Goal: Information Seeking & Learning: Learn about a topic

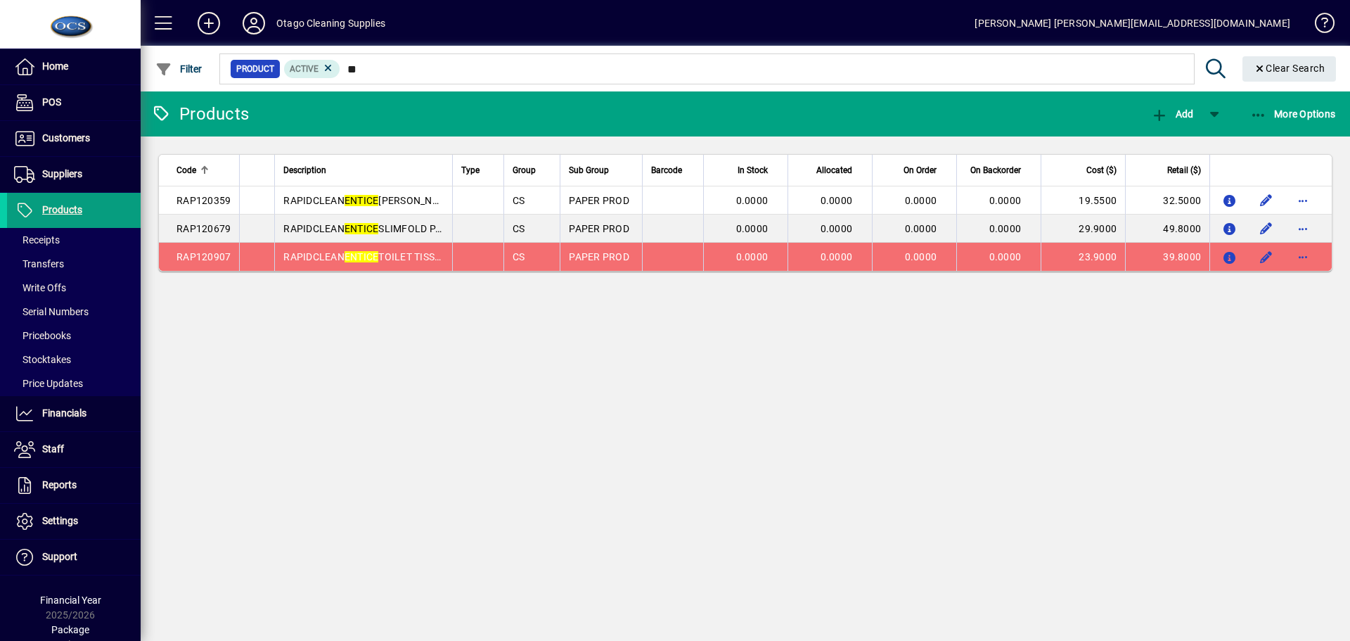
type input "*"
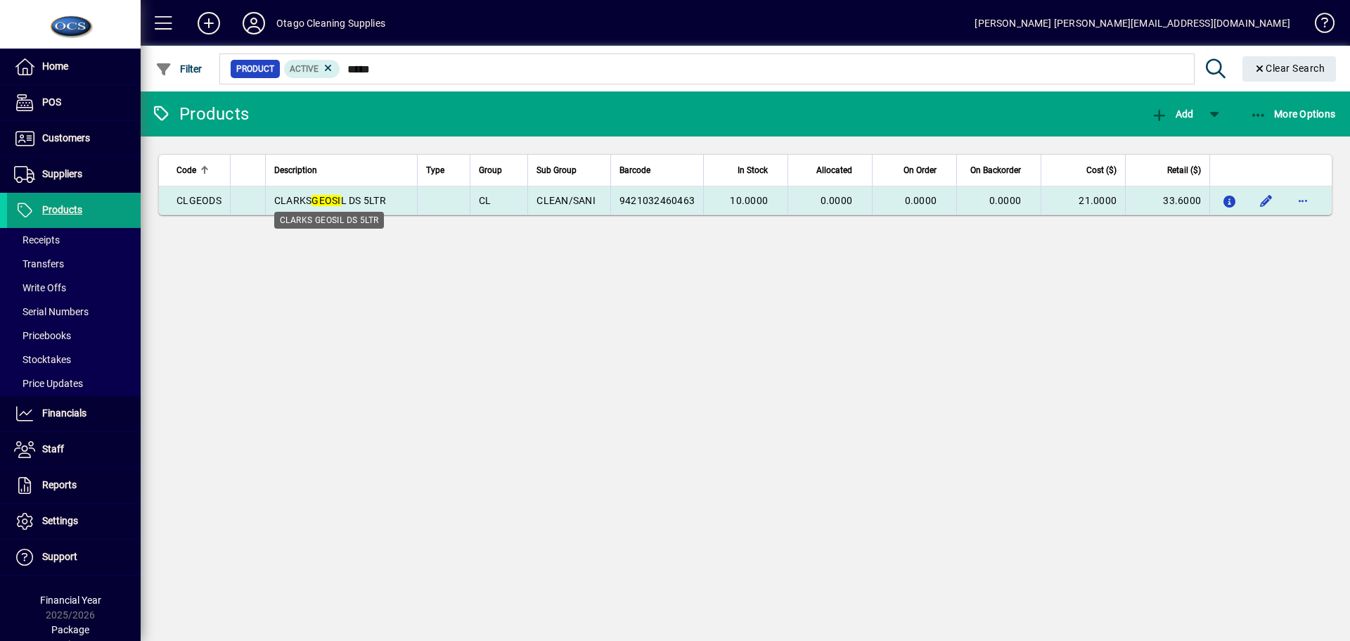
type input "*****"
click at [380, 200] on span "CLARKS GEOSI L DS 5LTR" at bounding box center [330, 200] width 112 height 11
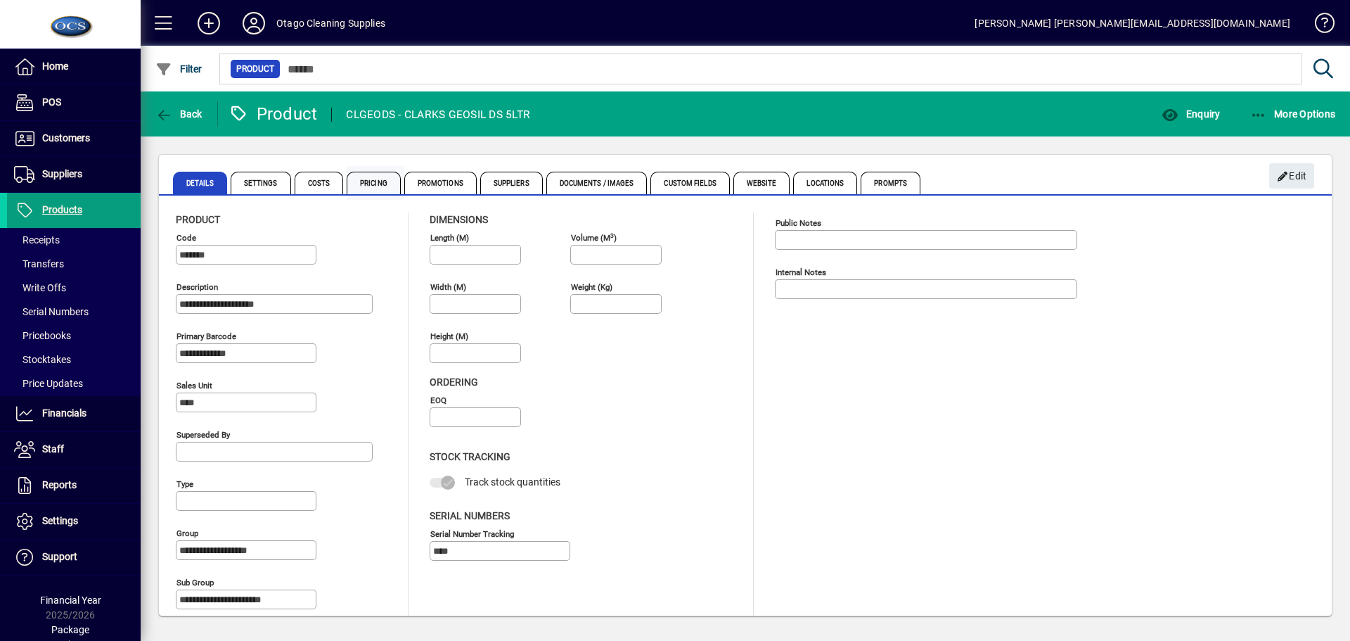
click at [364, 181] on span "Pricing" at bounding box center [374, 183] width 54 height 23
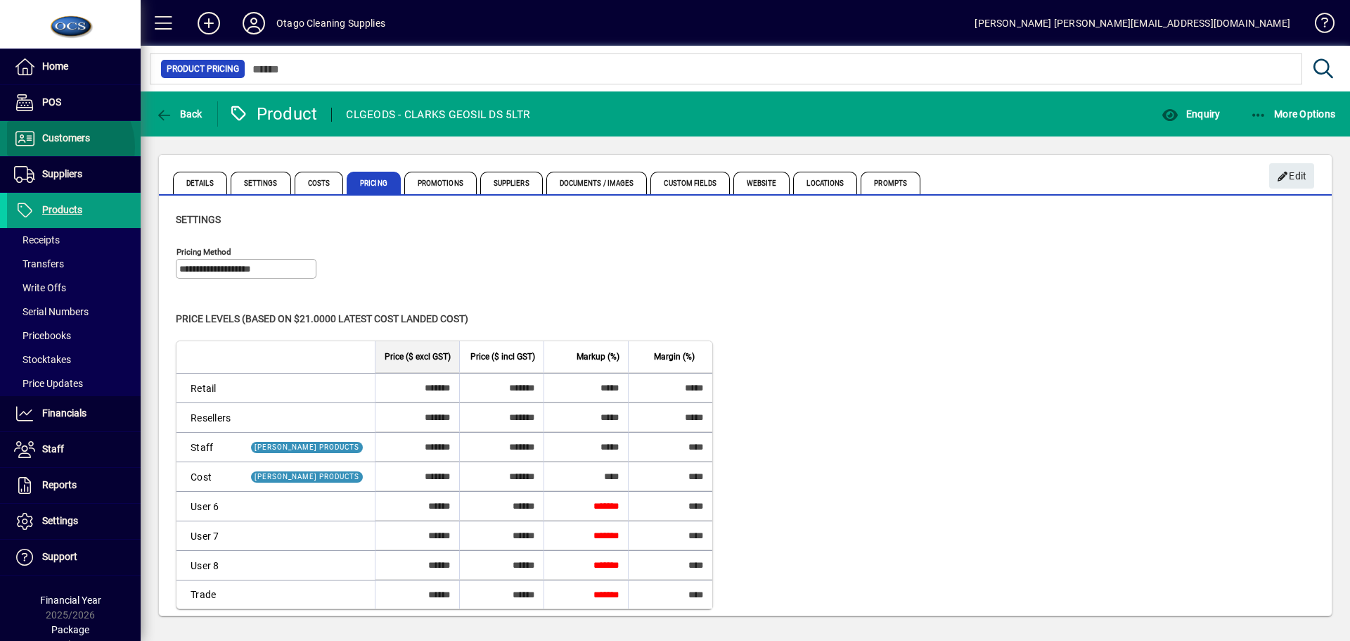
click at [58, 146] on link "Customers" at bounding box center [74, 138] width 134 height 35
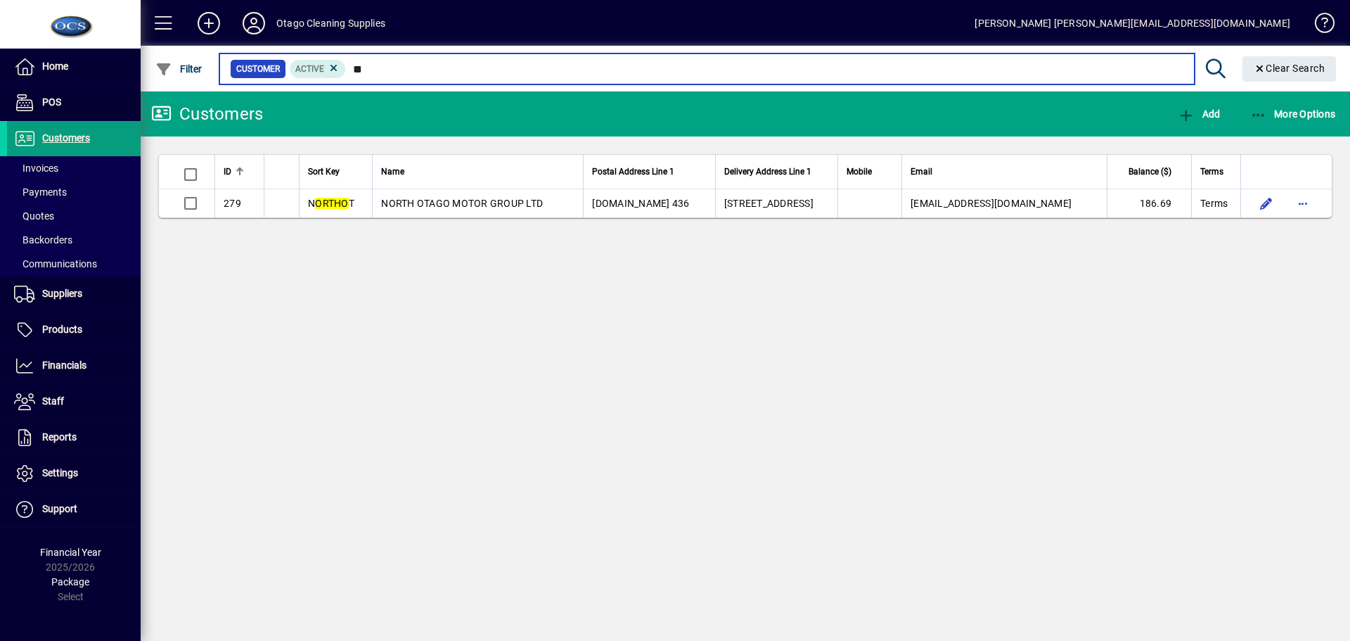
type input "*"
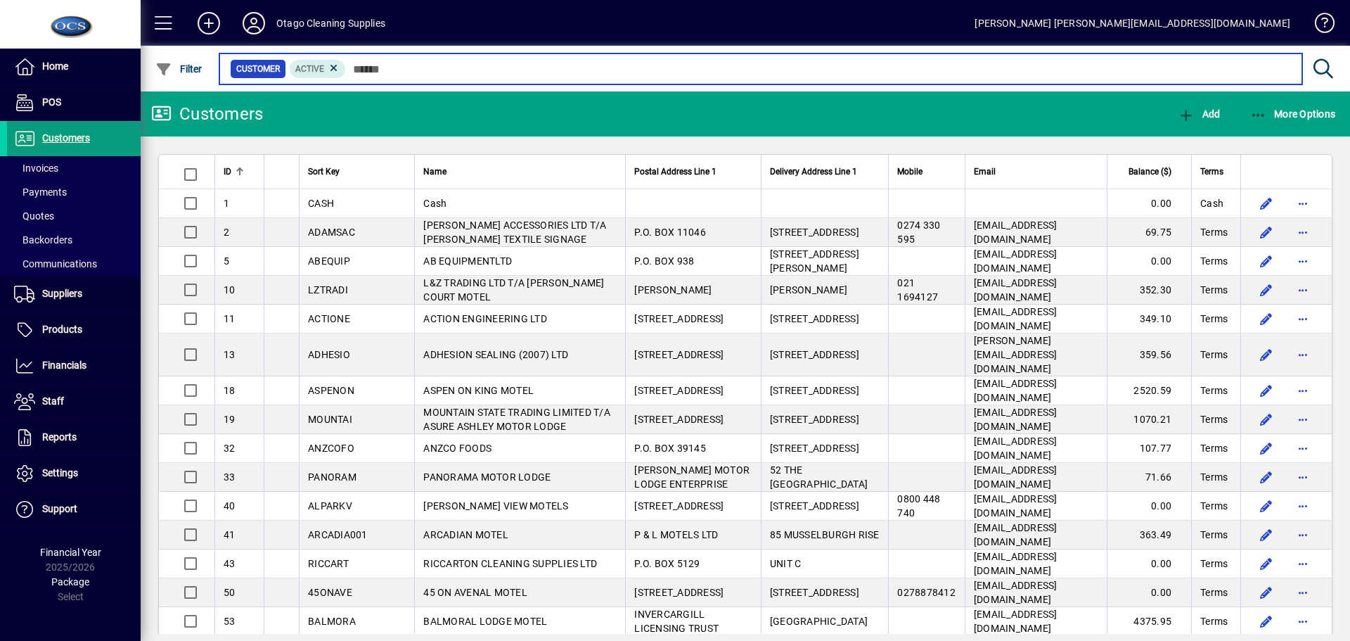
click at [444, 70] on input "text" at bounding box center [818, 69] width 945 height 20
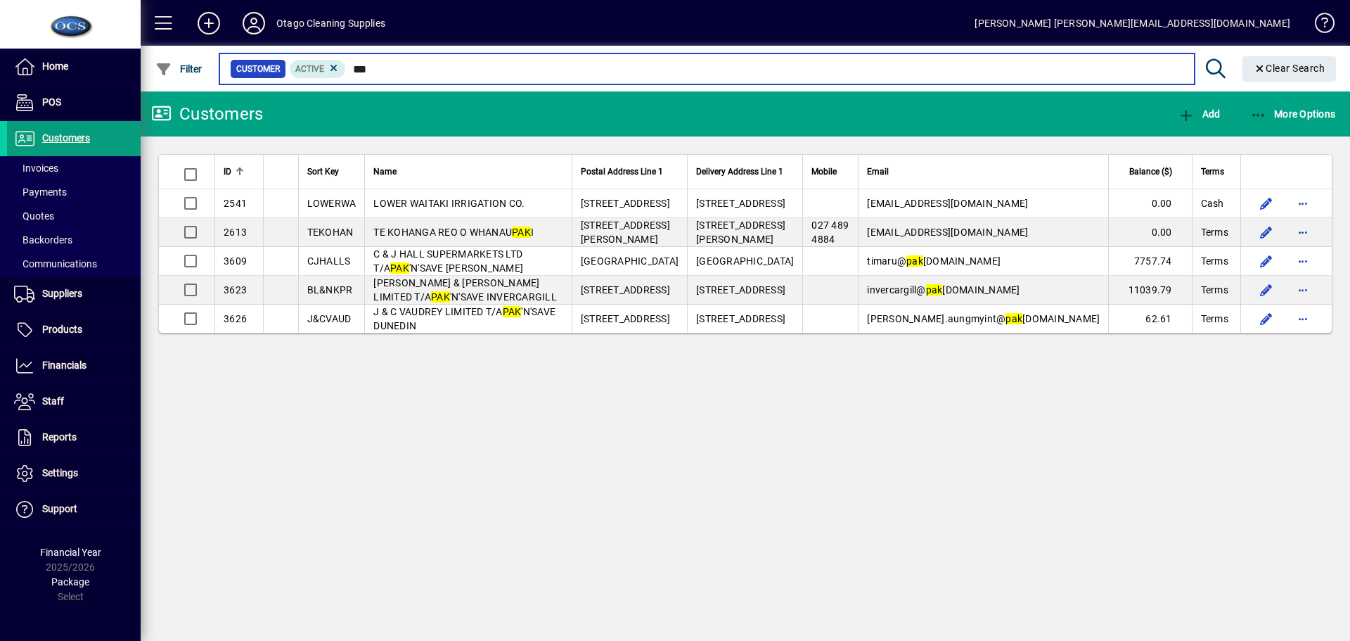
type input "***"
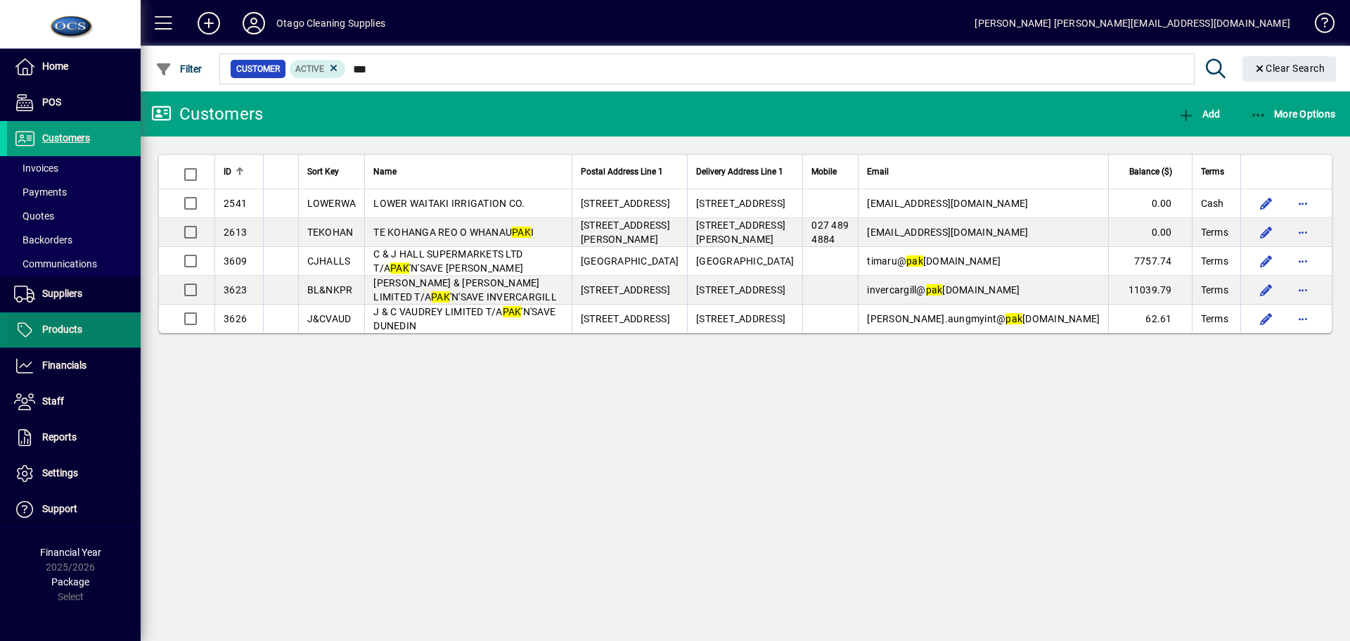
click at [56, 329] on span "Products" at bounding box center [62, 328] width 40 height 11
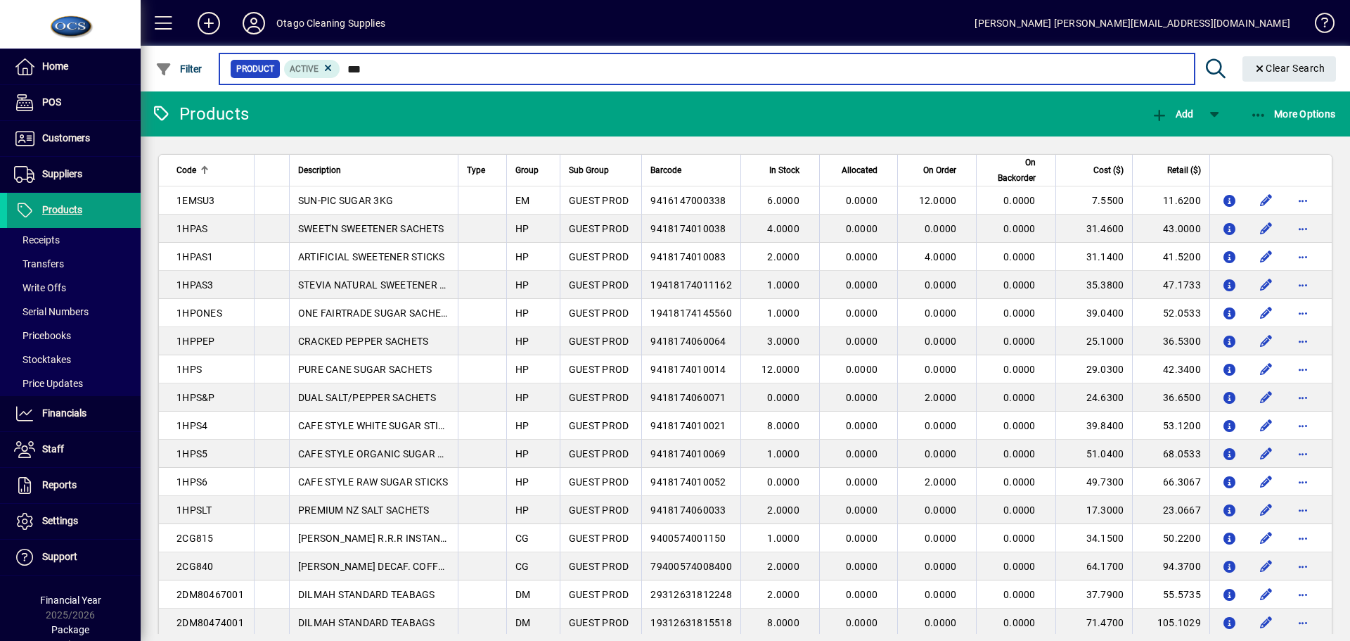
type input "****"
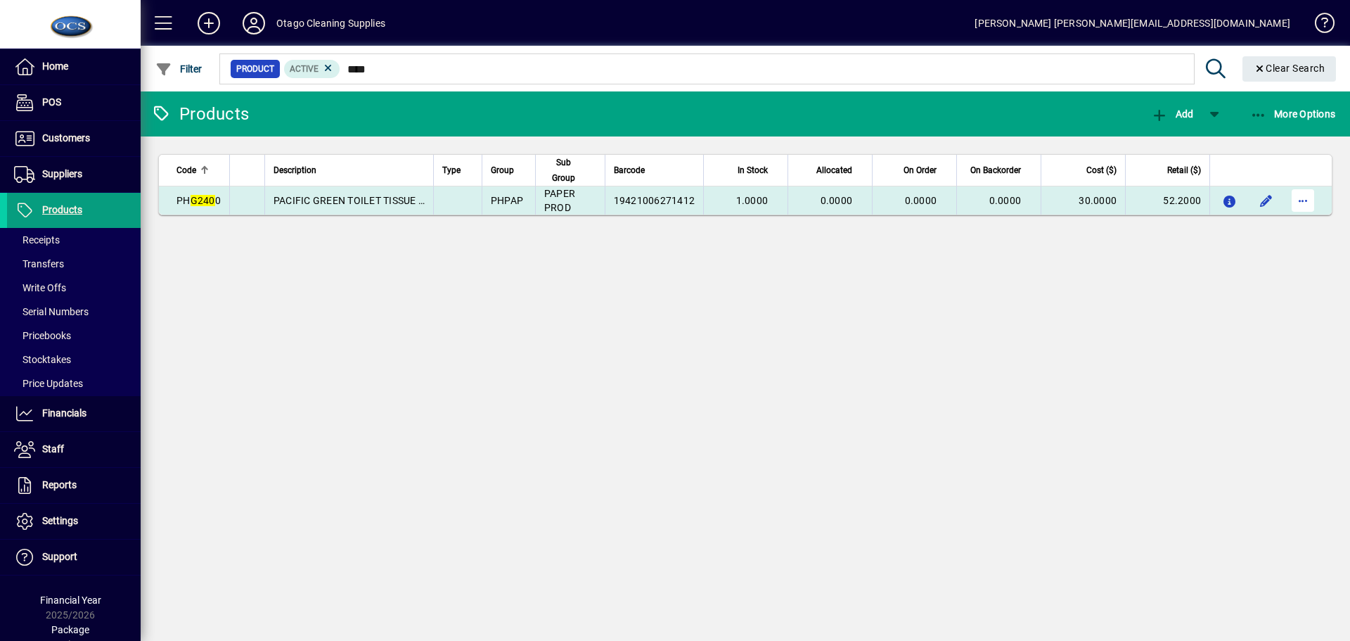
type input "****"
click at [1300, 201] on span "button" at bounding box center [1303, 201] width 34 height 34
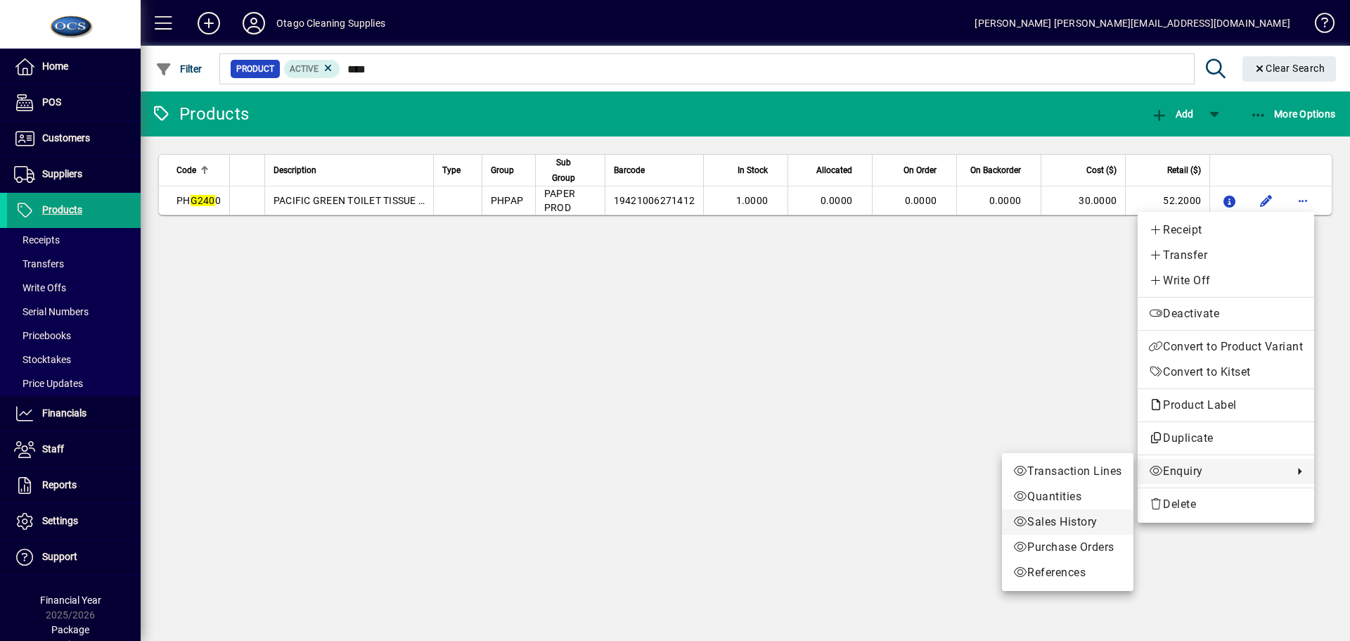
click at [1072, 523] on span "Sales History" at bounding box center [1067, 521] width 109 height 17
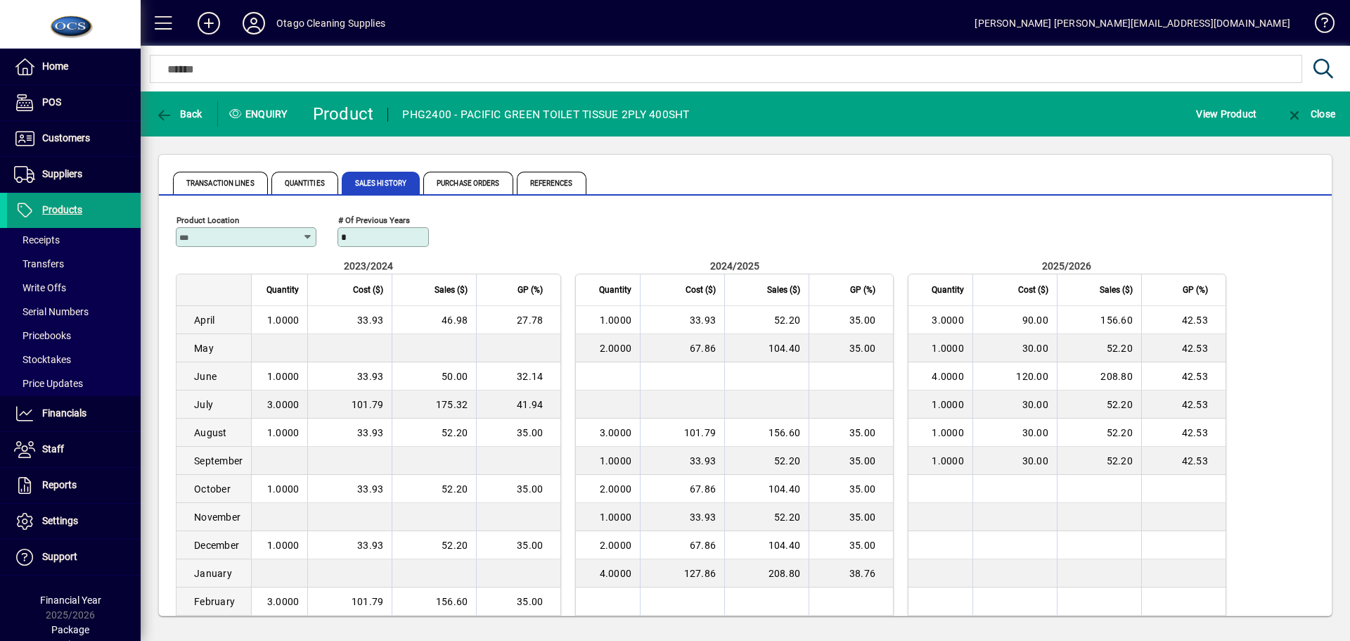
scroll to position [70, 0]
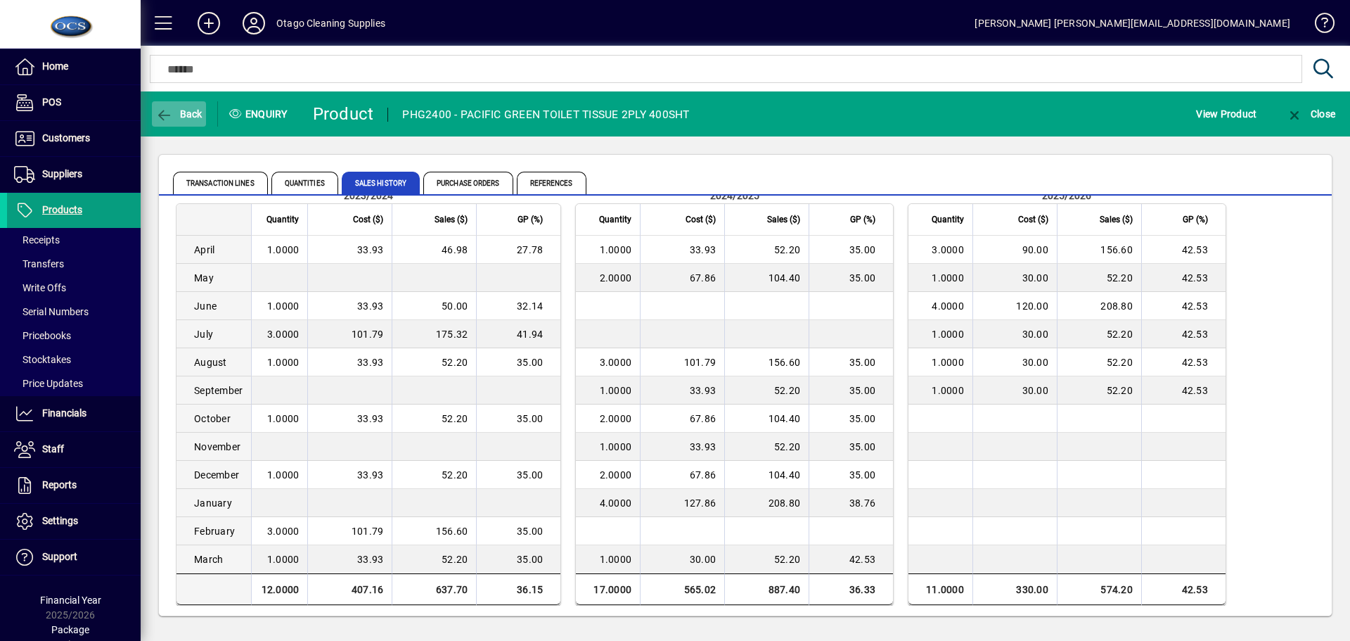
click at [169, 112] on icon "button" at bounding box center [164, 115] width 18 height 14
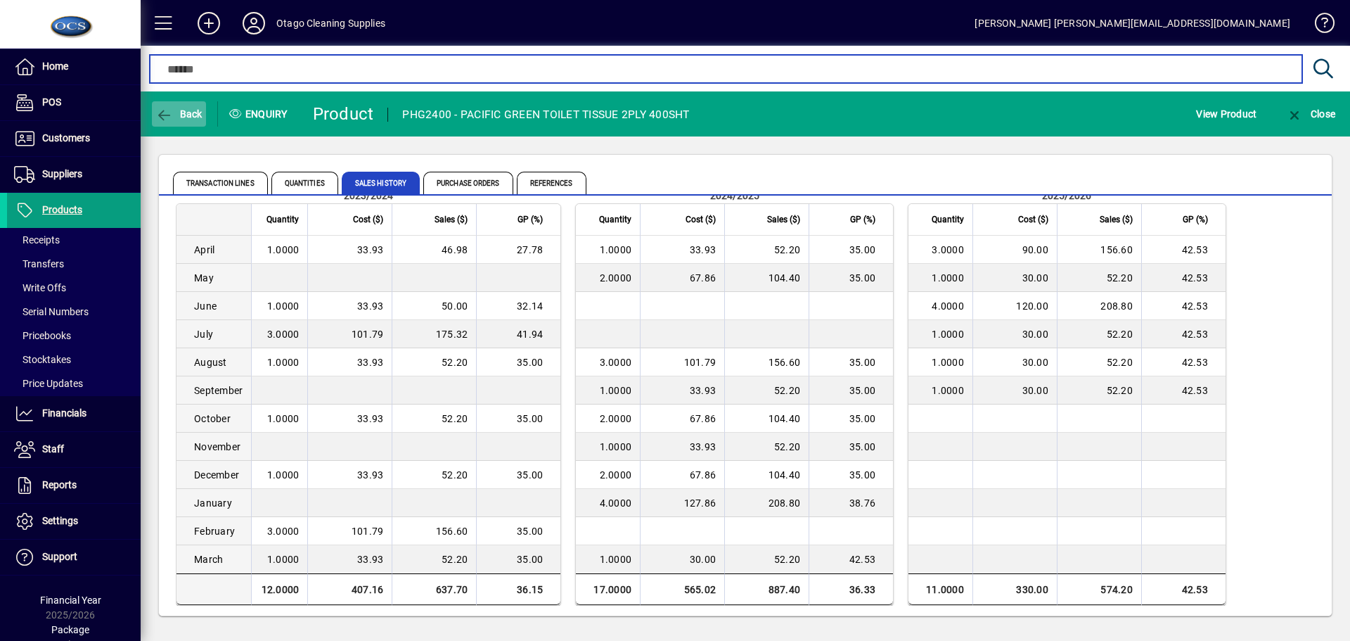
type input "****"
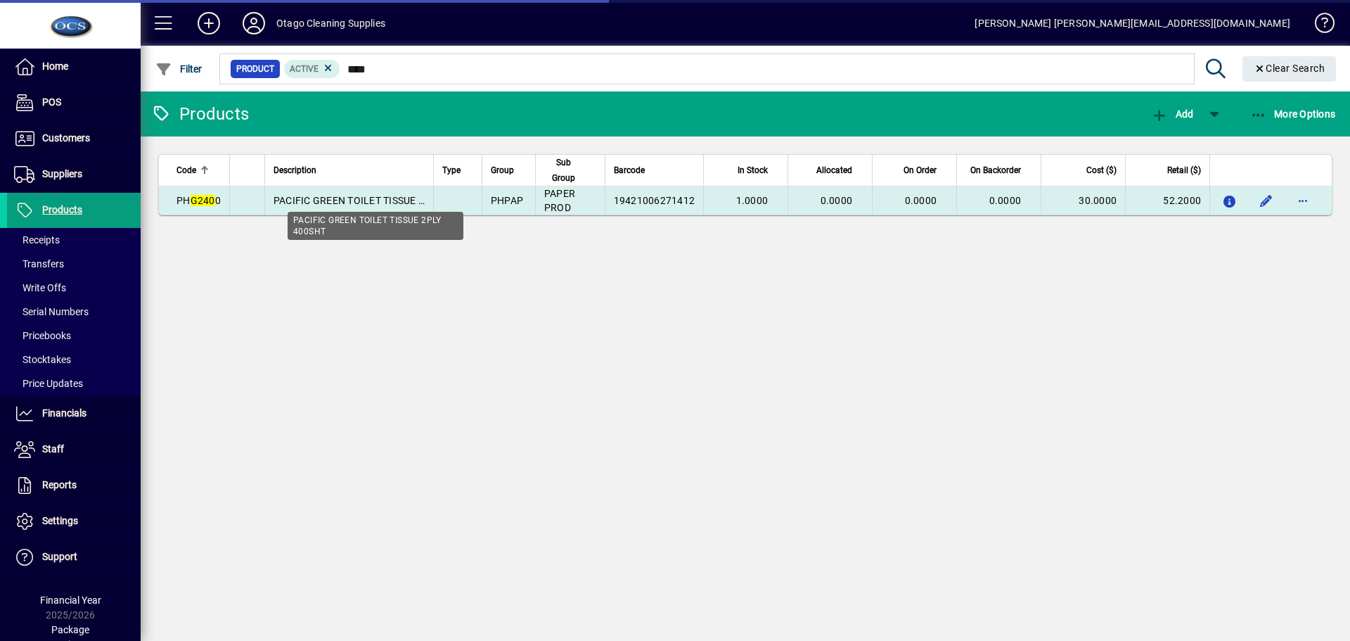
click at [316, 199] on span "PACIFIC GREEN TOILET TISSUE 2PLY 400SHT" at bounding box center [377, 200] width 206 height 11
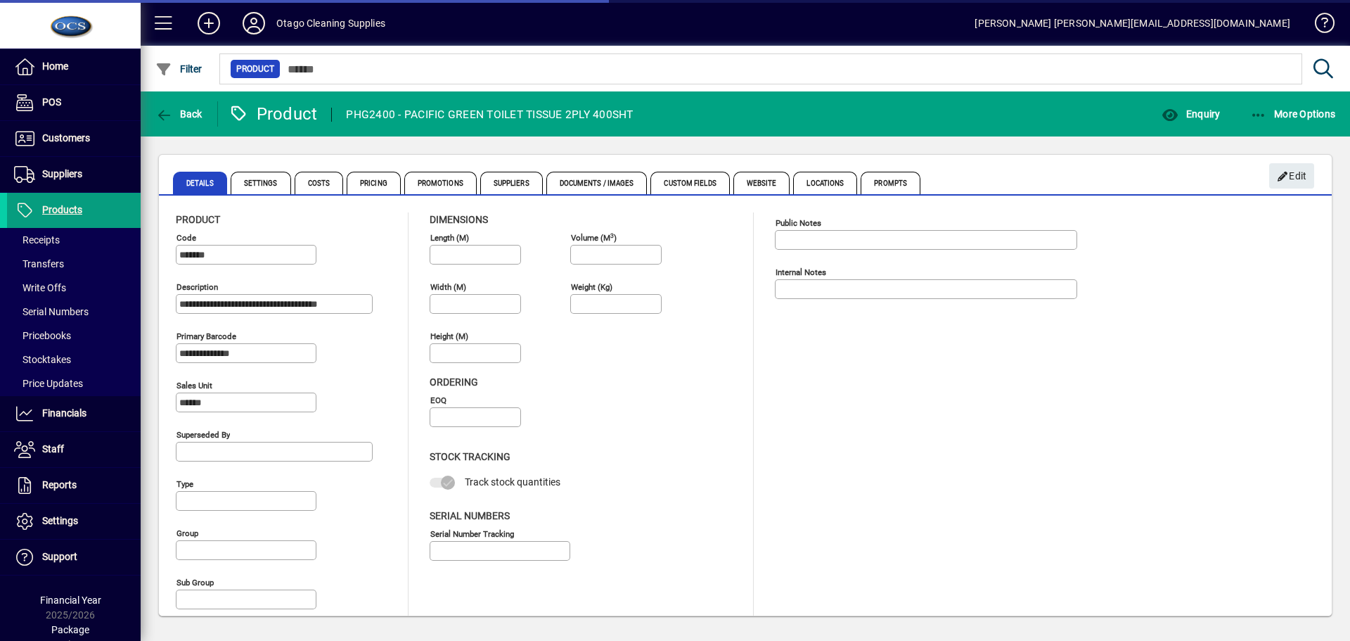
type input "**********"
type input "****"
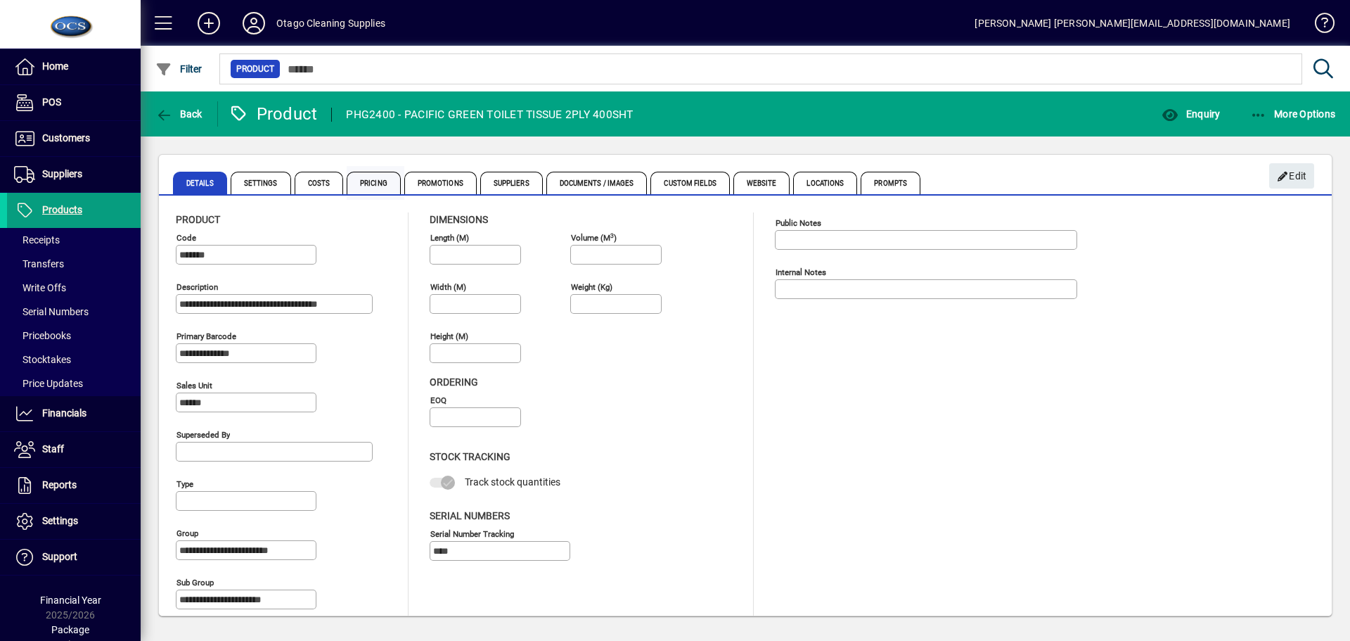
click at [377, 183] on span "Pricing" at bounding box center [374, 183] width 54 height 23
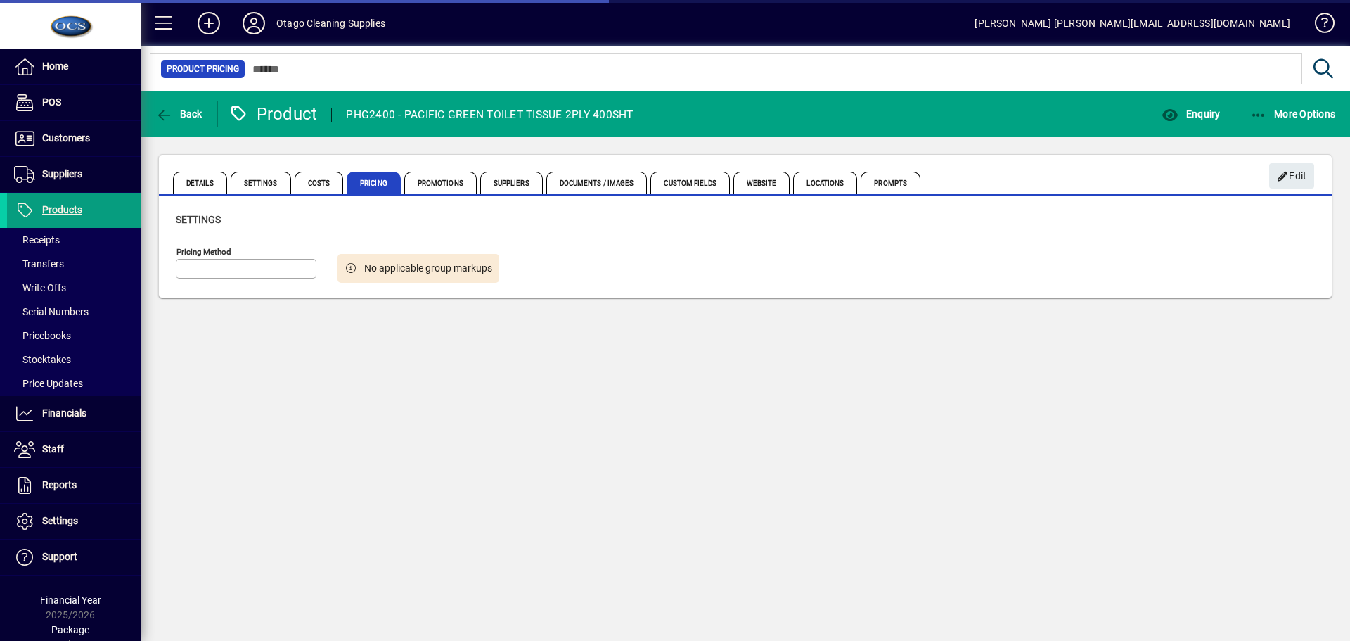
type input "**********"
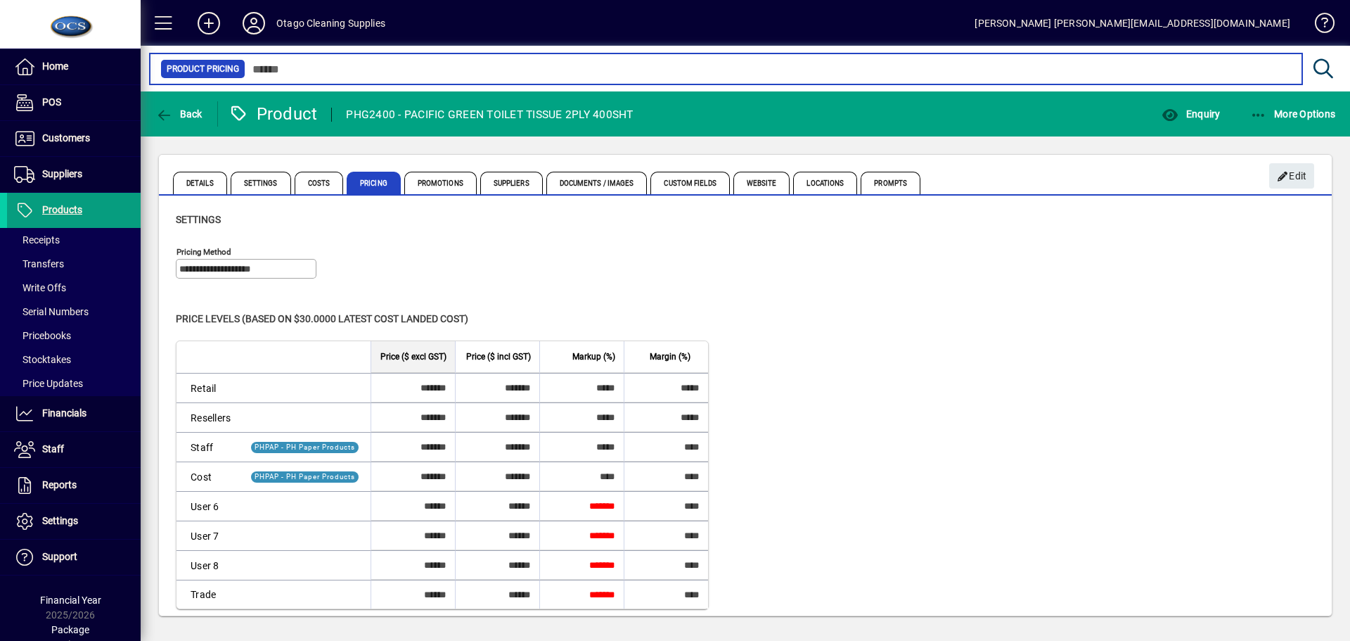
click at [347, 72] on input "text" at bounding box center [768, 69] width 1046 height 20
type input "*"
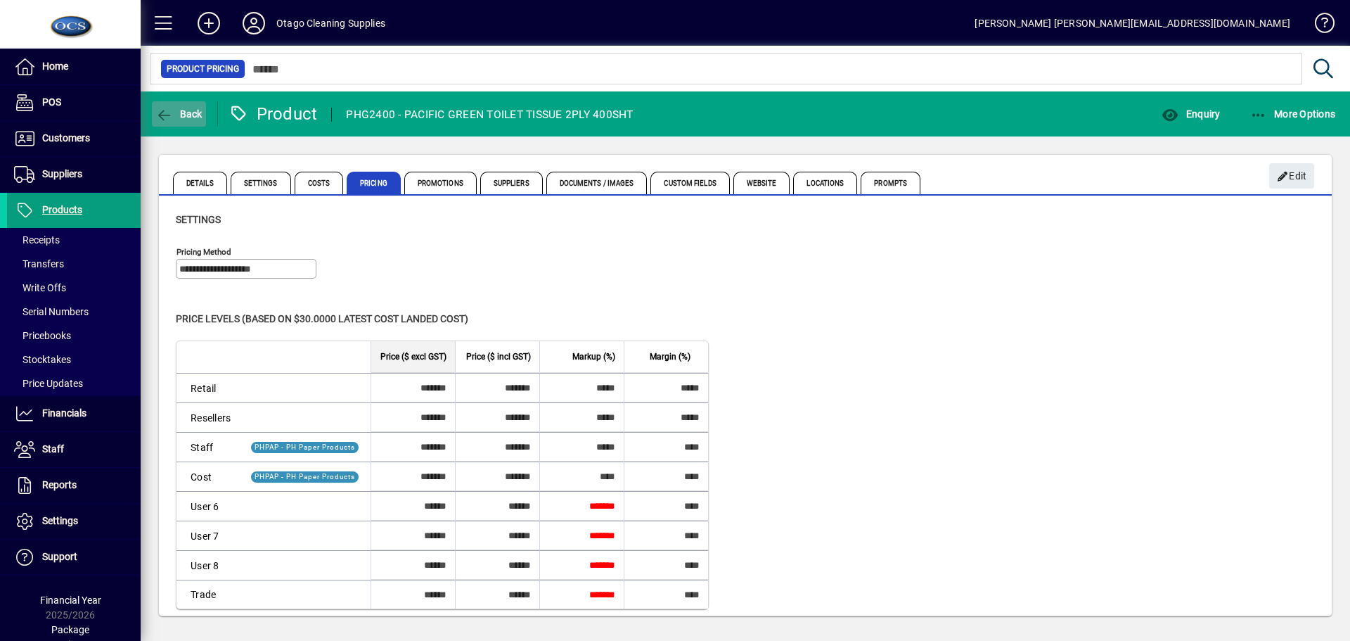
click at [173, 114] on span "Back" at bounding box center [178, 113] width 47 height 11
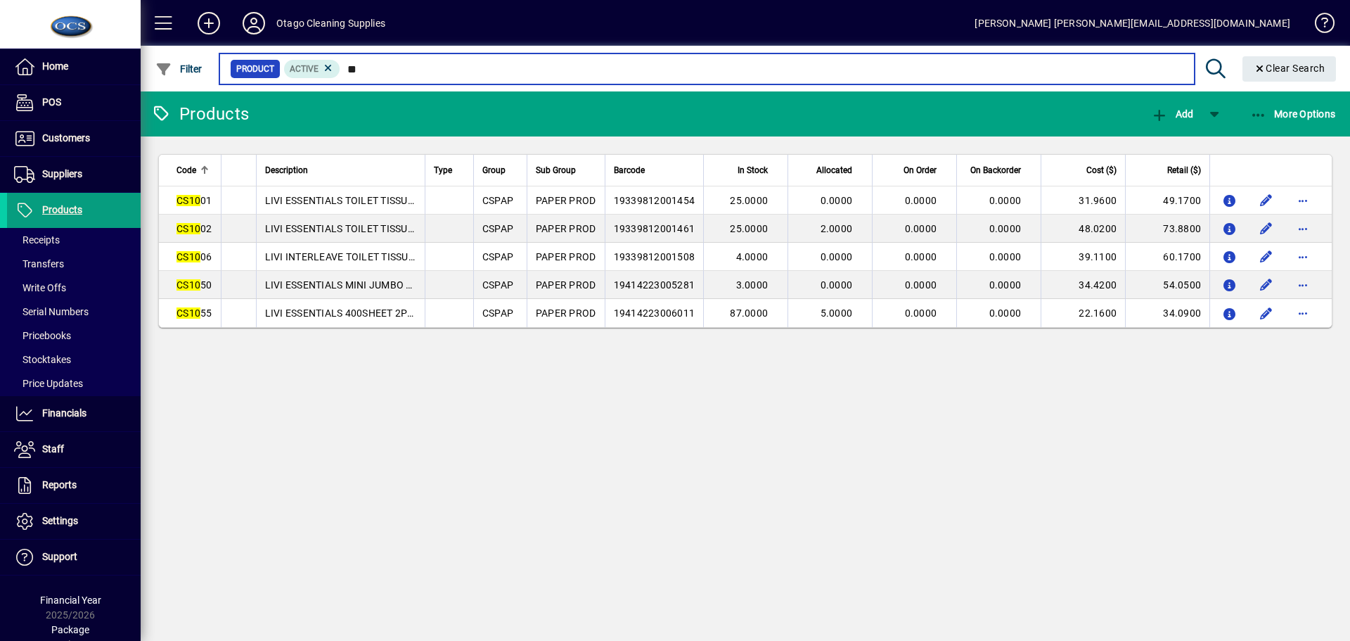
type input "*"
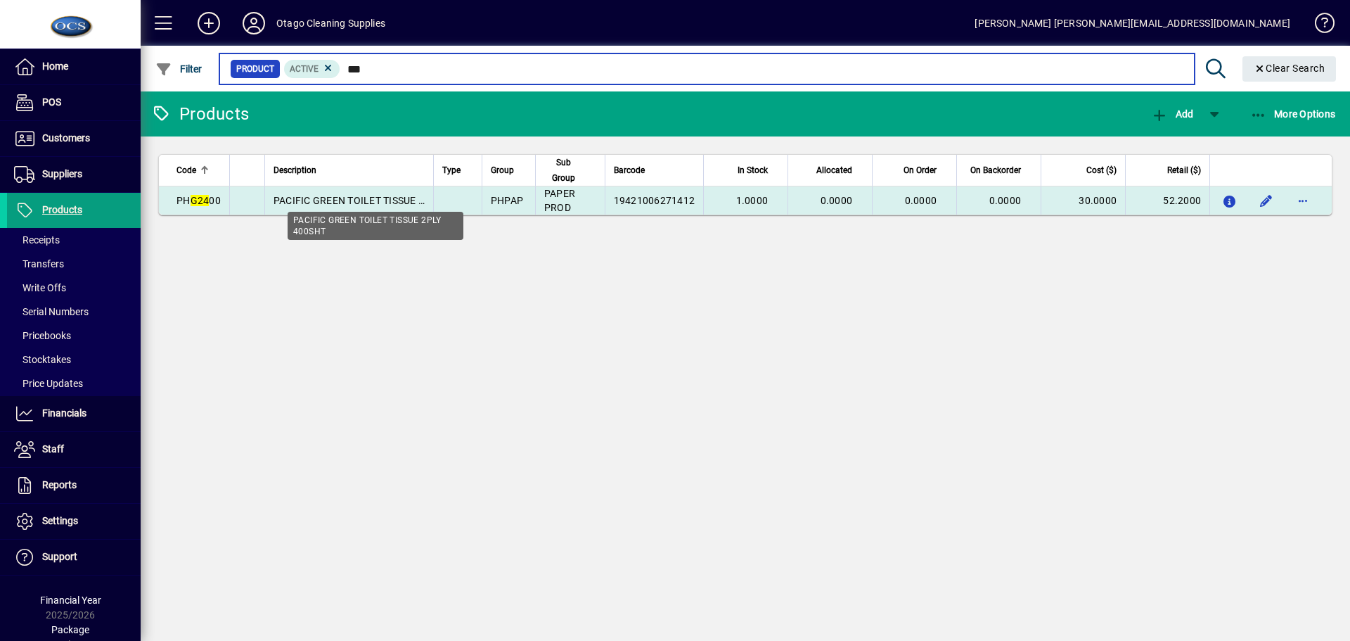
type input "***"
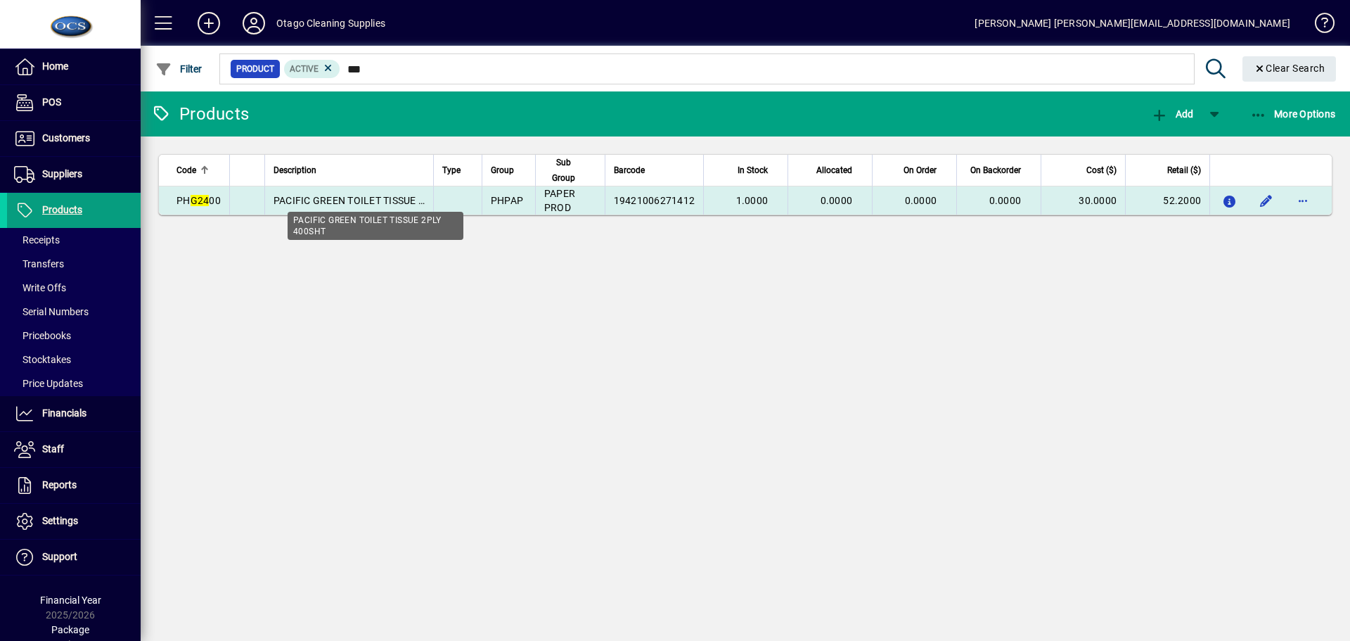
click at [354, 196] on span "PACIFIC GREEN TOILET TISSUE 2PLY 400SHT" at bounding box center [377, 200] width 206 height 11
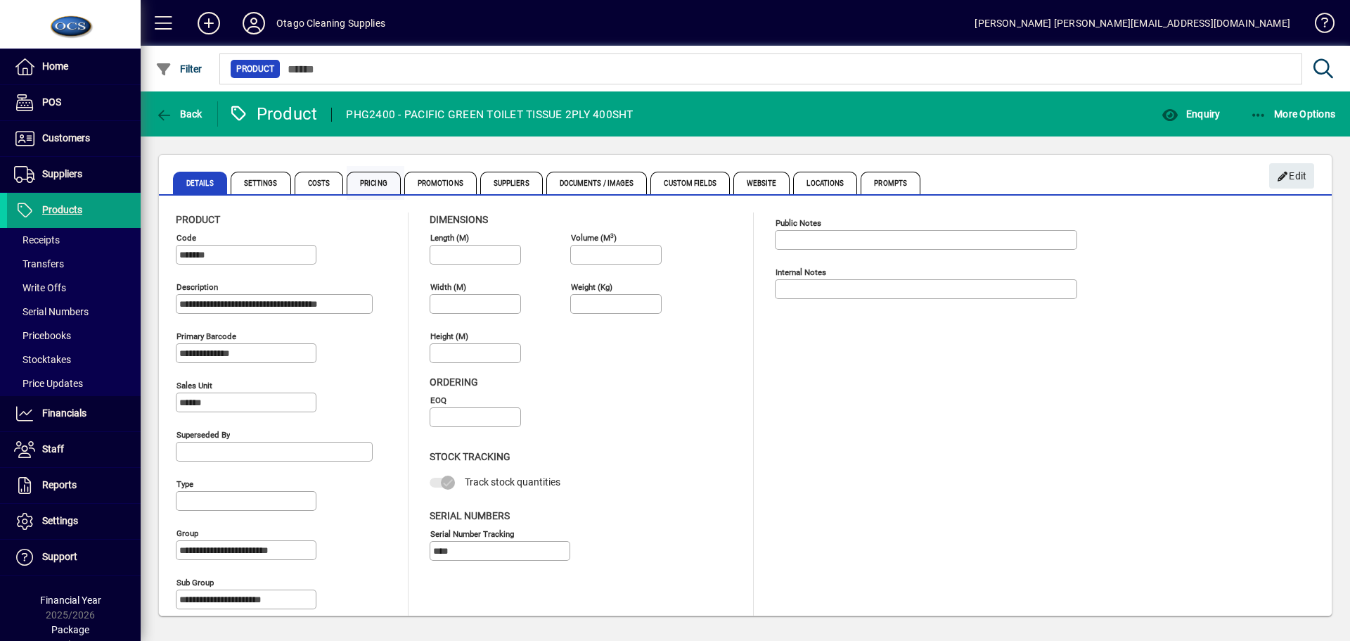
click at [379, 180] on span "Pricing" at bounding box center [374, 183] width 54 height 23
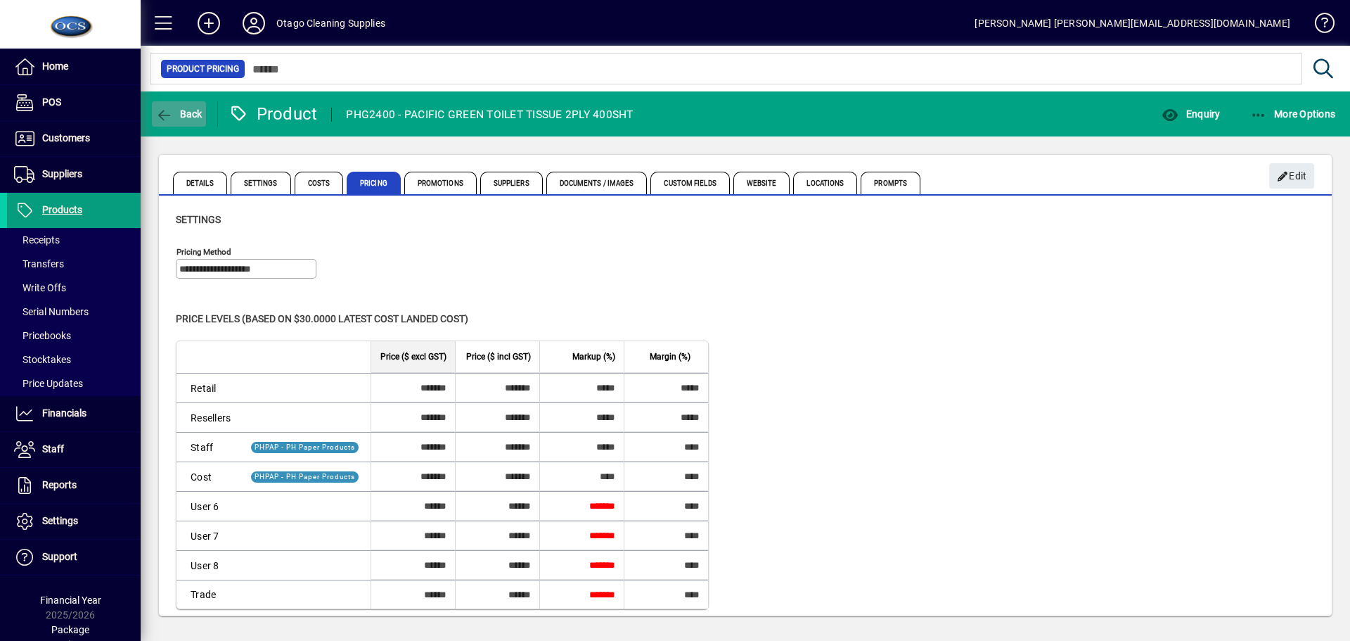
click at [189, 118] on span "Back" at bounding box center [178, 113] width 47 height 11
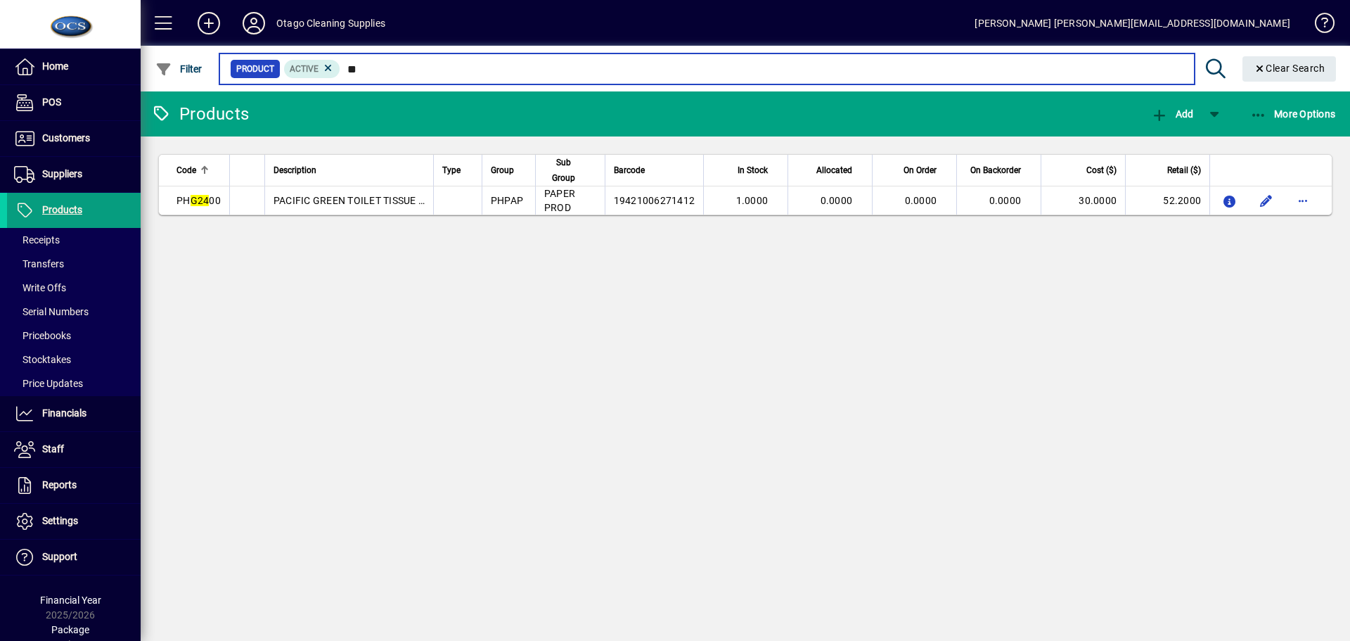
type input "*"
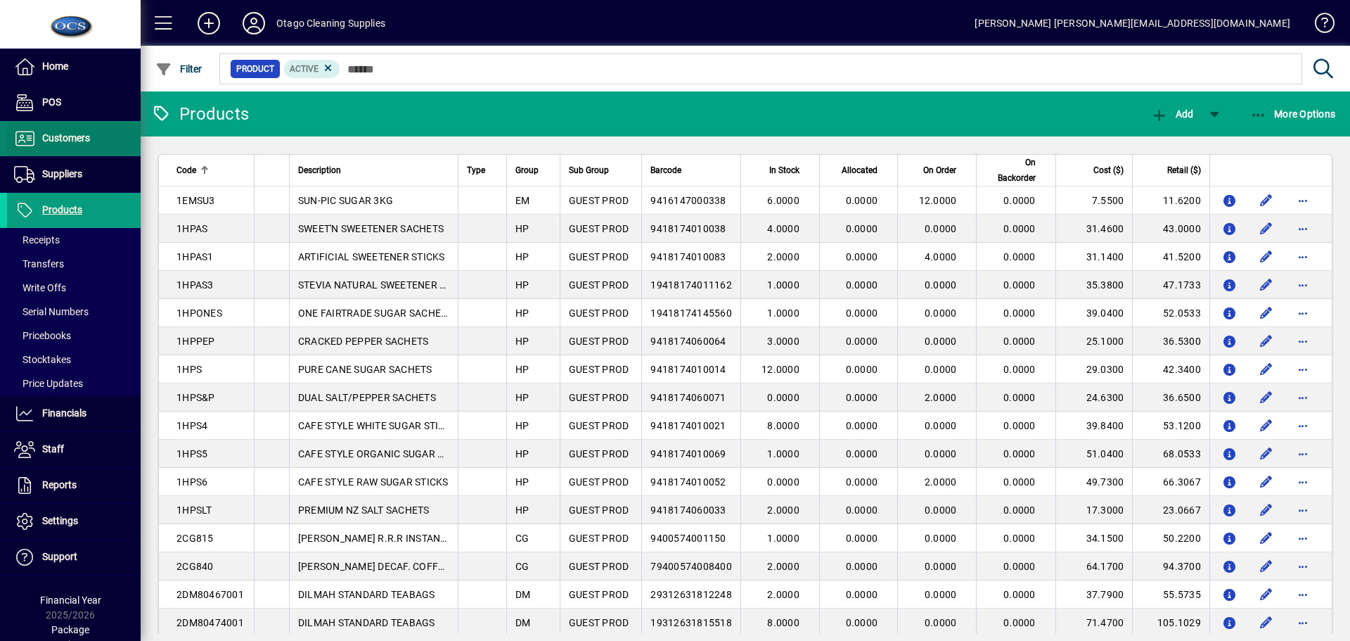
click at [58, 146] on span "Customers" at bounding box center [48, 138] width 83 height 17
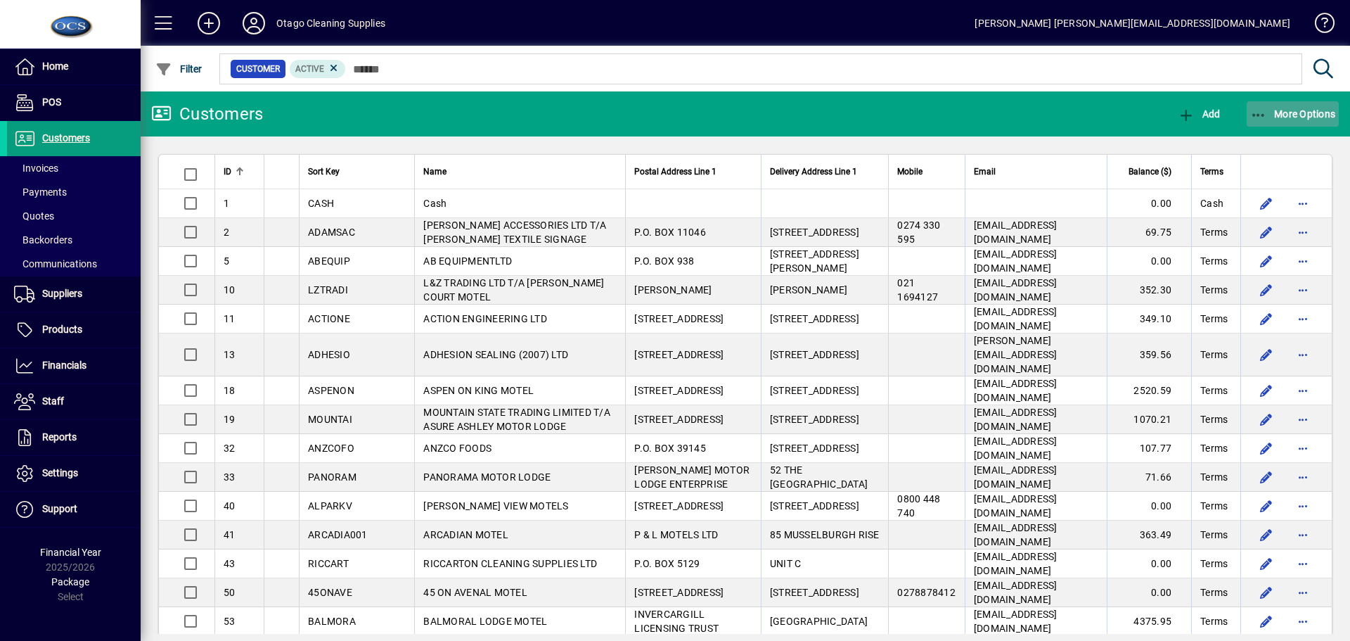
click at [1271, 116] on span "More Options" at bounding box center [1293, 113] width 86 height 11
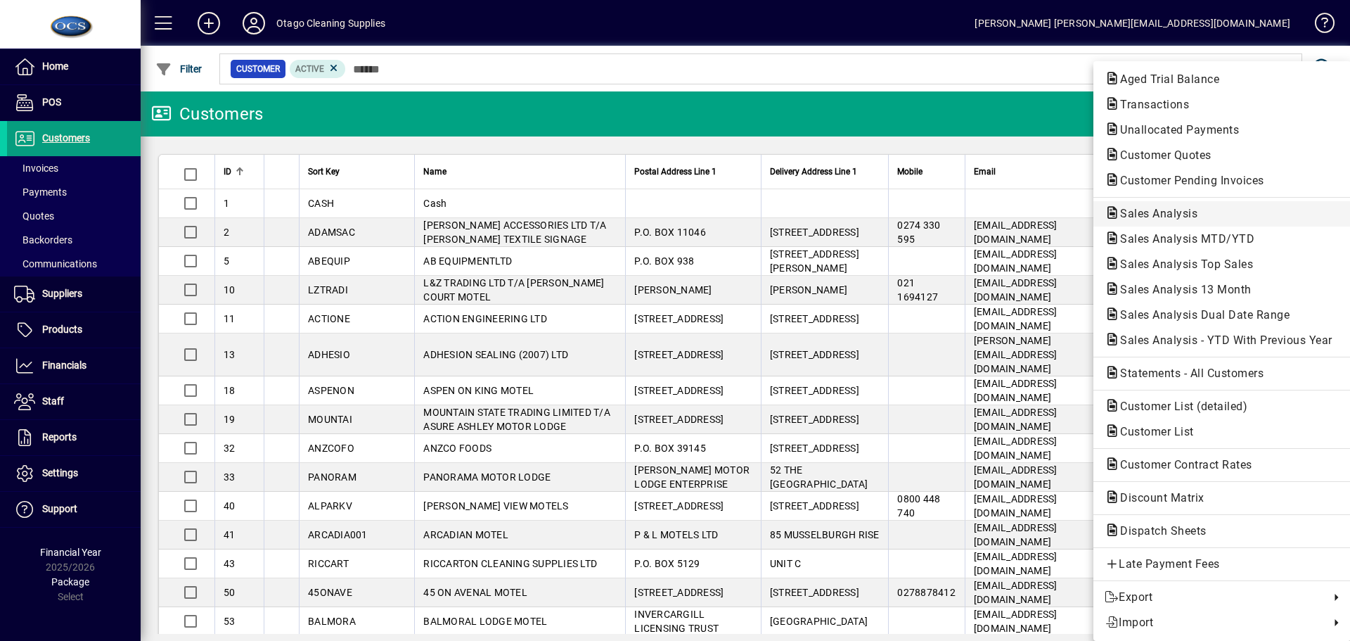
click at [1187, 212] on span "Sales Analysis" at bounding box center [1155, 213] width 100 height 13
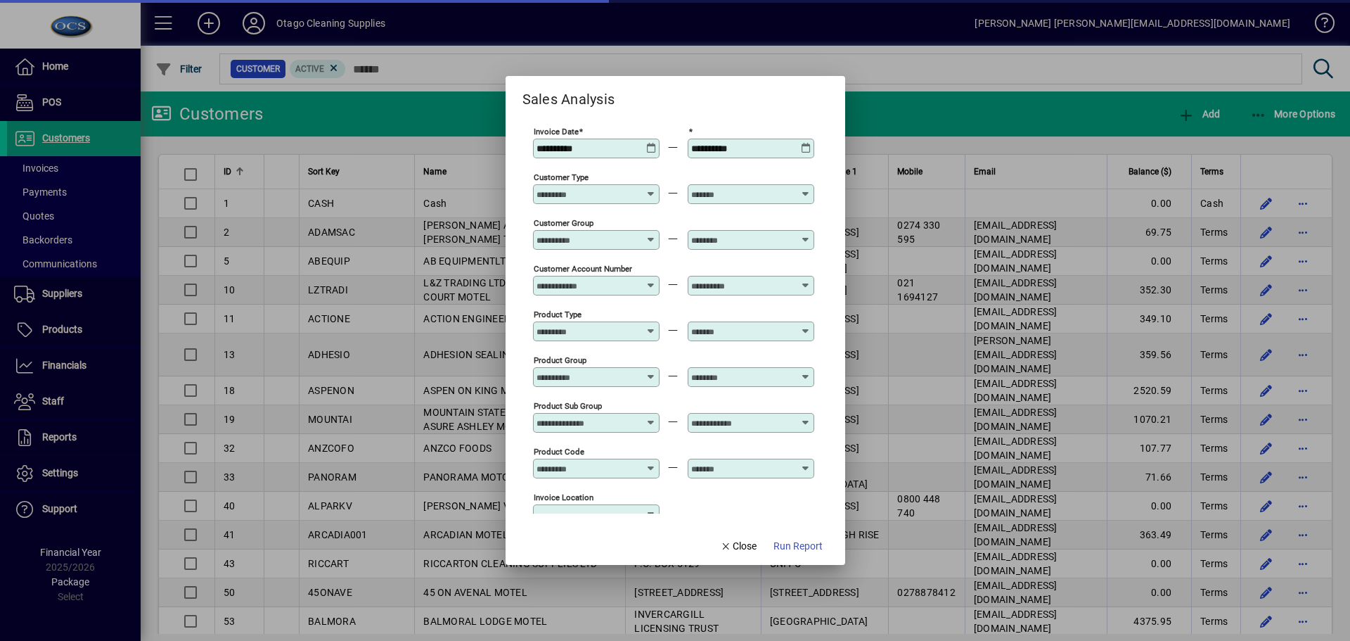
type input "**********"
click at [679, 65] on div at bounding box center [675, 320] width 1350 height 641
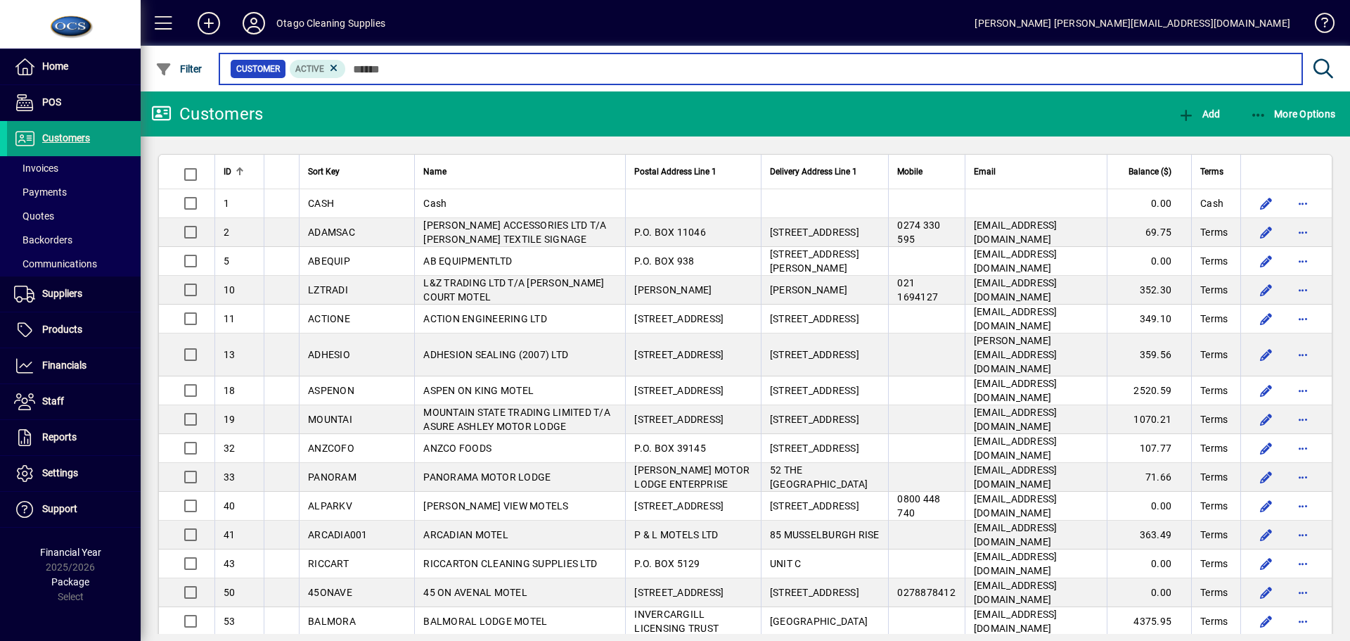
click at [471, 62] on input "text" at bounding box center [818, 69] width 945 height 20
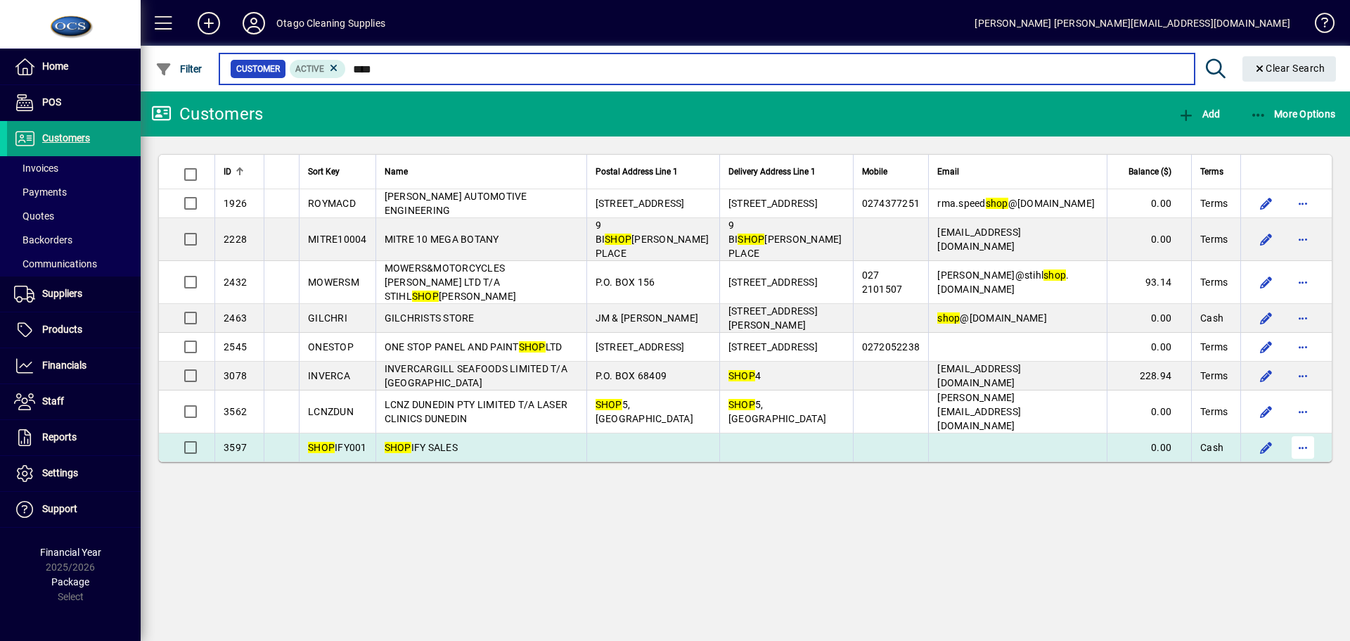
type input "****"
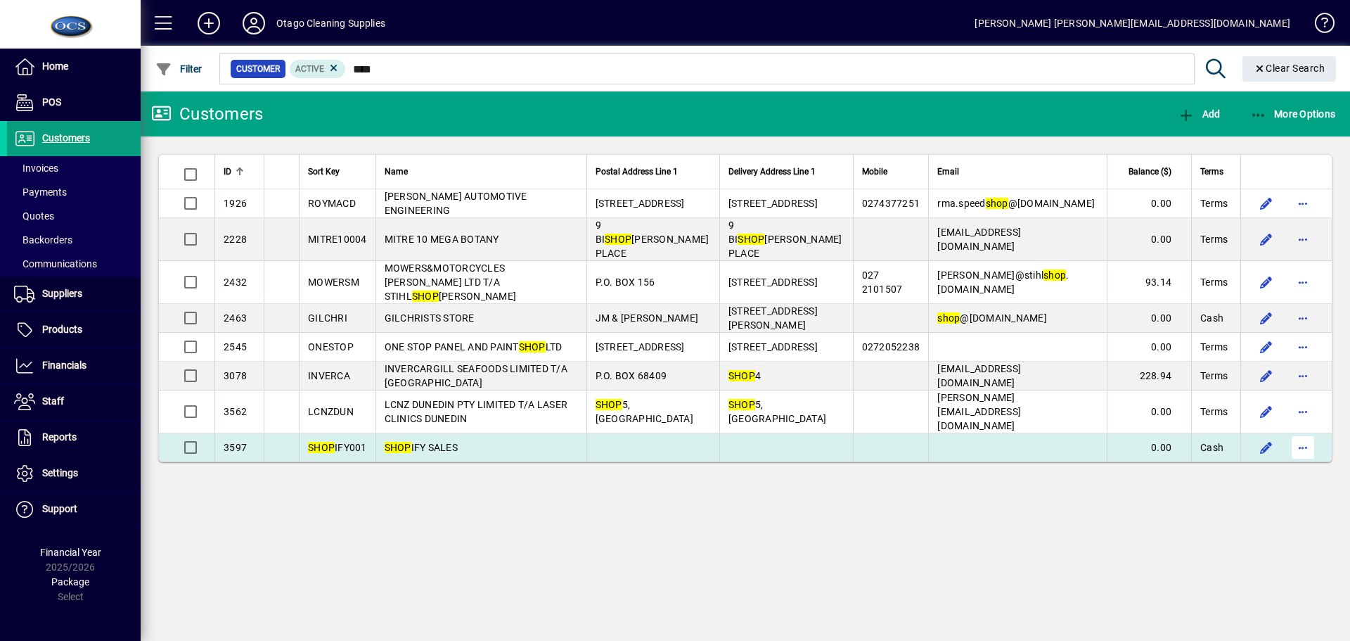
click at [1307, 430] on span "button" at bounding box center [1303, 447] width 34 height 34
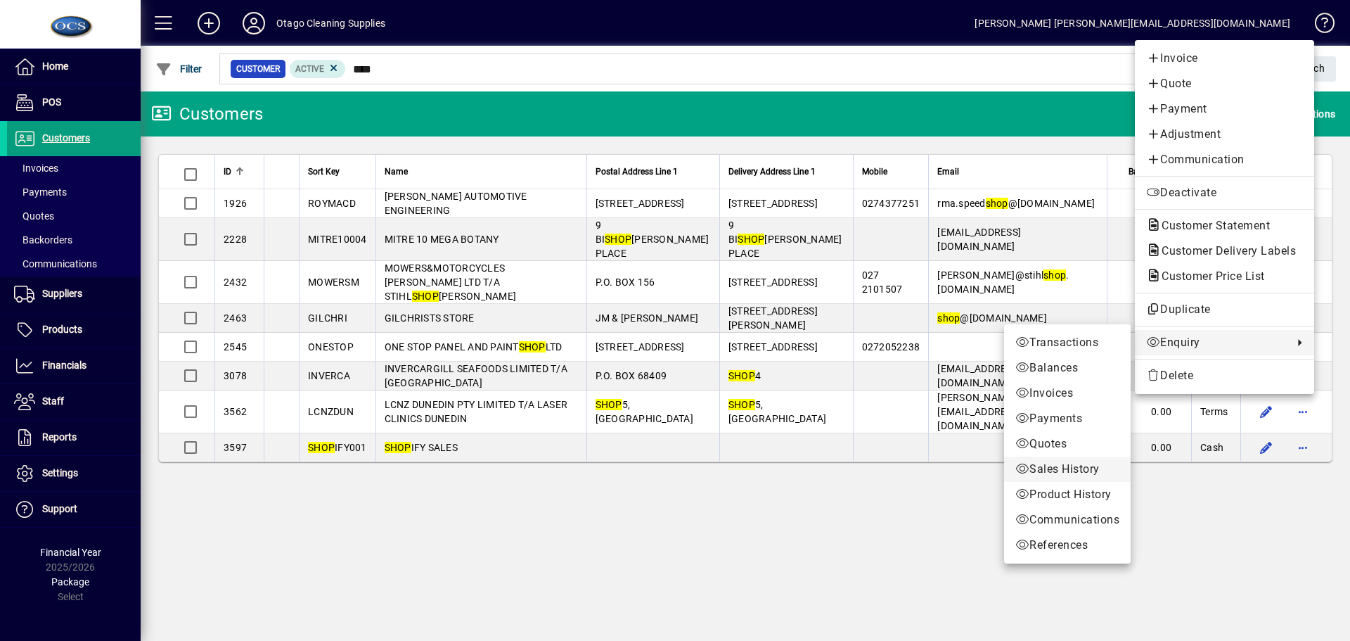
click at [1048, 468] on span "Sales History" at bounding box center [1067, 469] width 104 height 17
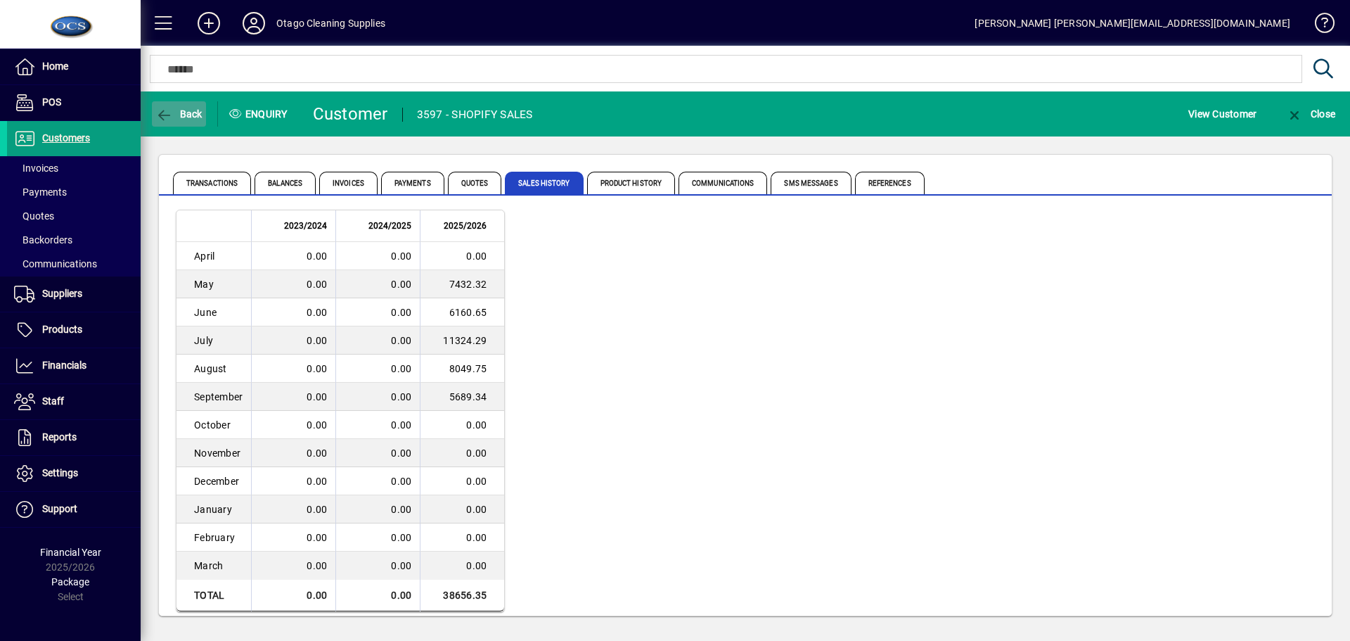
click at [203, 112] on span "button" at bounding box center [179, 114] width 54 height 34
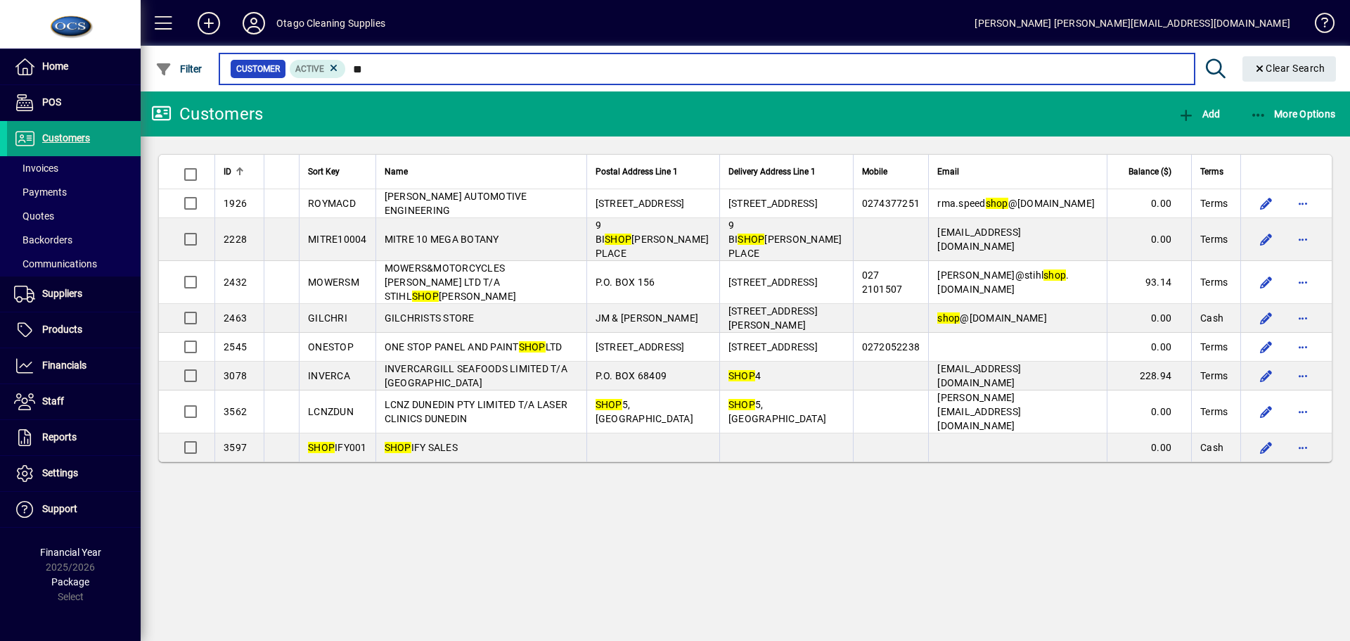
type input "*"
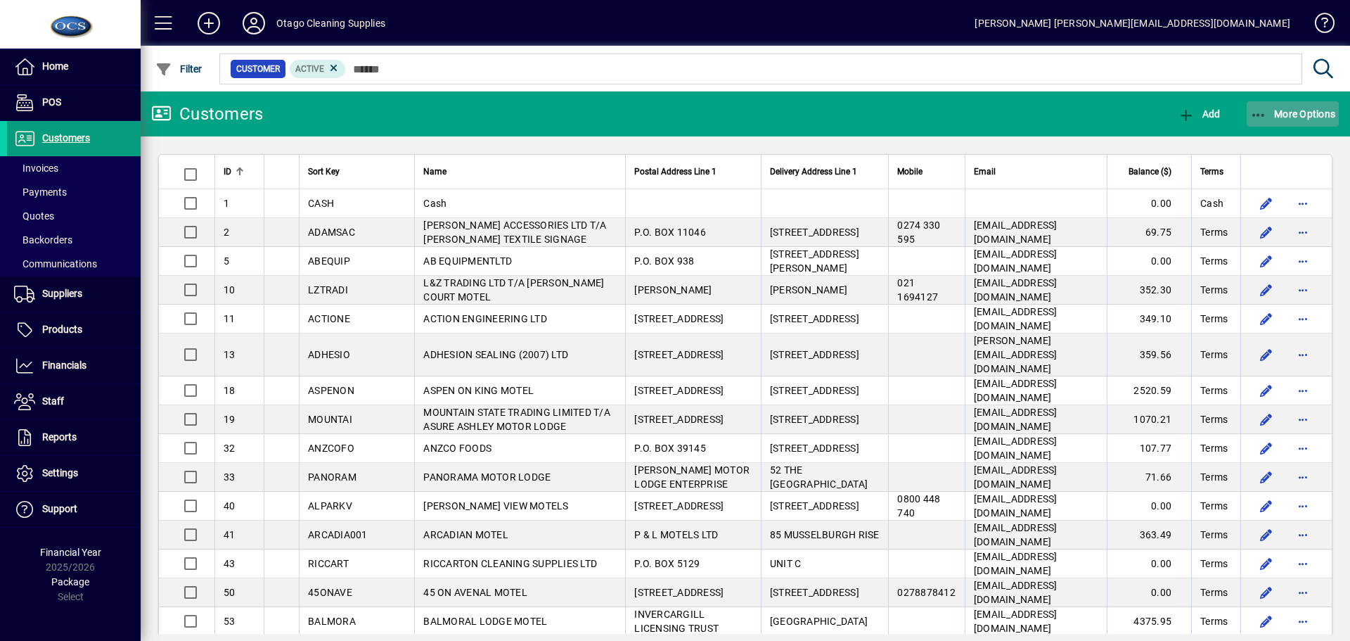
click at [1288, 111] on span "More Options" at bounding box center [1293, 113] width 86 height 11
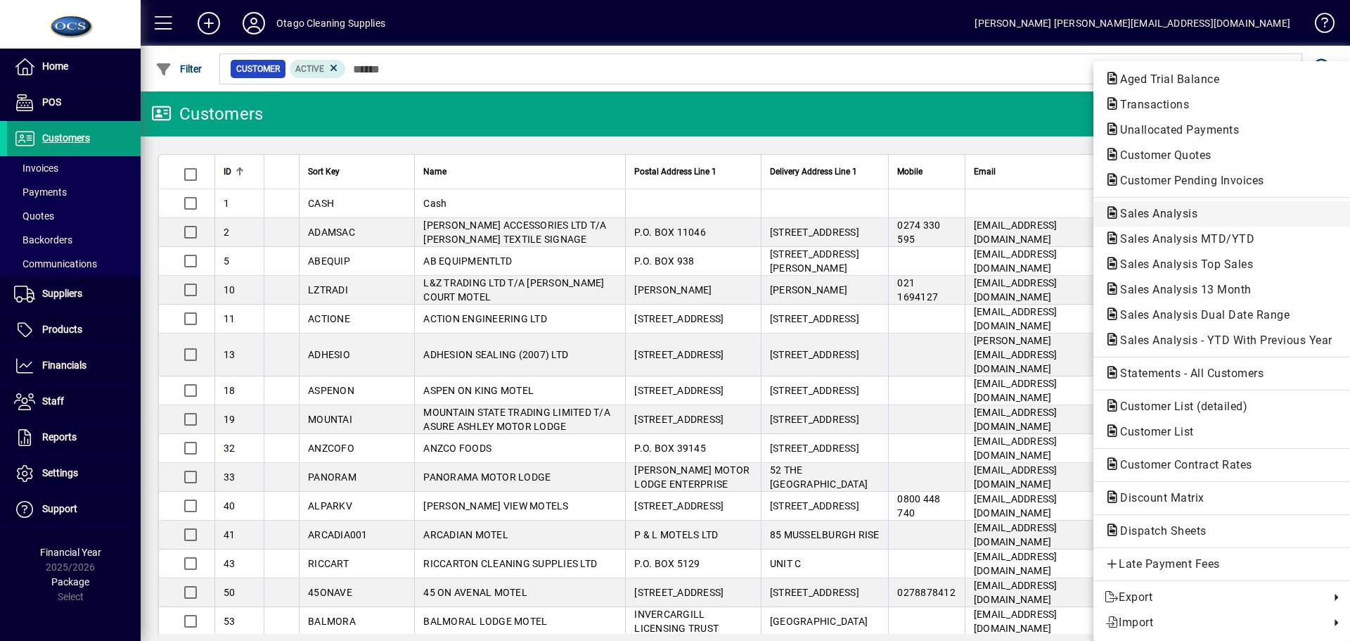
click at [1183, 217] on span "Sales Analysis" at bounding box center [1155, 213] width 100 height 13
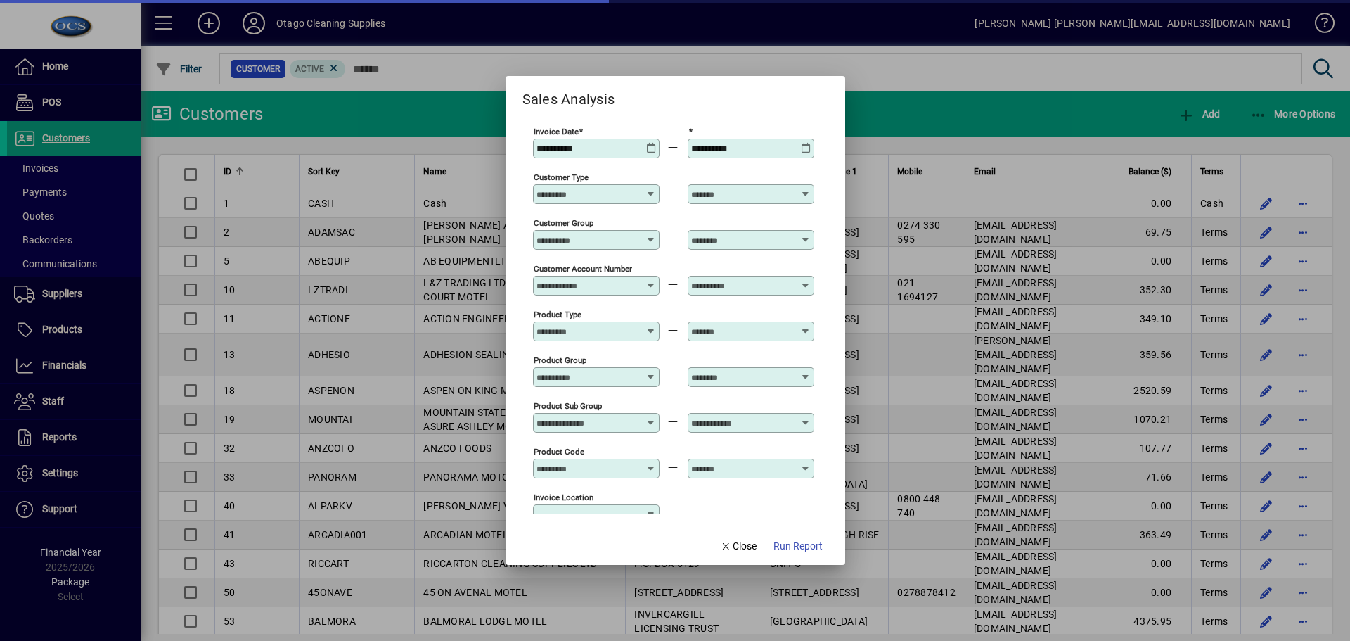
type input "**********"
click at [714, 547] on span "button" at bounding box center [738, 547] width 48 height 34
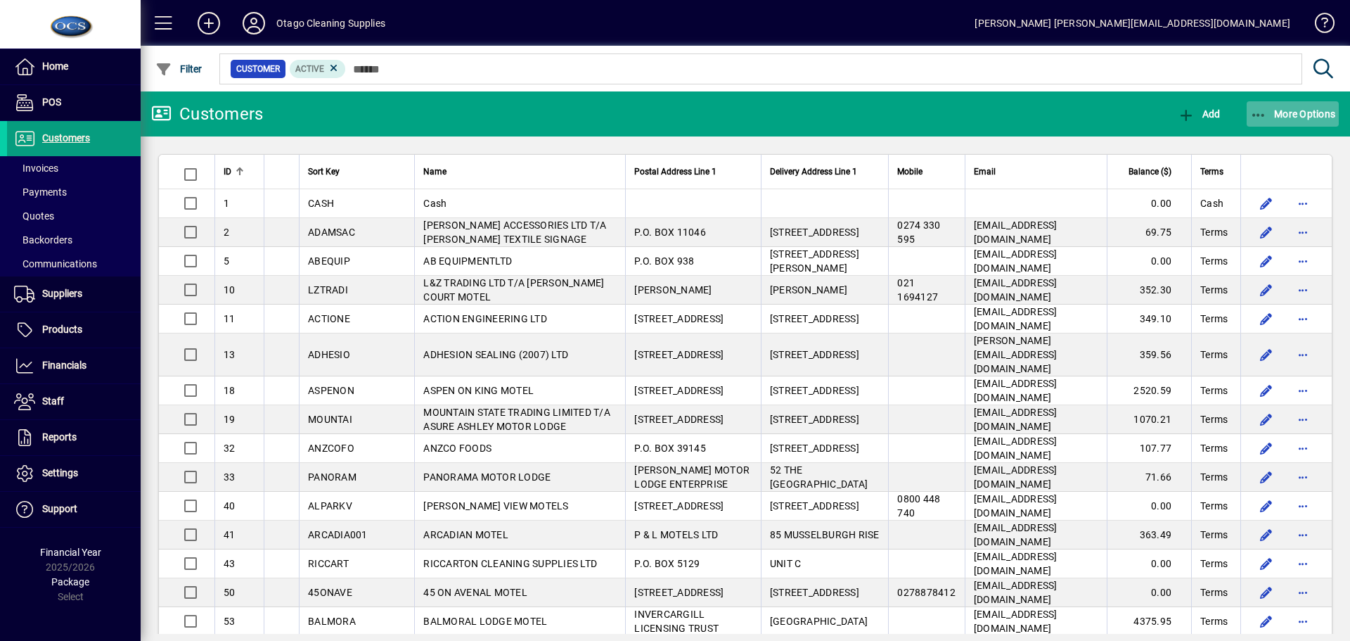
click at [1279, 115] on span "More Options" at bounding box center [1293, 113] width 86 height 11
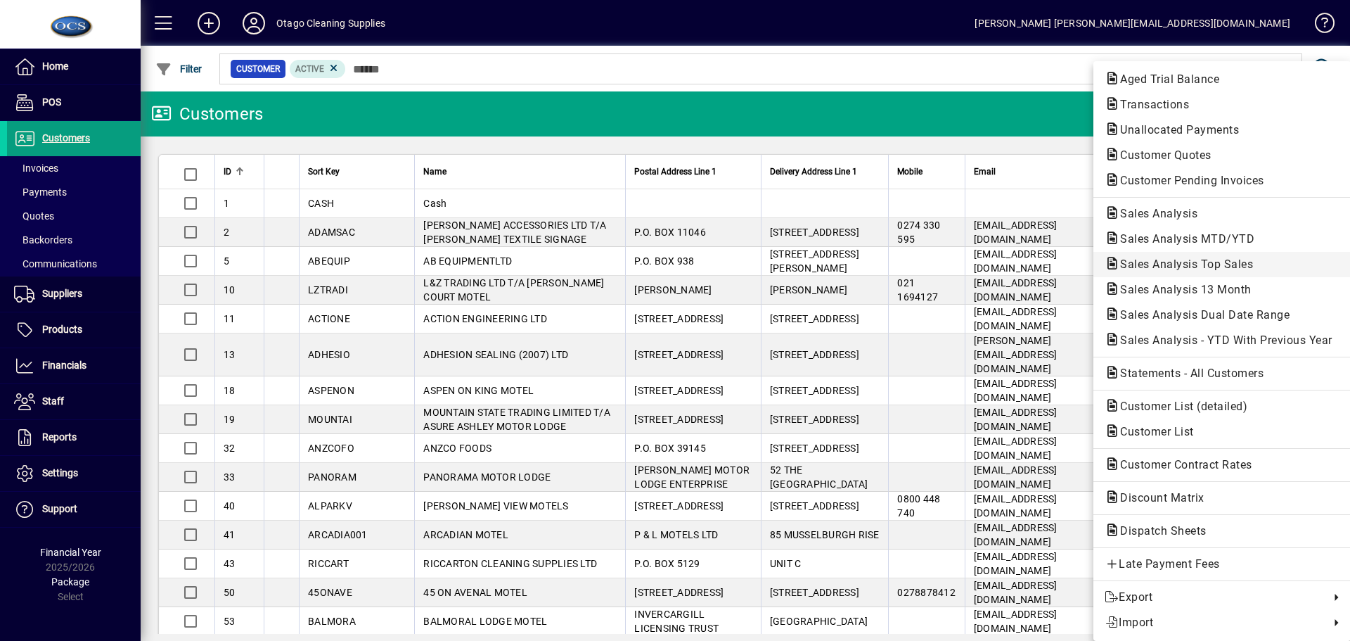
click at [1171, 271] on span "Sales Analysis Top Sales" at bounding box center [1222, 264] width 235 height 17
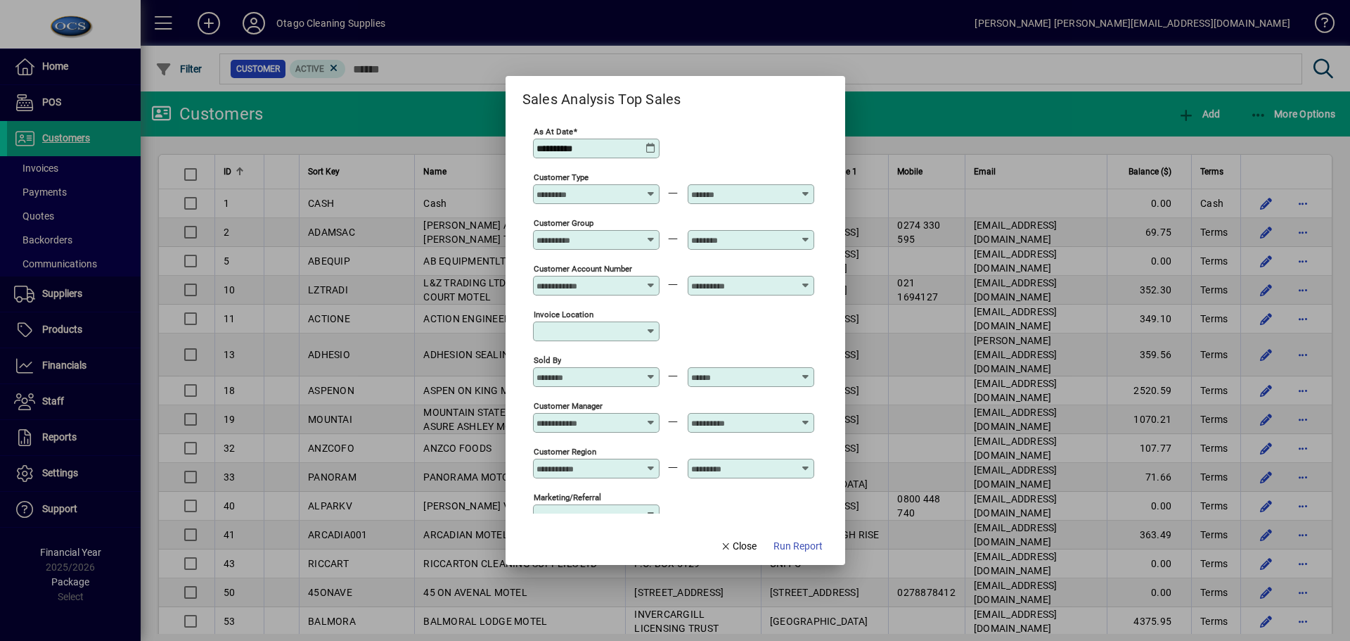
click at [650, 151] on icon at bounding box center [651, 148] width 11 height 11
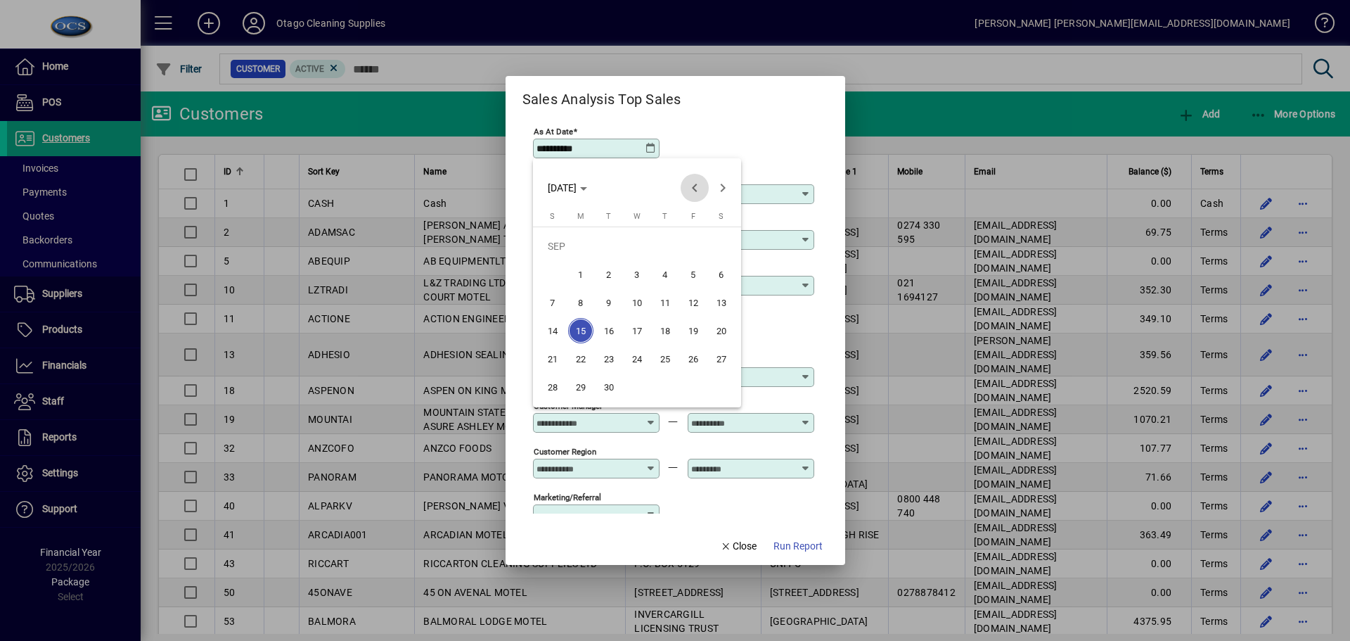
click at [694, 193] on span "Previous month" at bounding box center [695, 188] width 28 height 28
click at [554, 393] on span "31" at bounding box center [552, 386] width 25 height 25
type input "**********"
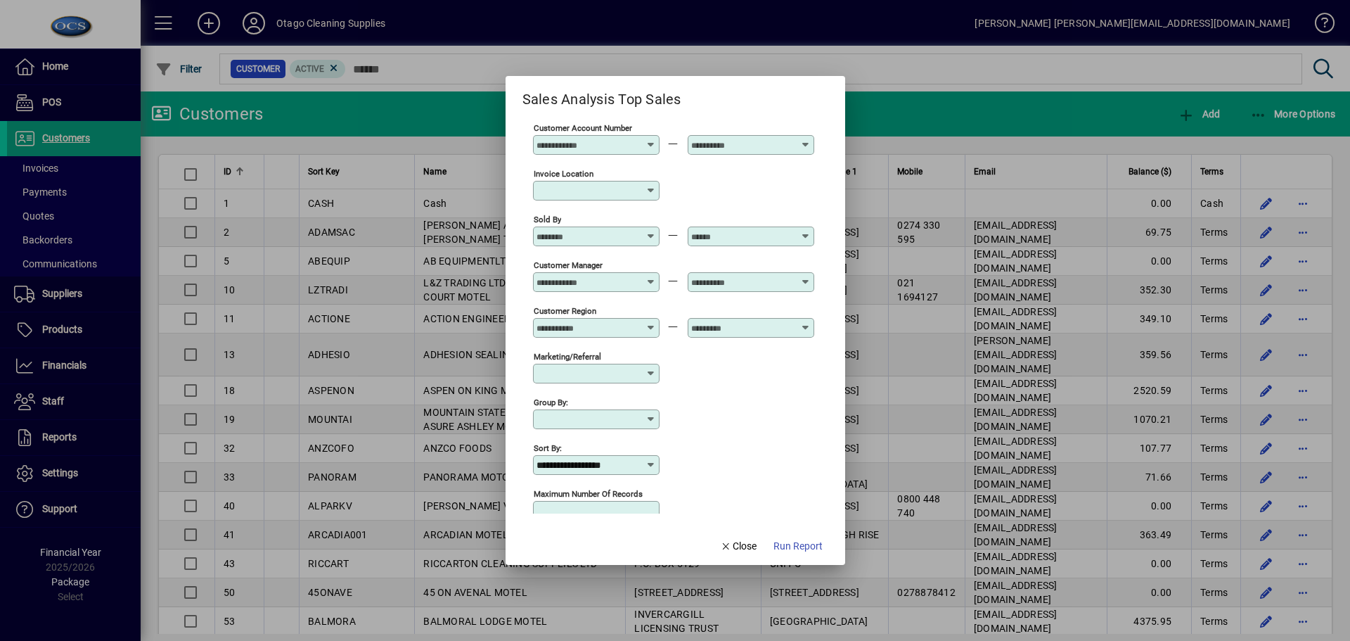
scroll to position [163, 0]
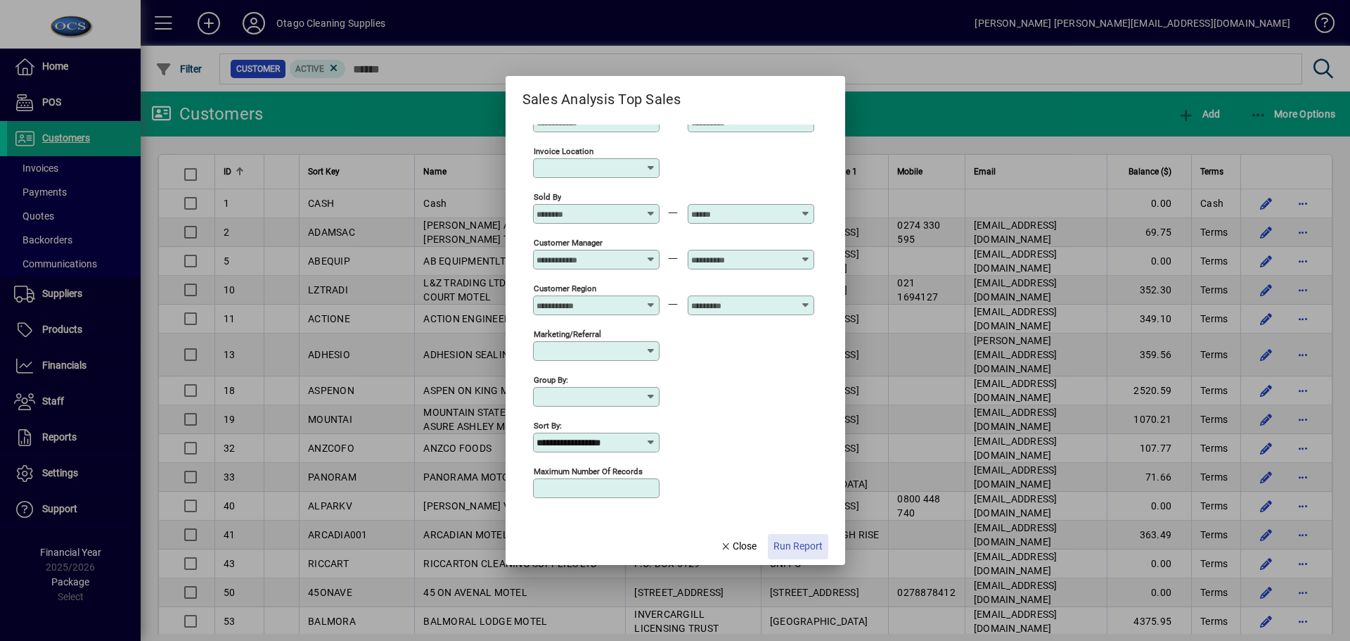
click at [809, 553] on span "Run Report" at bounding box center [798, 546] width 49 height 15
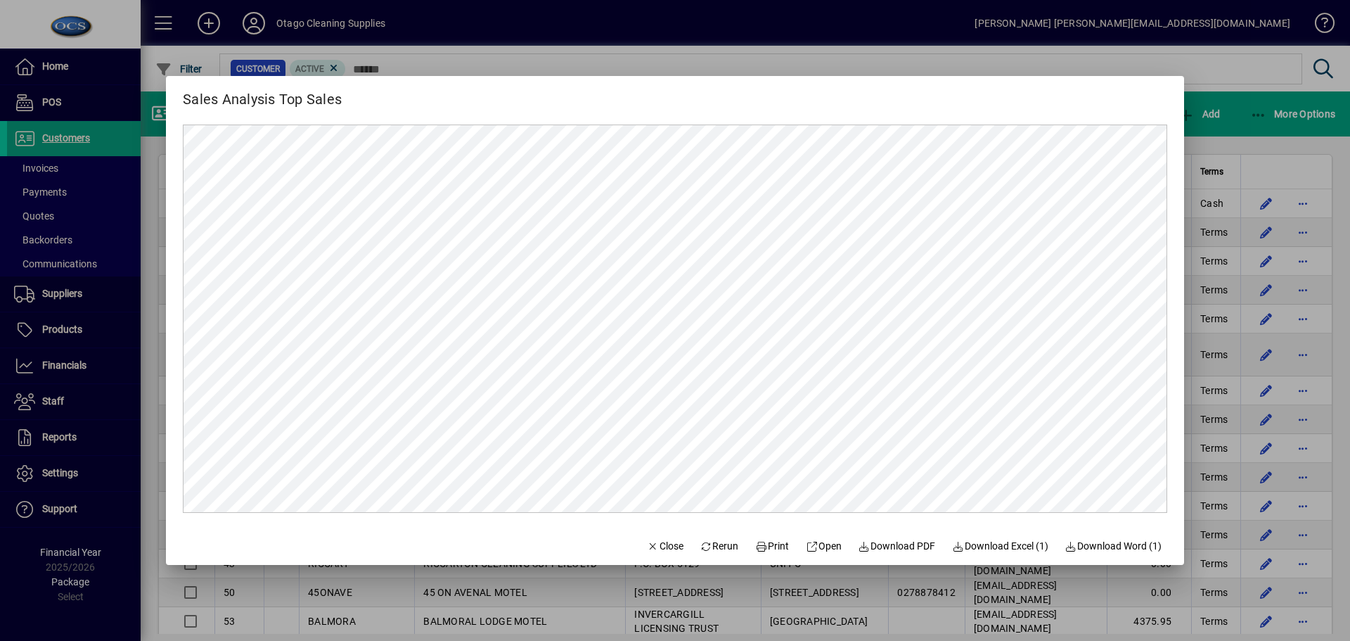
scroll to position [0, 0]
click at [806, 548] on icon at bounding box center [812, 546] width 13 height 10
click at [647, 546] on icon "button" at bounding box center [653, 546] width 13 height 10
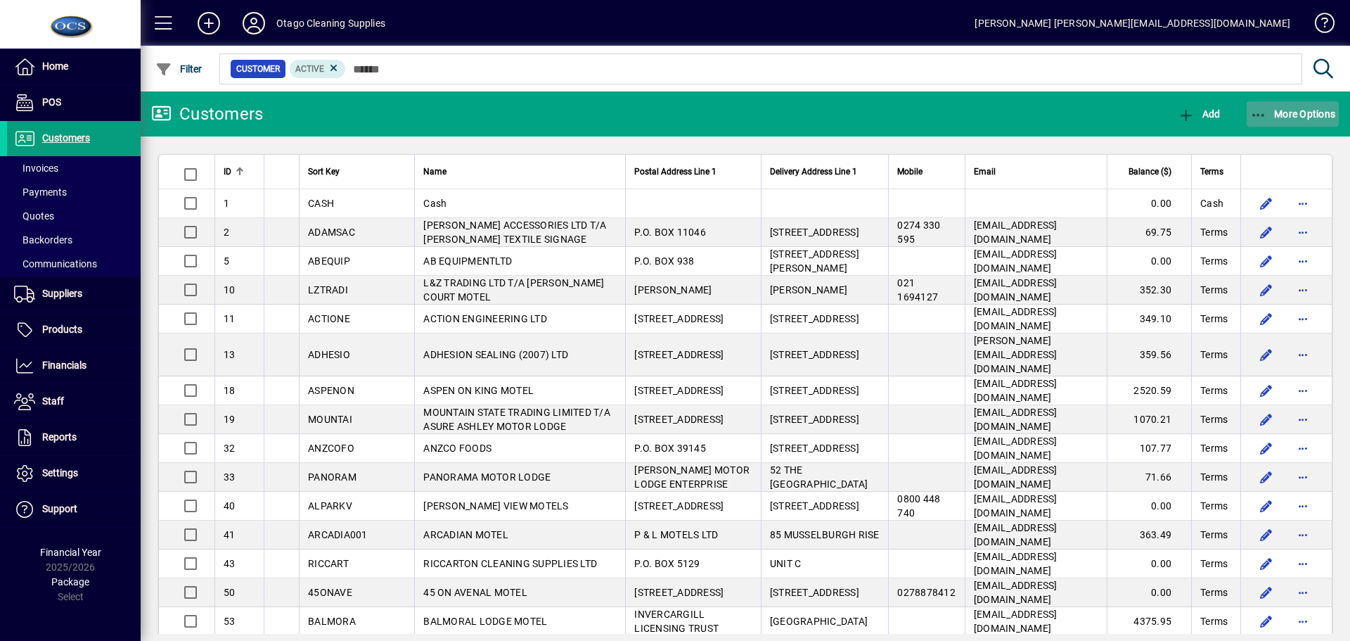
click at [1279, 113] on span "More Options" at bounding box center [1293, 113] width 86 height 11
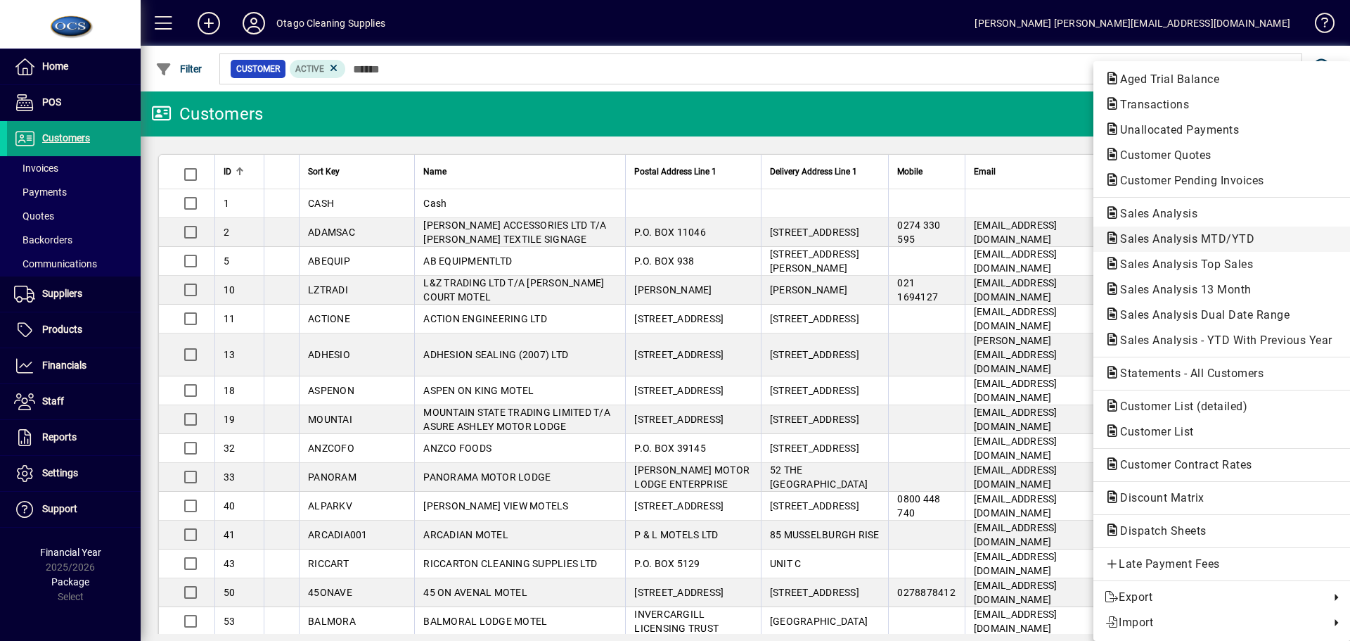
click at [1141, 241] on span "Sales Analysis MTD/YTD" at bounding box center [1183, 238] width 157 height 13
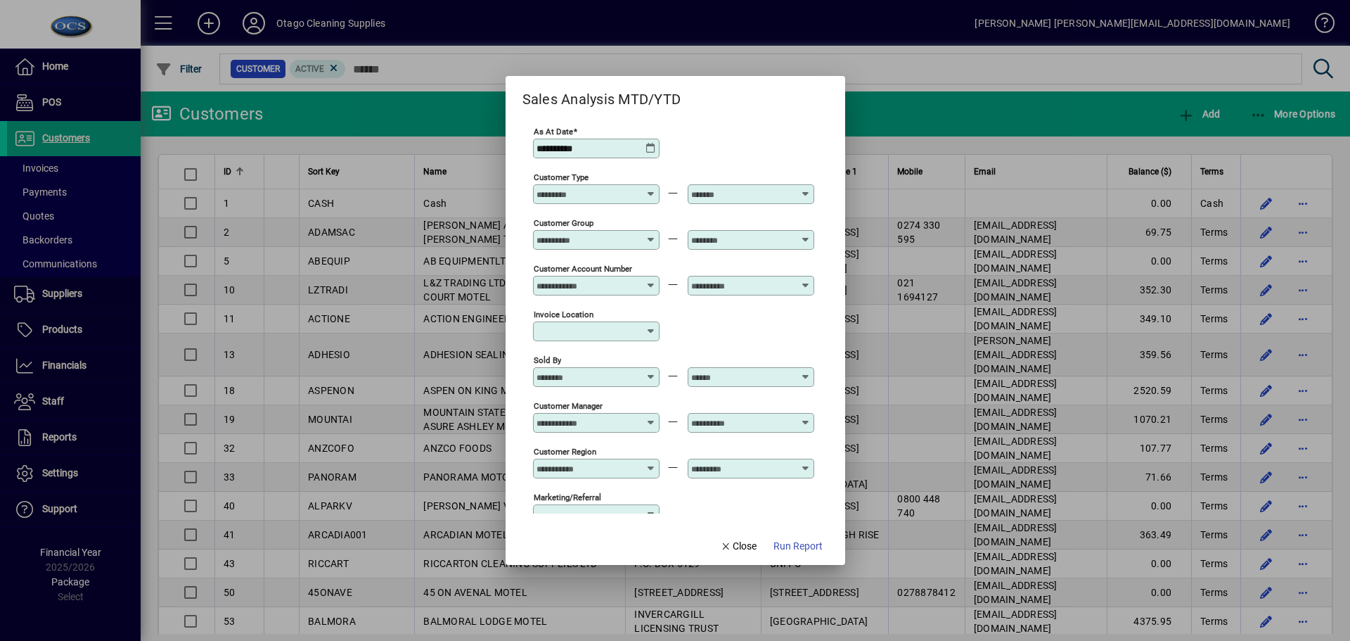
click at [650, 148] on icon at bounding box center [651, 148] width 11 height 11
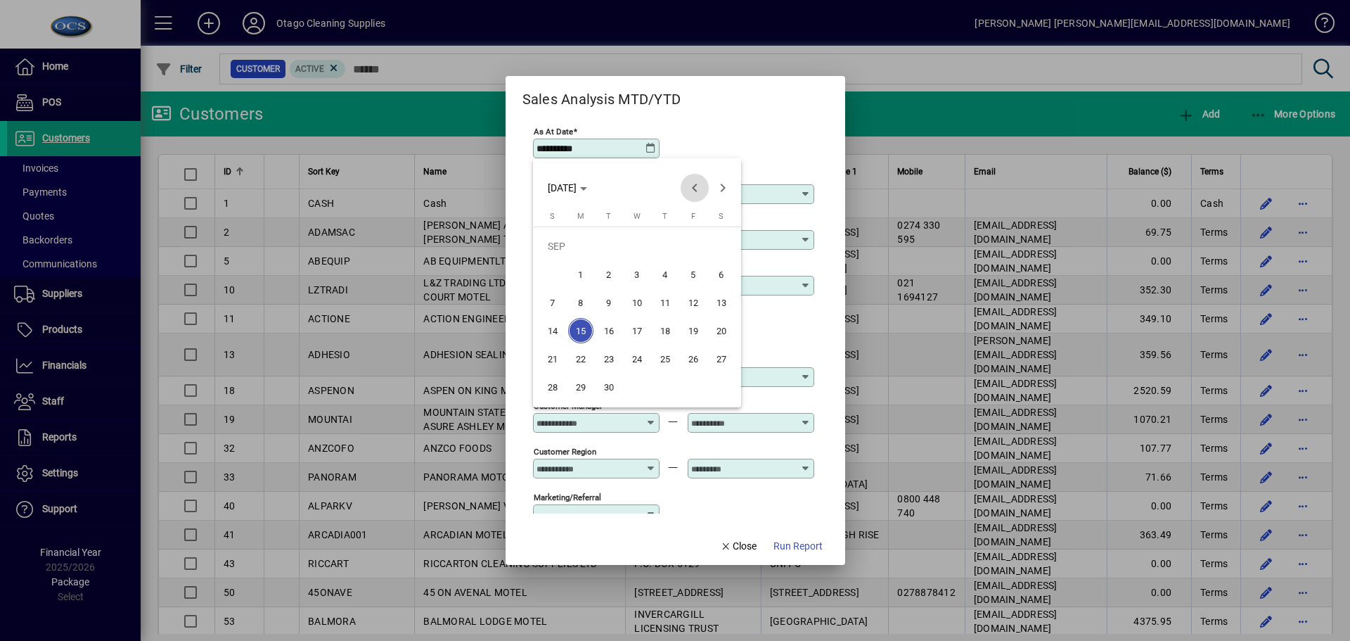
click at [692, 188] on span "Previous month" at bounding box center [695, 188] width 28 height 28
click at [556, 392] on span "31" at bounding box center [552, 386] width 25 height 25
type input "**********"
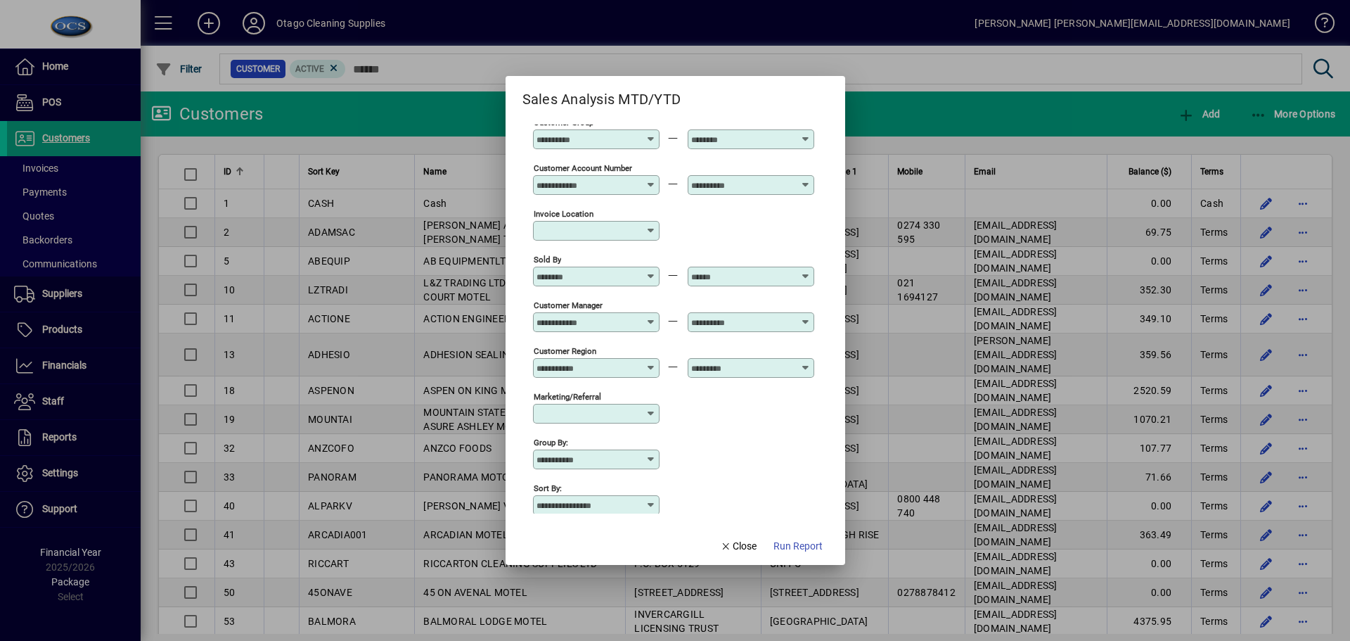
scroll to position [117, 0]
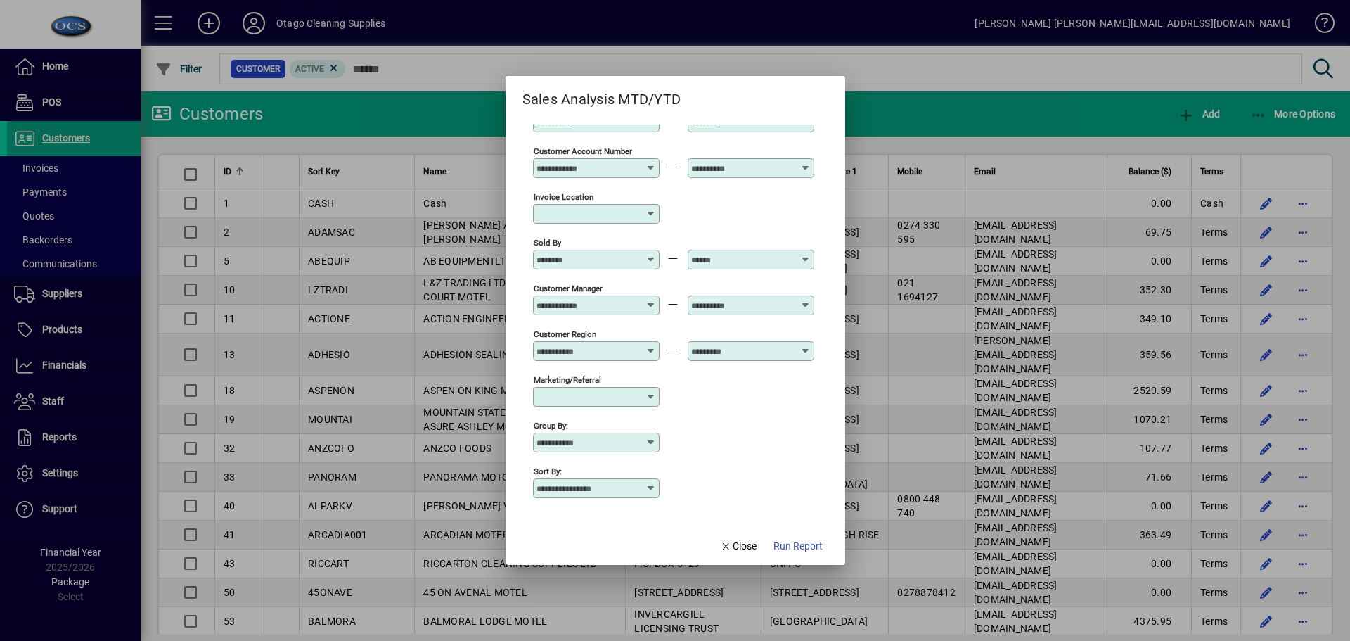
click at [653, 488] on icon at bounding box center [651, 487] width 11 height 11
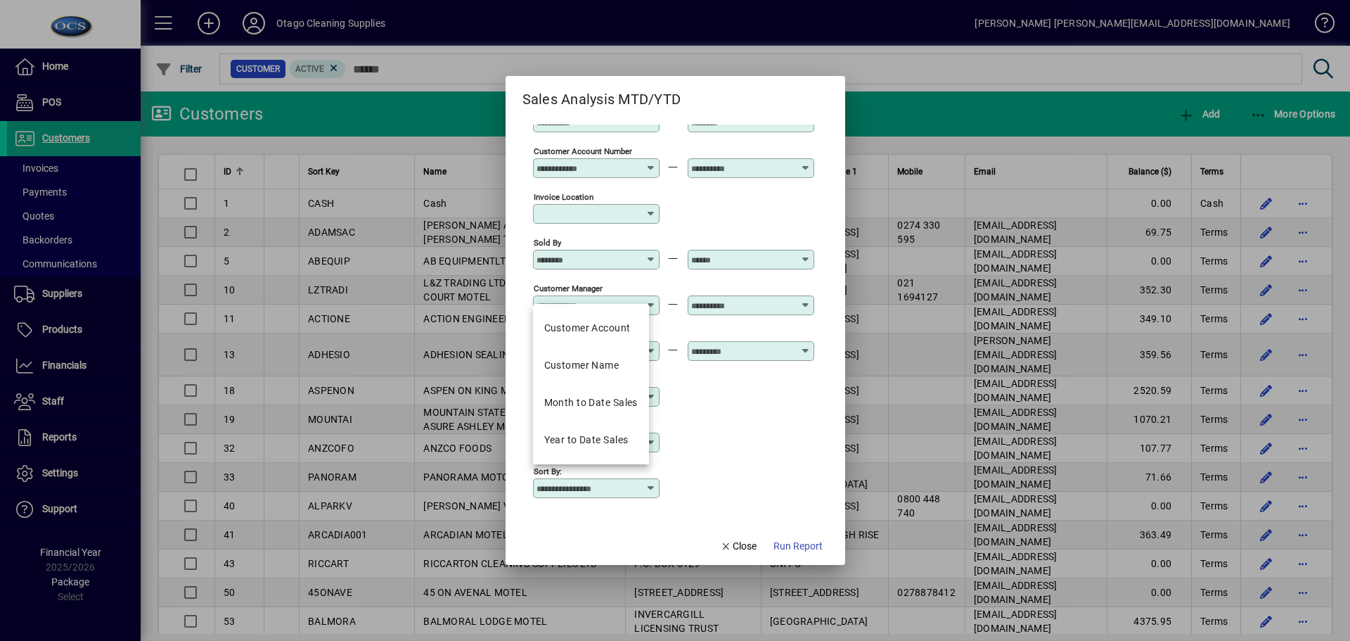
click at [710, 432] on div "Group by:" at bounding box center [673, 441] width 281 height 46
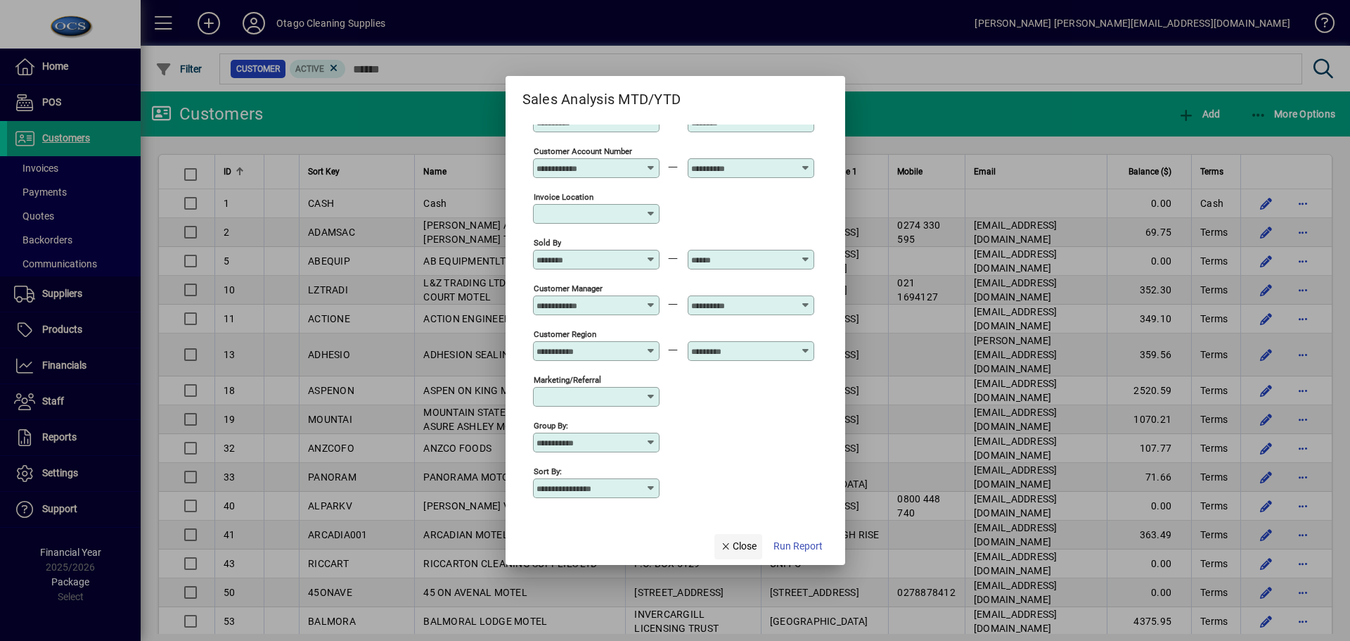
click at [743, 545] on span "Close" at bounding box center [738, 546] width 37 height 15
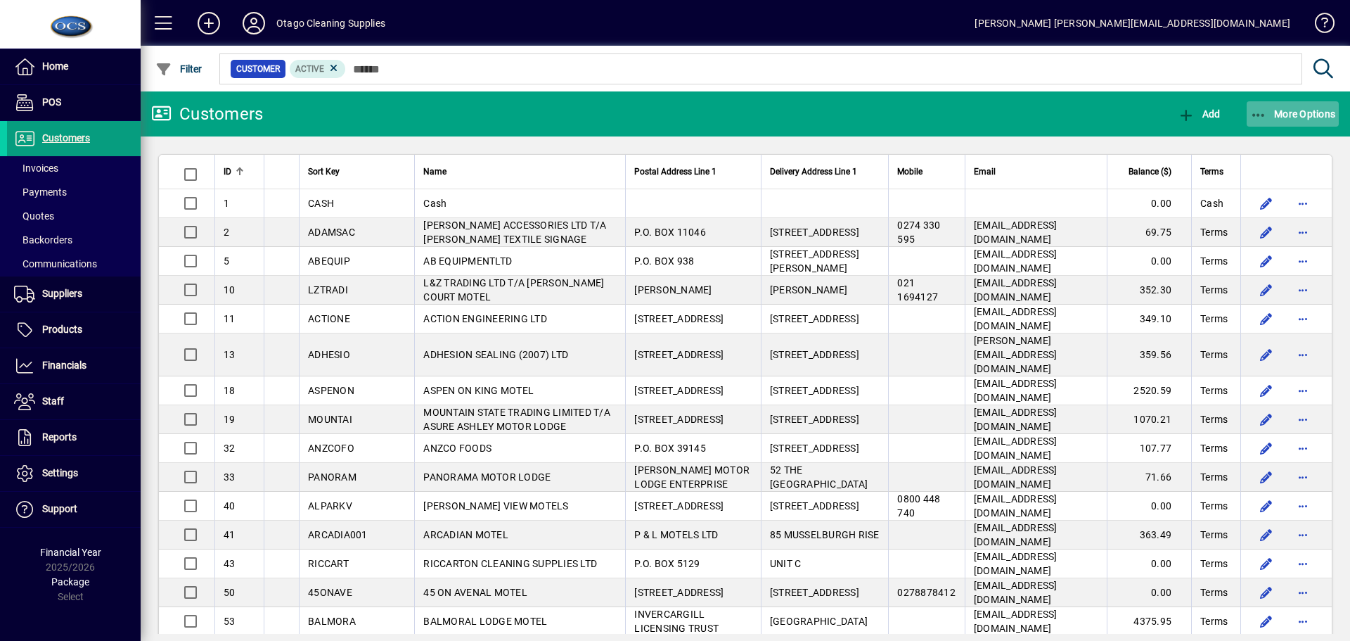
click at [1283, 120] on span "button" at bounding box center [1293, 114] width 93 height 34
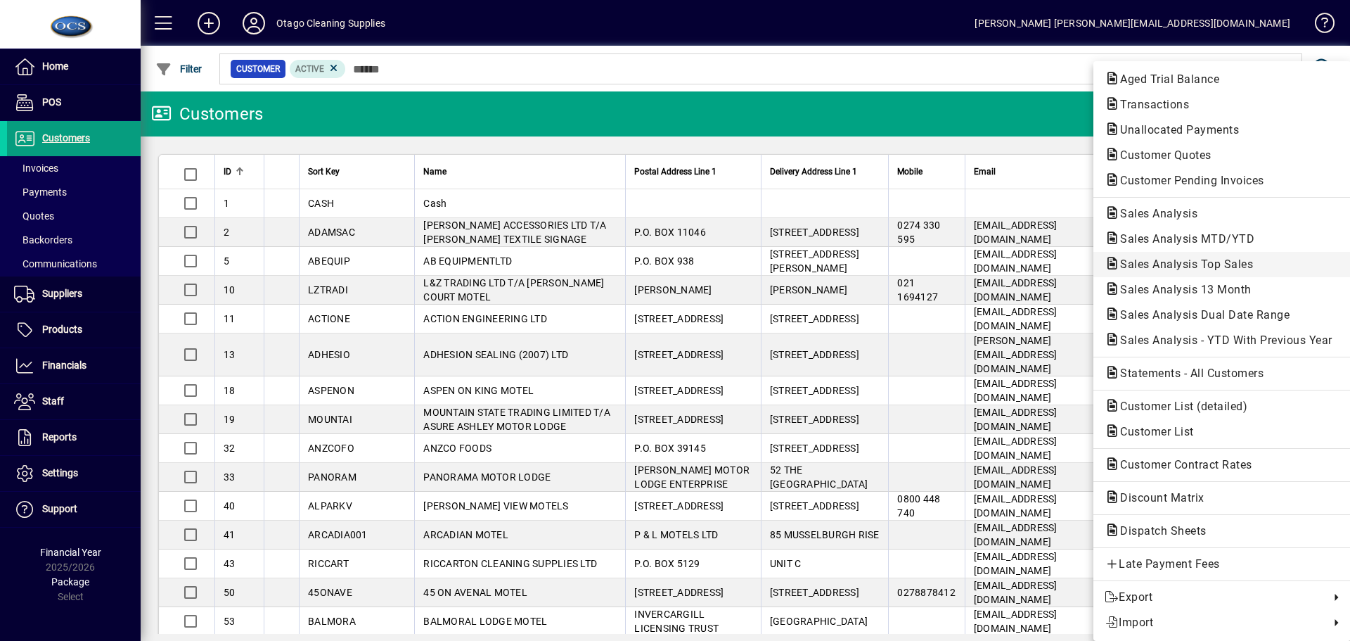
click at [1165, 271] on span "Sales Analysis Top Sales" at bounding box center [1222, 264] width 235 height 17
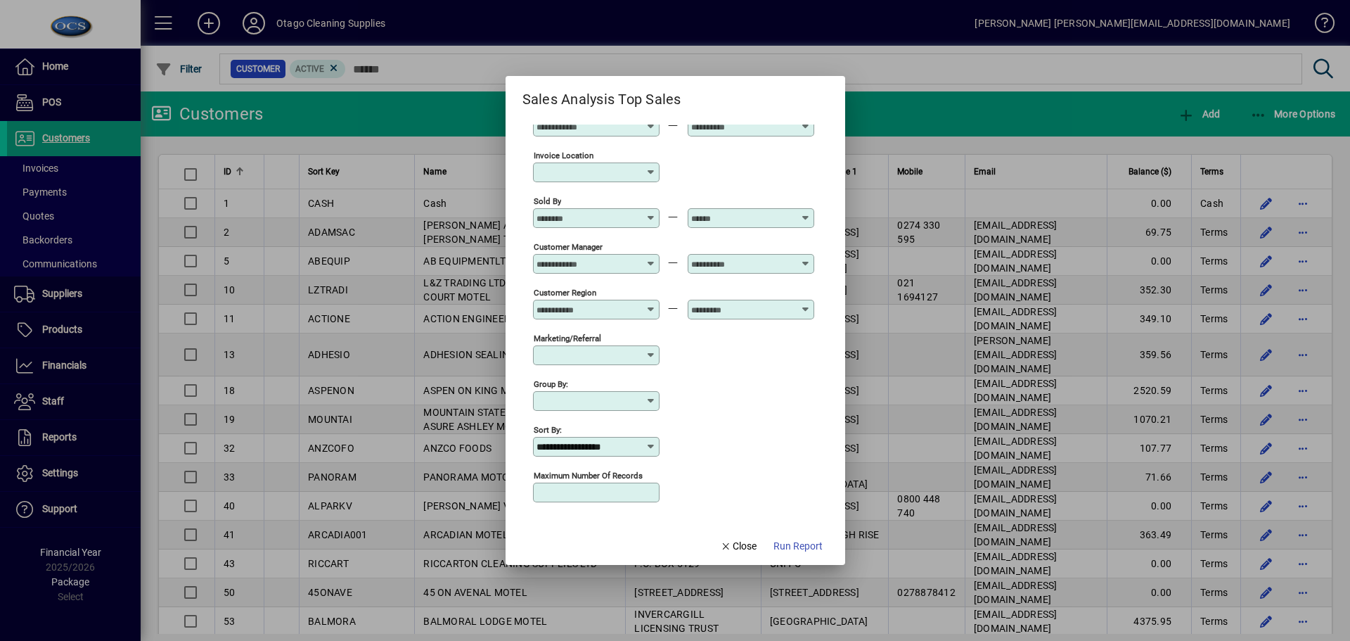
scroll to position [163, 0]
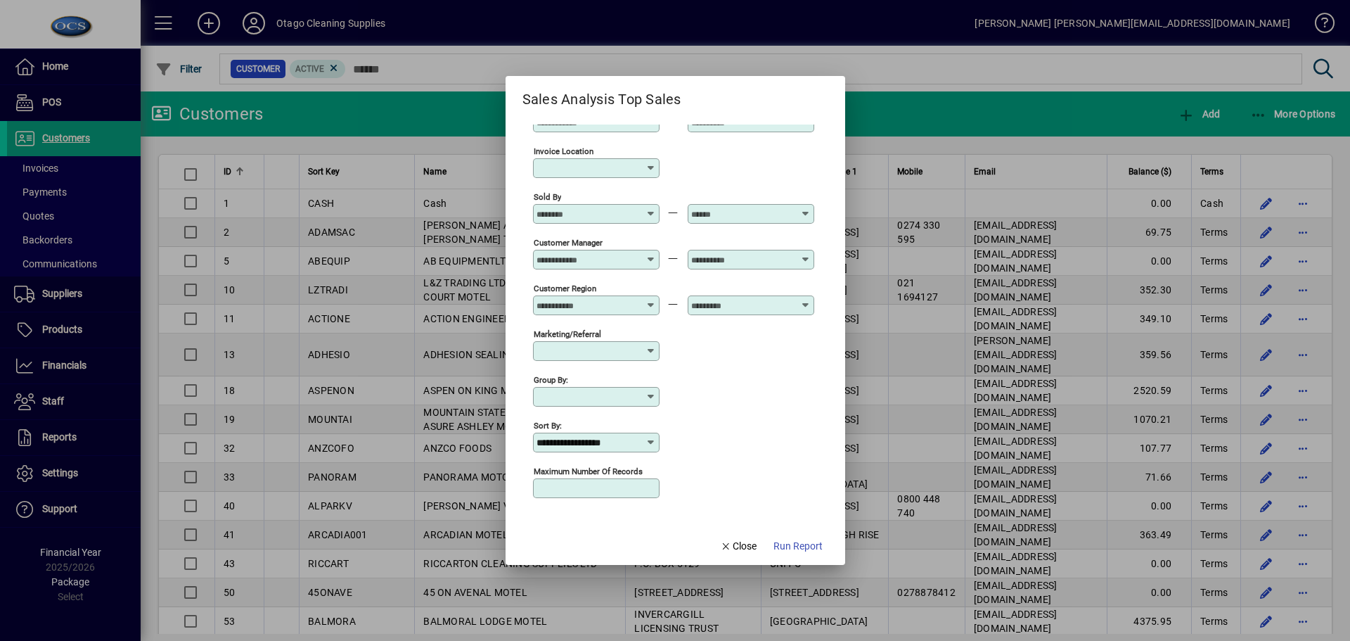
click at [652, 443] on icon at bounding box center [651, 442] width 11 height 11
click at [712, 417] on div "Group by:" at bounding box center [673, 396] width 281 height 46
click at [644, 489] on input "Maximum number of records" at bounding box center [598, 487] width 122 height 11
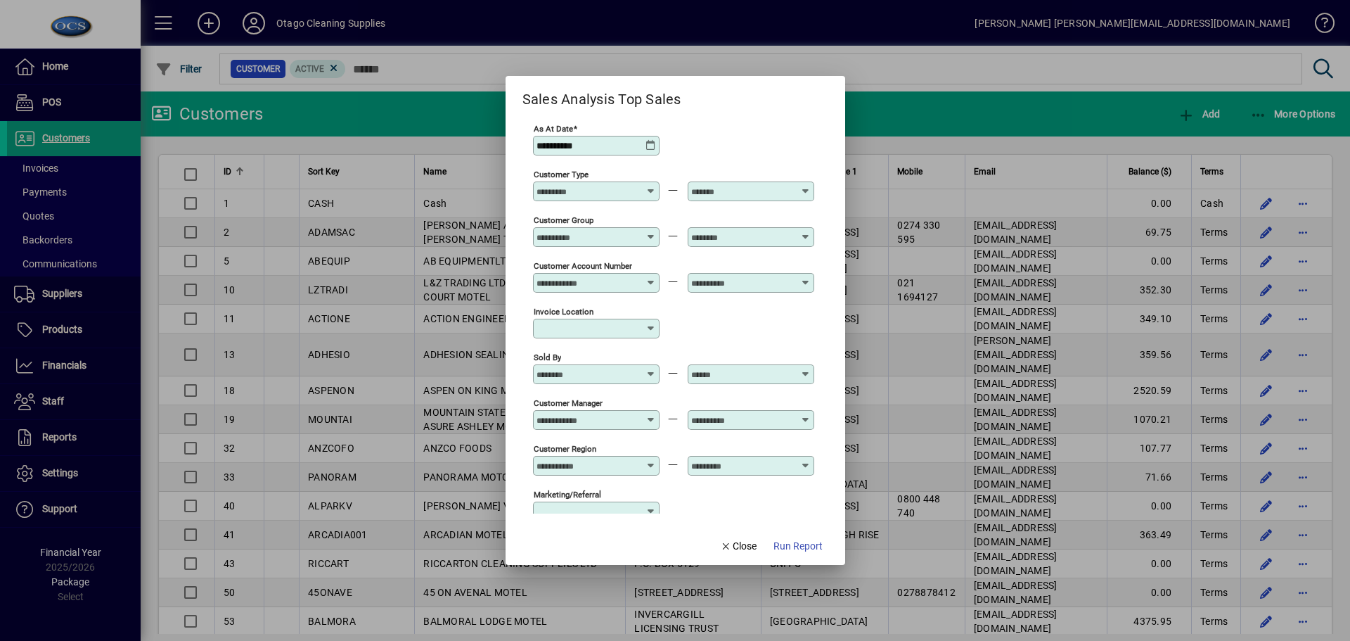
scroll to position [0, 0]
type input "**"
click at [652, 147] on icon at bounding box center [651, 148] width 11 height 11
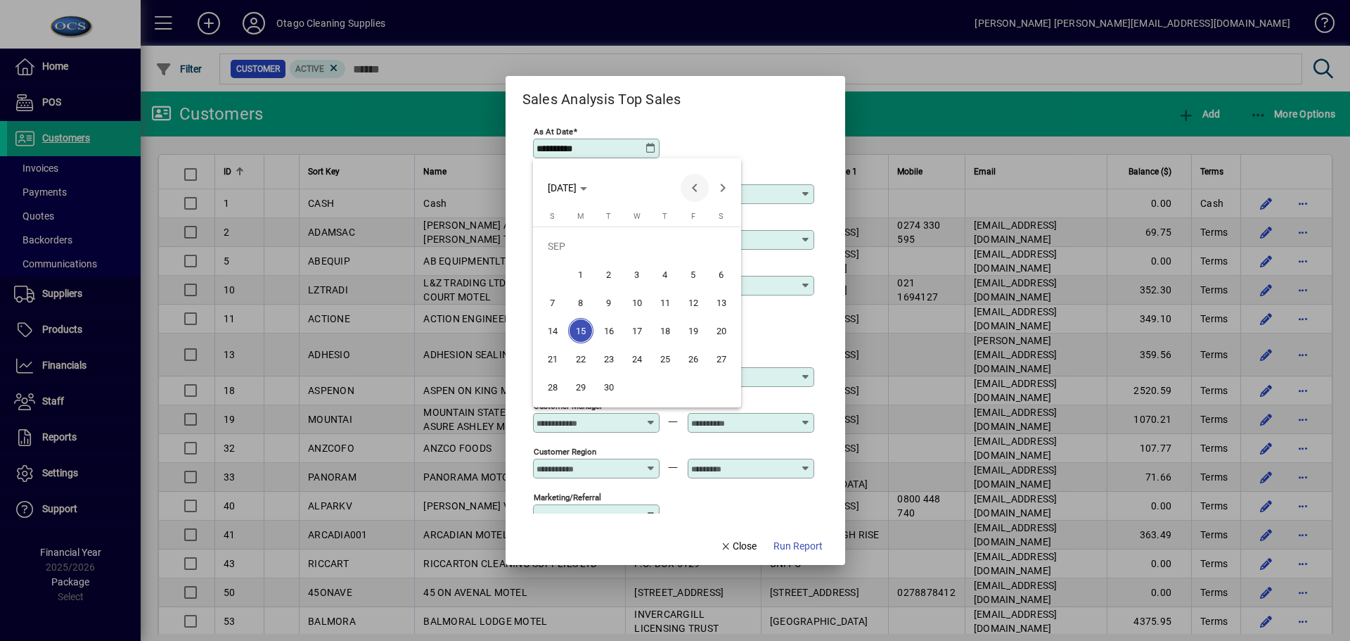
click at [696, 184] on span "Previous month" at bounding box center [695, 188] width 28 height 28
click at [551, 393] on span "31" at bounding box center [552, 386] width 25 height 25
type input "**********"
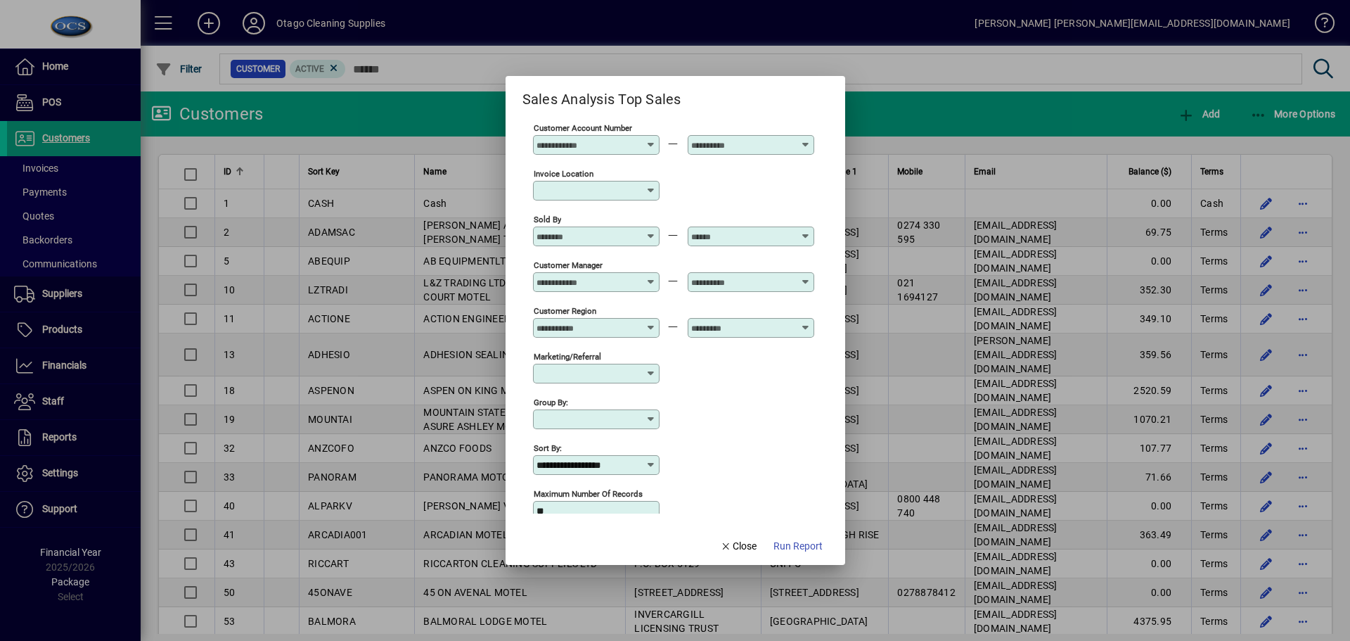
scroll to position [163, 0]
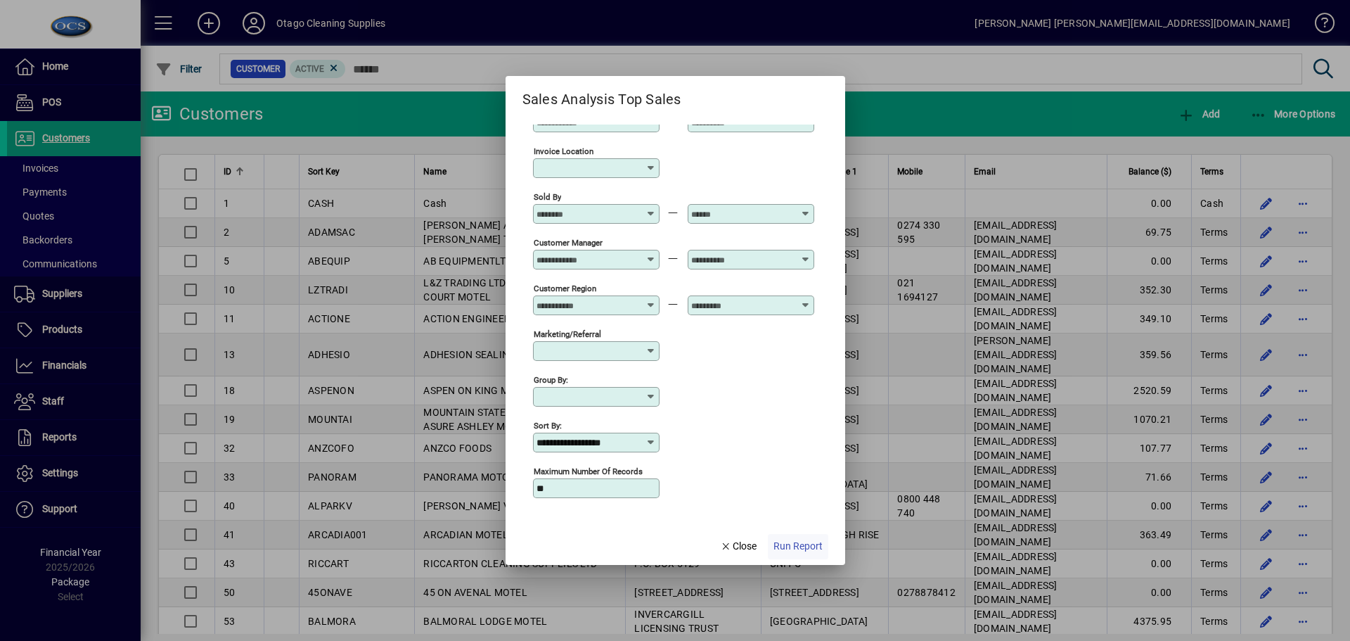
click at [812, 548] on span "Run Report" at bounding box center [798, 546] width 49 height 15
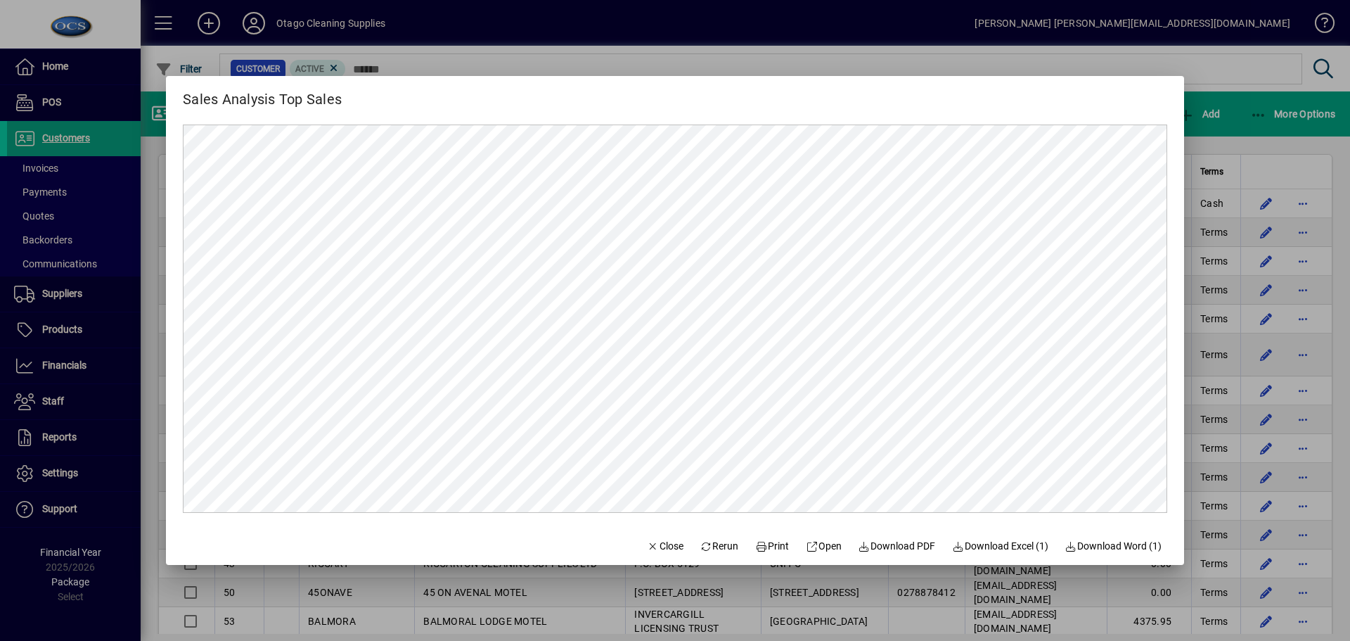
scroll to position [0, 0]
click at [653, 551] on span "Close" at bounding box center [665, 546] width 37 height 15
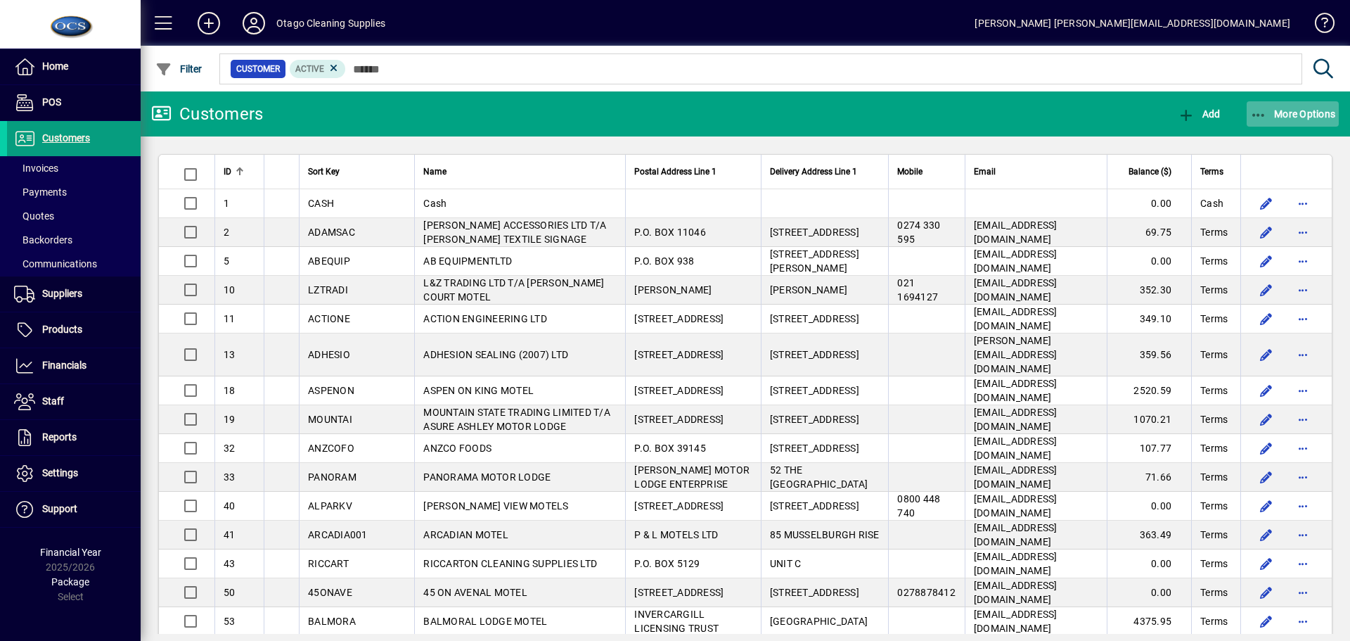
click at [1298, 114] on span "More Options" at bounding box center [1293, 113] width 86 height 11
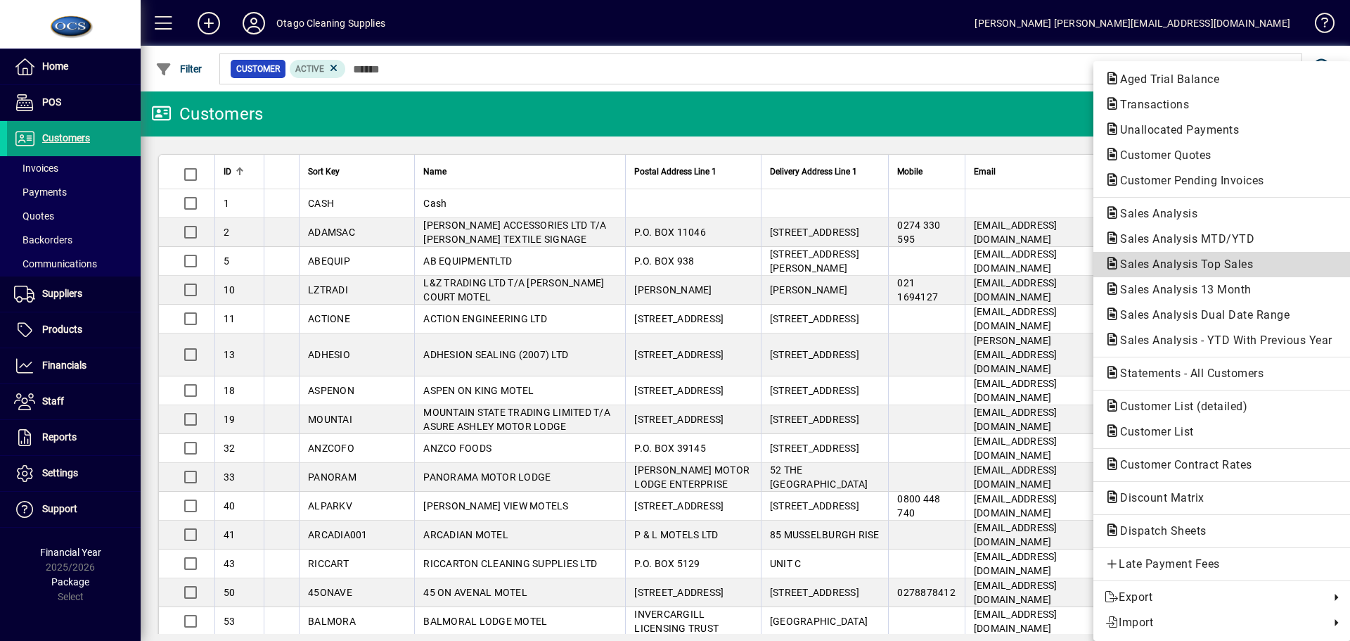
click at [1190, 266] on span "Sales Analysis Top Sales" at bounding box center [1182, 263] width 155 height 13
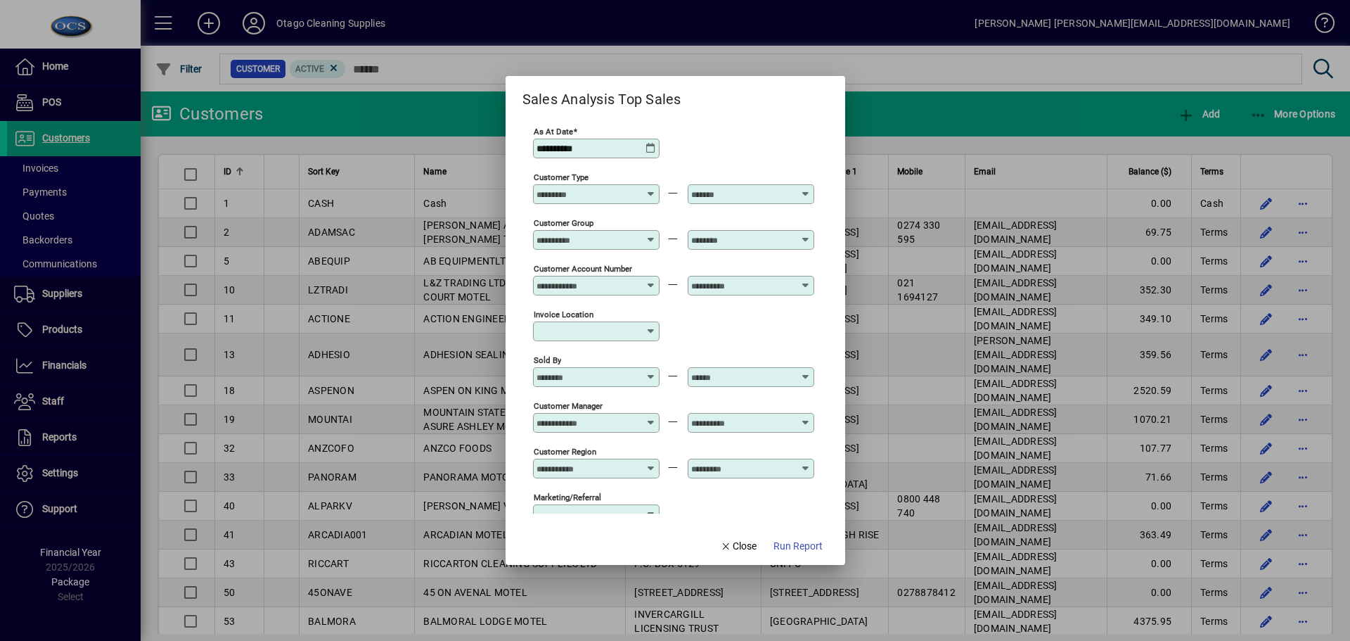
type input "**********"
click at [653, 149] on icon at bounding box center [651, 148] width 11 height 11
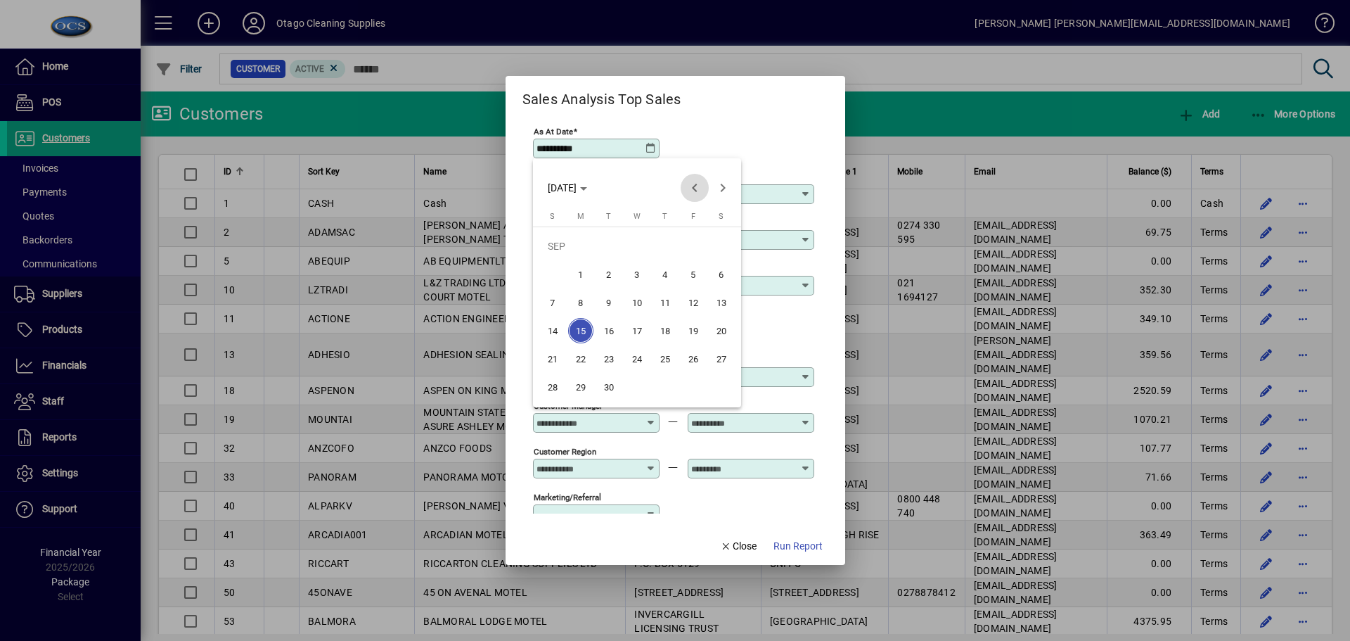
click at [694, 192] on span "Previous month" at bounding box center [695, 188] width 28 height 28
click at [692, 188] on span "Previous month" at bounding box center [695, 188] width 28 height 28
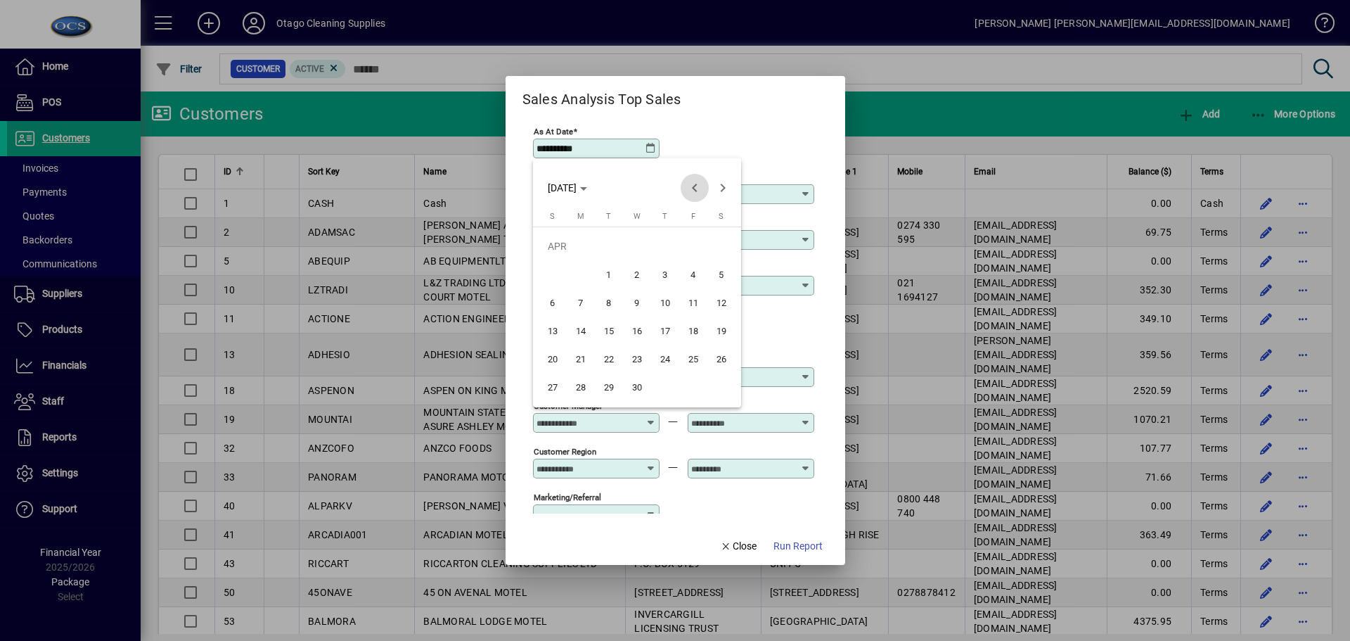
click at [692, 188] on span "Previous month" at bounding box center [695, 188] width 28 height 28
click at [718, 188] on span "Next month" at bounding box center [723, 188] width 28 height 28
click at [719, 188] on span "Next month" at bounding box center [723, 188] width 28 height 28
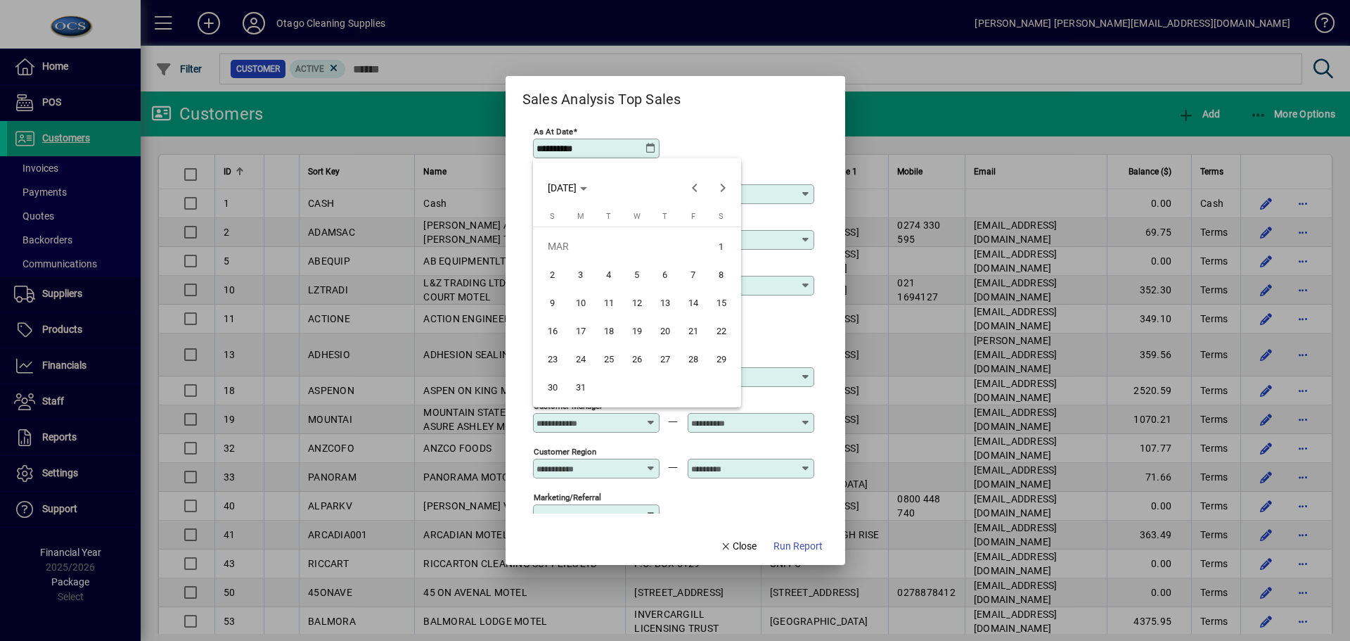
click at [580, 383] on span "31" at bounding box center [580, 386] width 25 height 25
type input "**********"
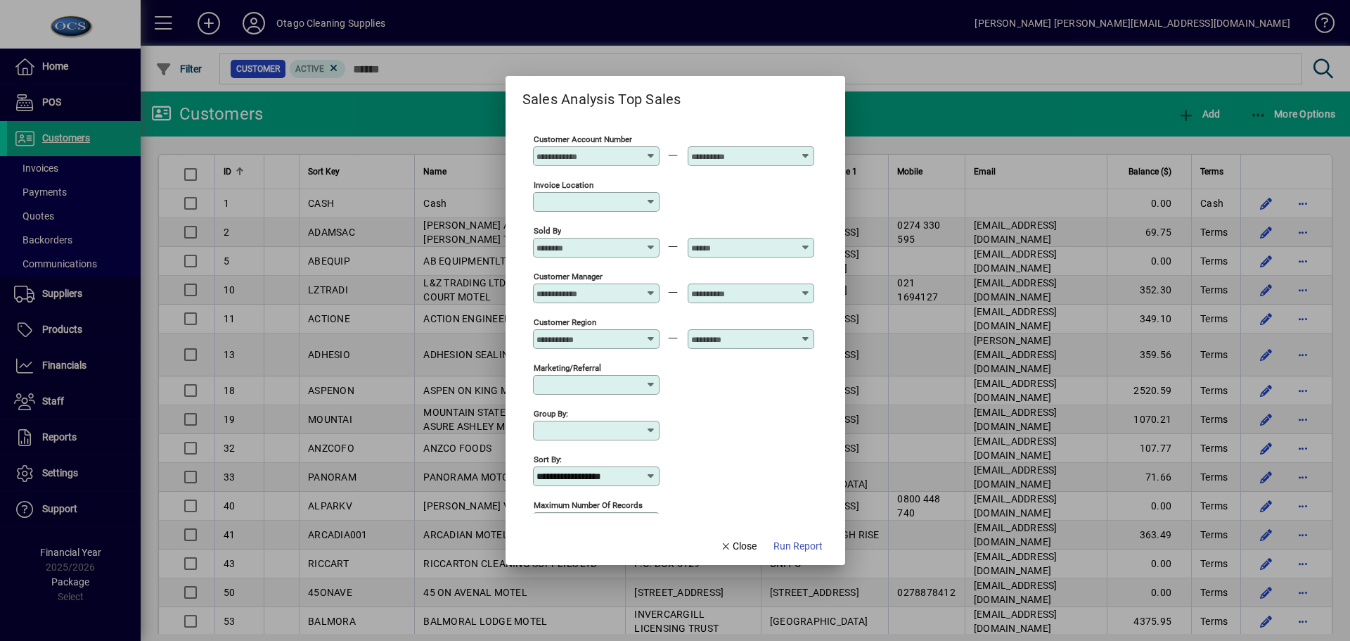
scroll to position [163, 0]
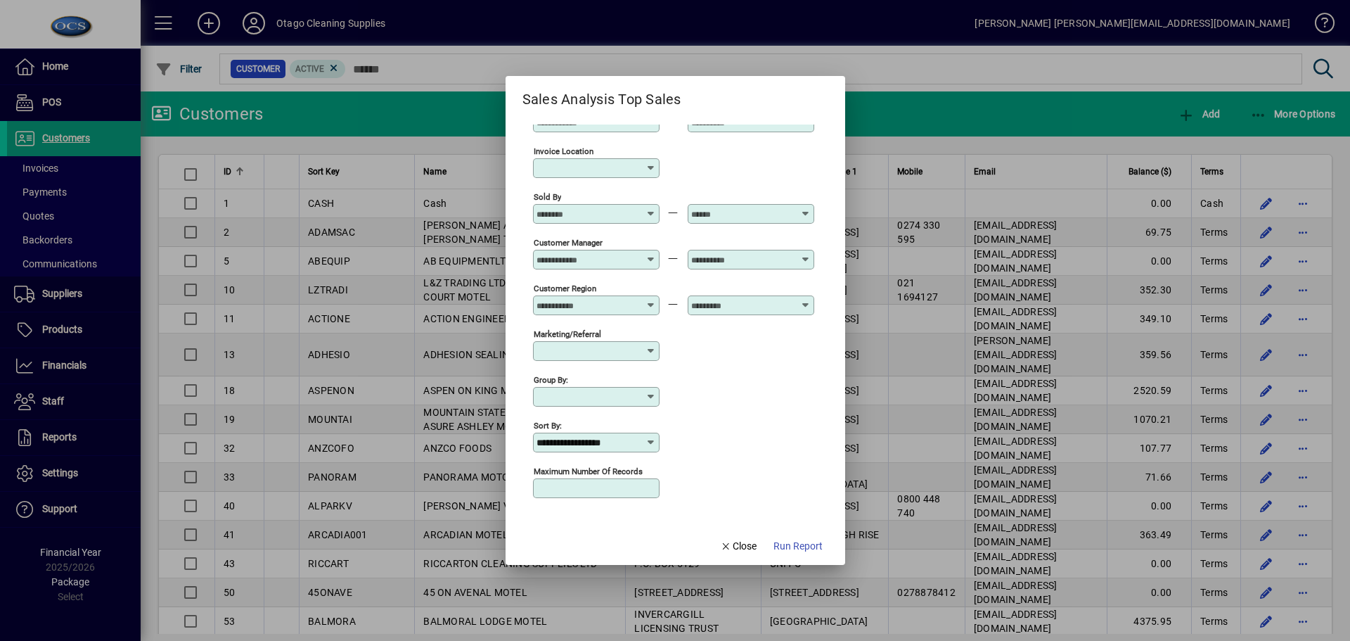
click at [583, 489] on input "Maximum number of records" at bounding box center [598, 487] width 122 height 11
type input "**"
click at [795, 543] on span "Run Report" at bounding box center [798, 546] width 49 height 15
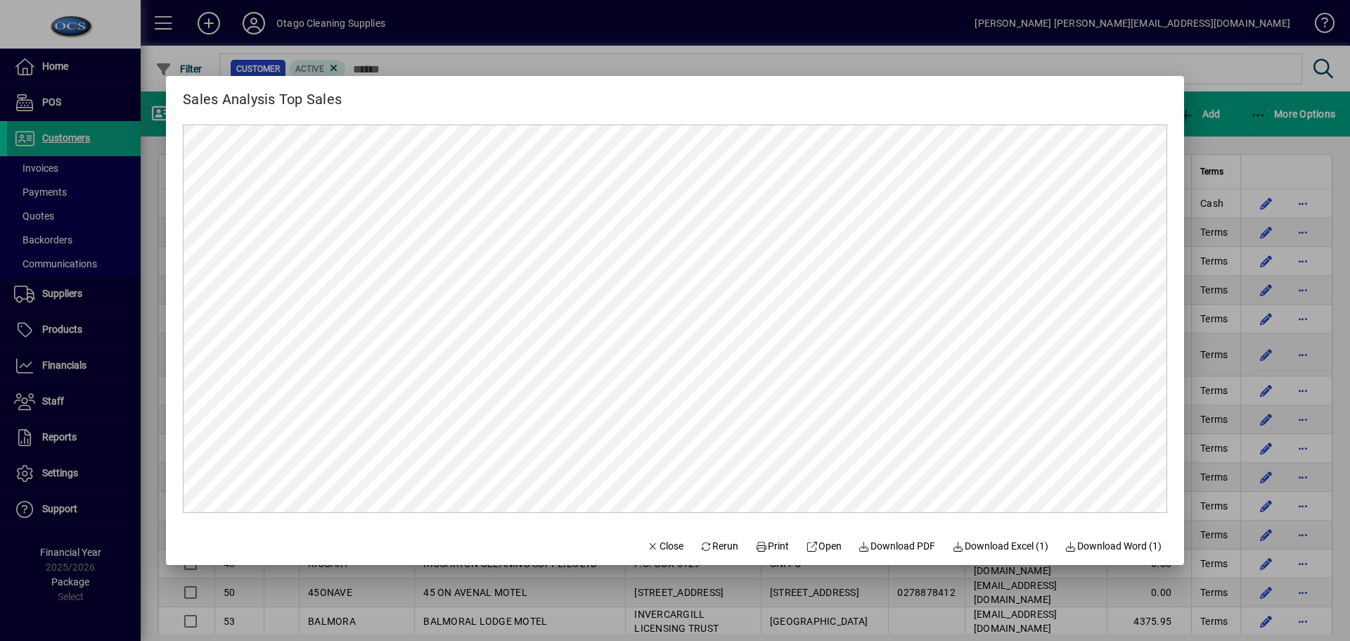
scroll to position [0, 0]
click at [823, 547] on span "Open" at bounding box center [824, 546] width 36 height 15
click at [653, 546] on span "Close" at bounding box center [665, 546] width 37 height 15
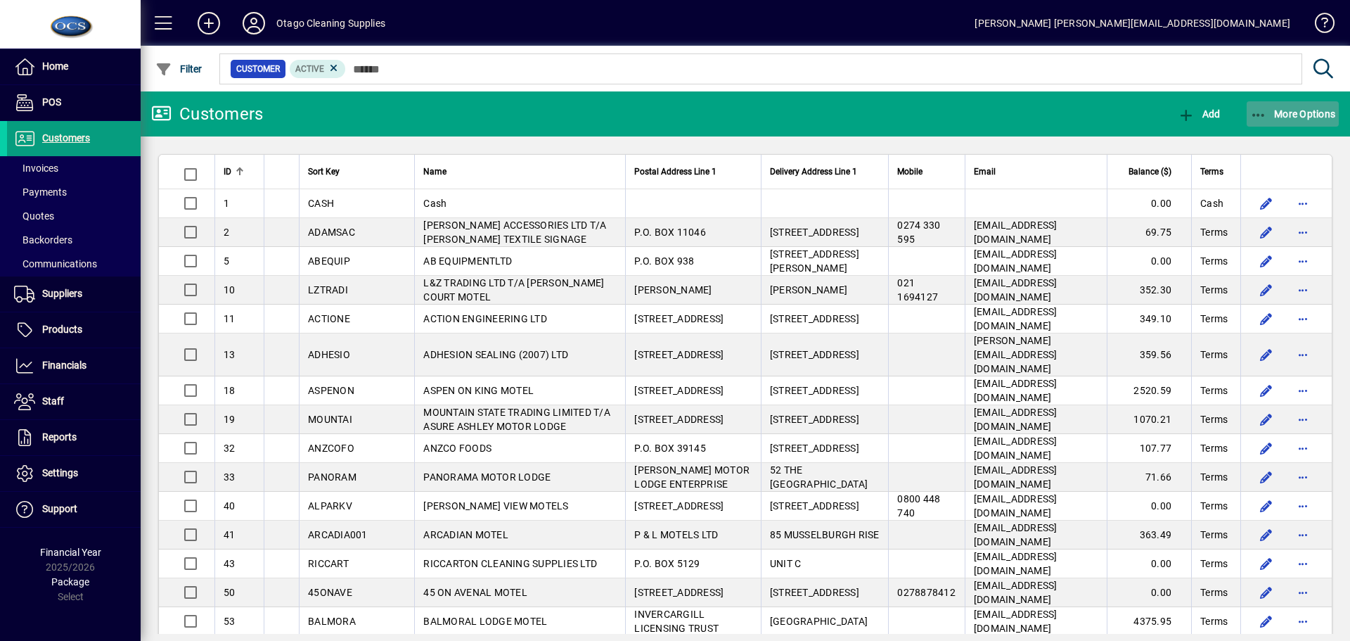
click at [1290, 110] on span "More Options" at bounding box center [1293, 113] width 86 height 11
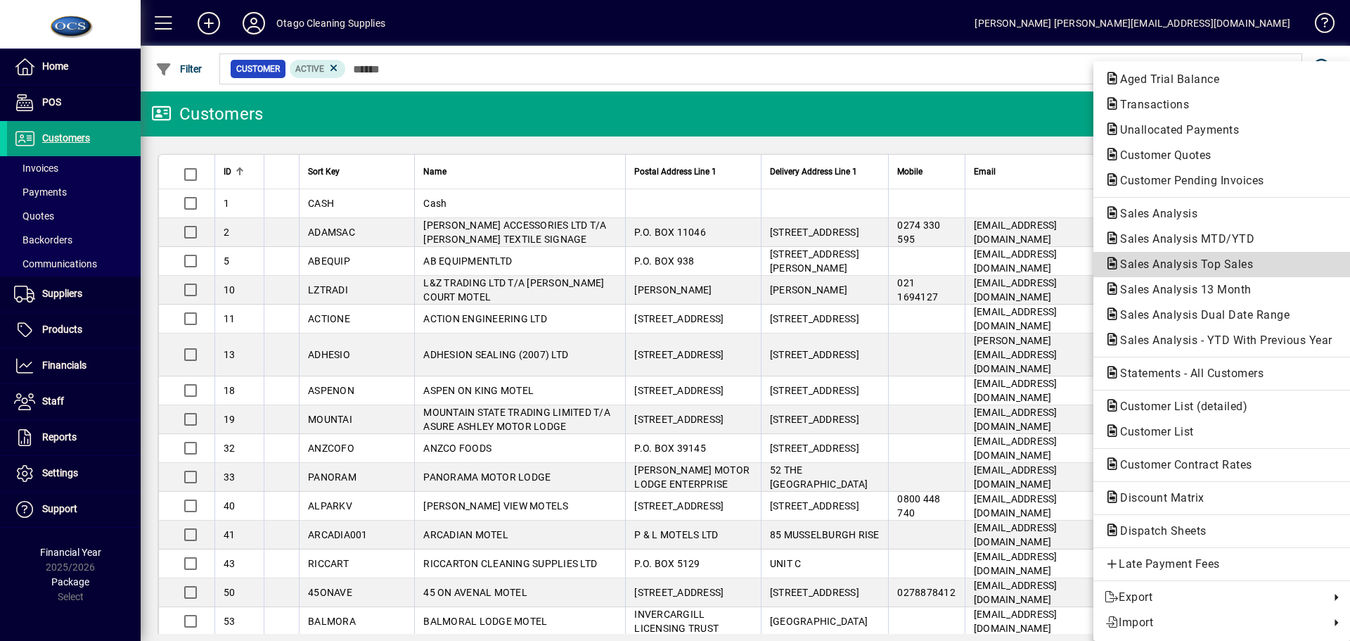
click at [1191, 267] on span "Sales Analysis Top Sales" at bounding box center [1182, 263] width 155 height 13
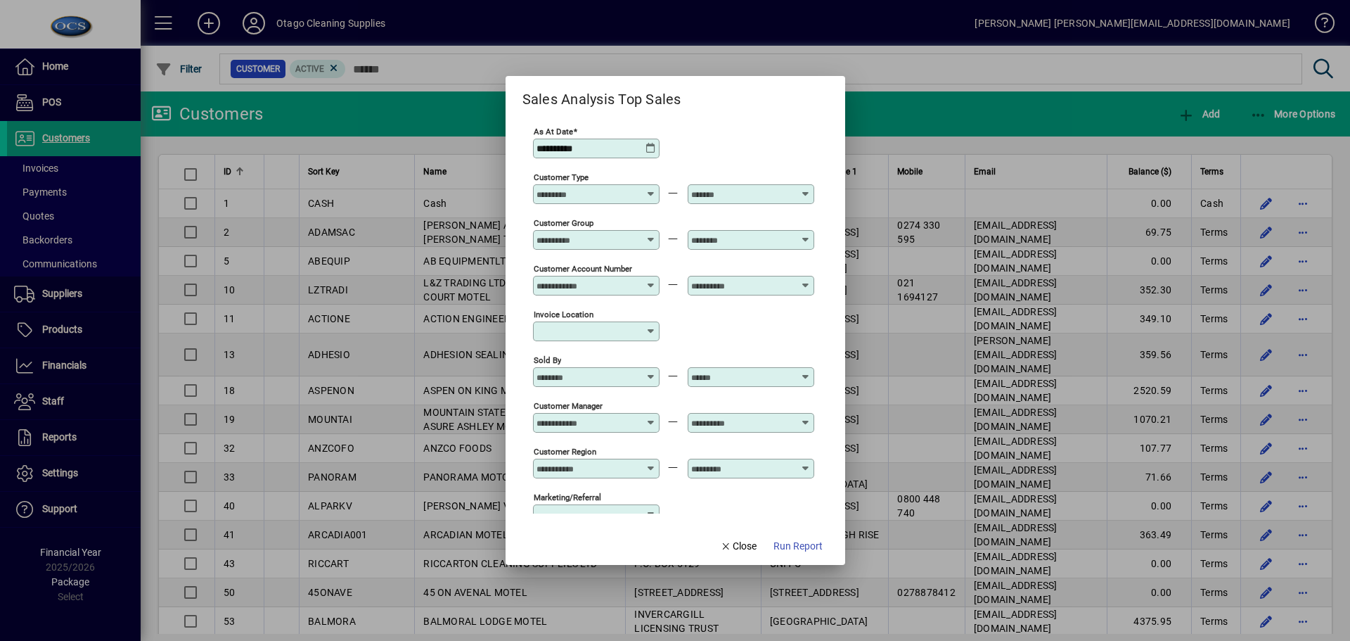
click at [650, 149] on icon at bounding box center [651, 148] width 11 height 11
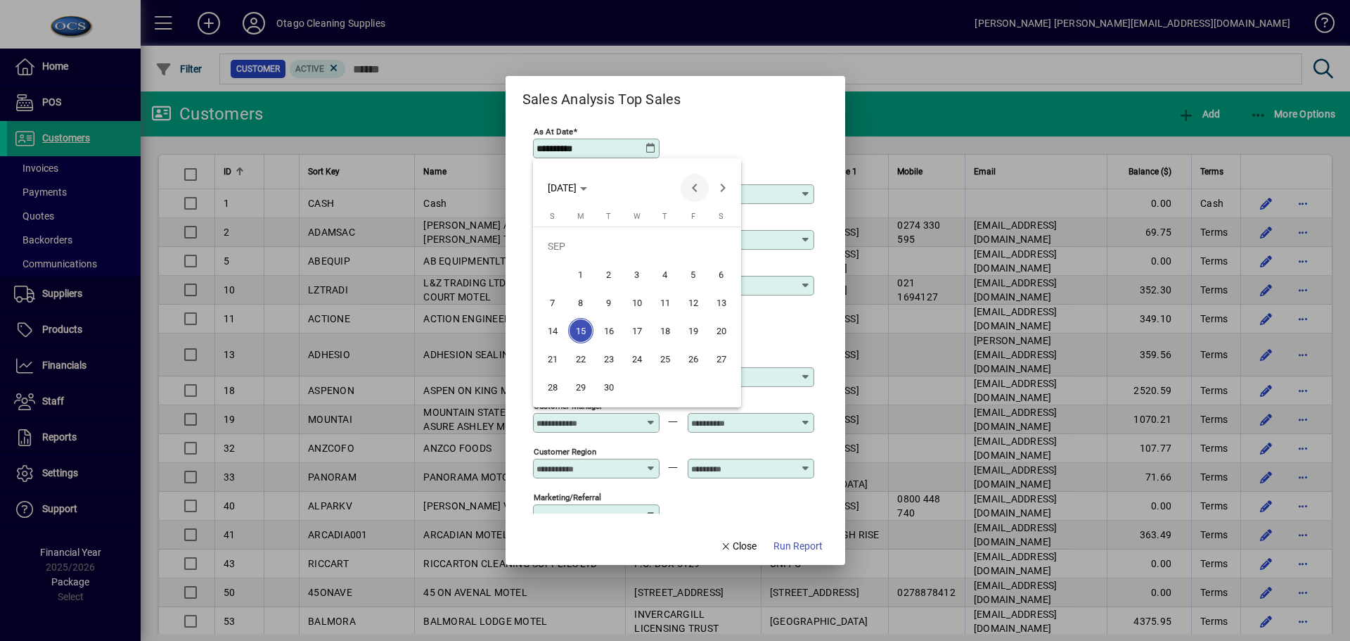
click at [694, 187] on span "Previous month" at bounding box center [695, 188] width 28 height 28
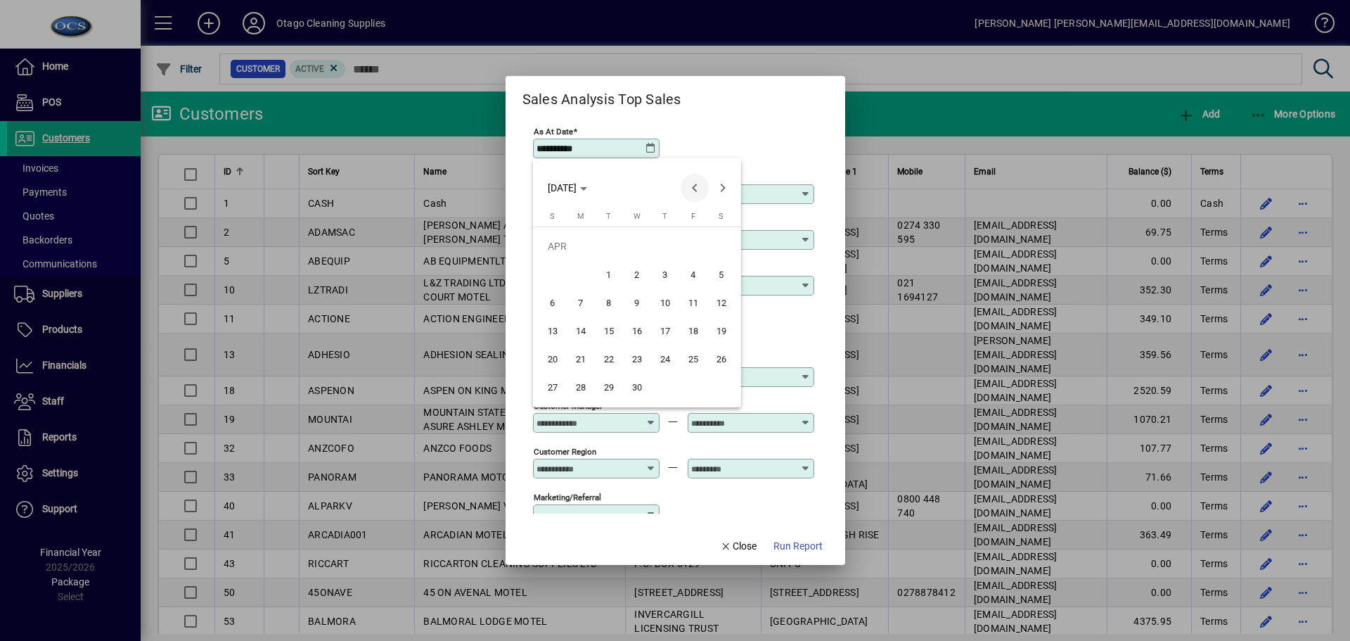
click at [694, 187] on span "Previous month" at bounding box center [695, 188] width 28 height 28
click at [582, 386] on span "31" at bounding box center [580, 386] width 25 height 25
type input "**********"
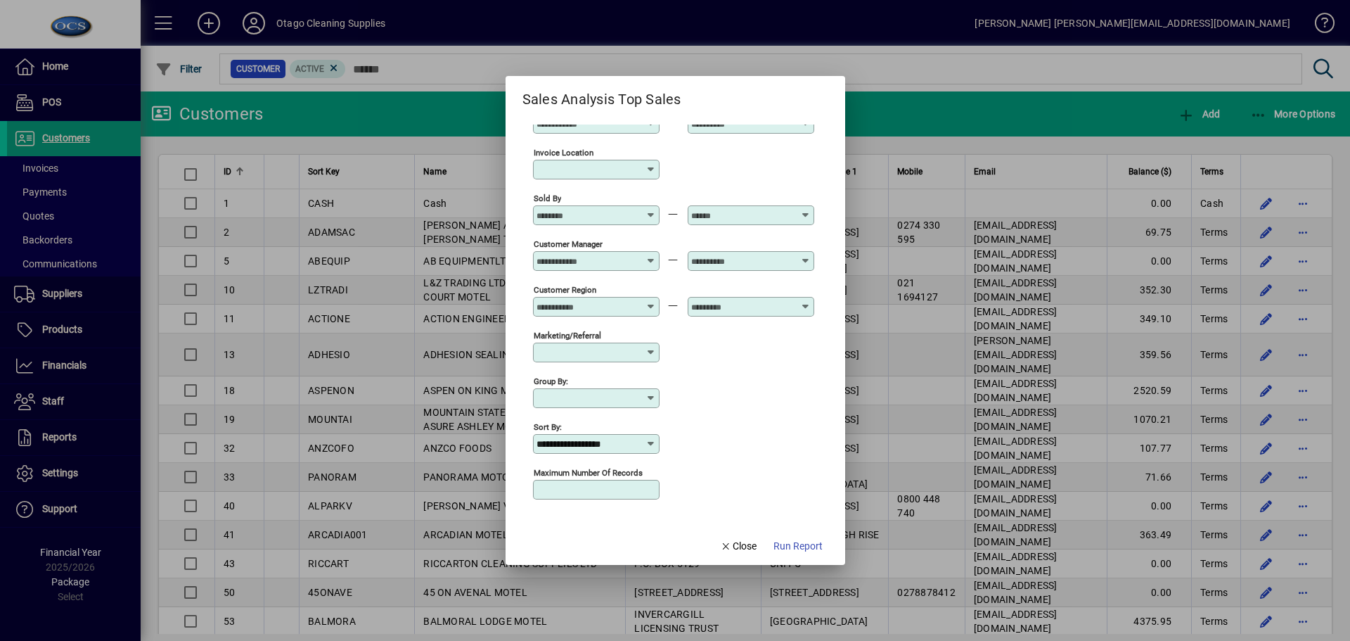
scroll to position [163, 0]
click at [602, 486] on input "Maximum number of records" at bounding box center [598, 487] width 122 height 11
type input "**"
click at [644, 442] on input "**********" at bounding box center [591, 442] width 109 height 11
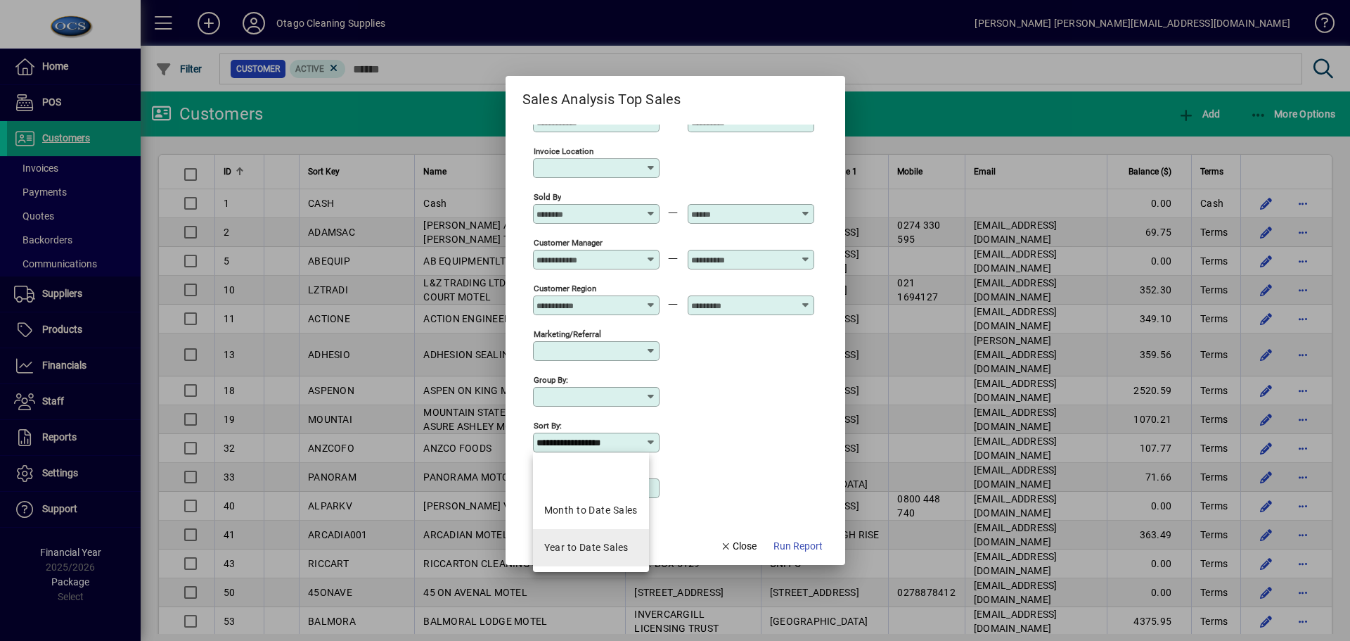
click at [603, 548] on div "Year to Date Sales" at bounding box center [586, 547] width 84 height 15
click at [652, 397] on icon at bounding box center [651, 396] width 11 height 11
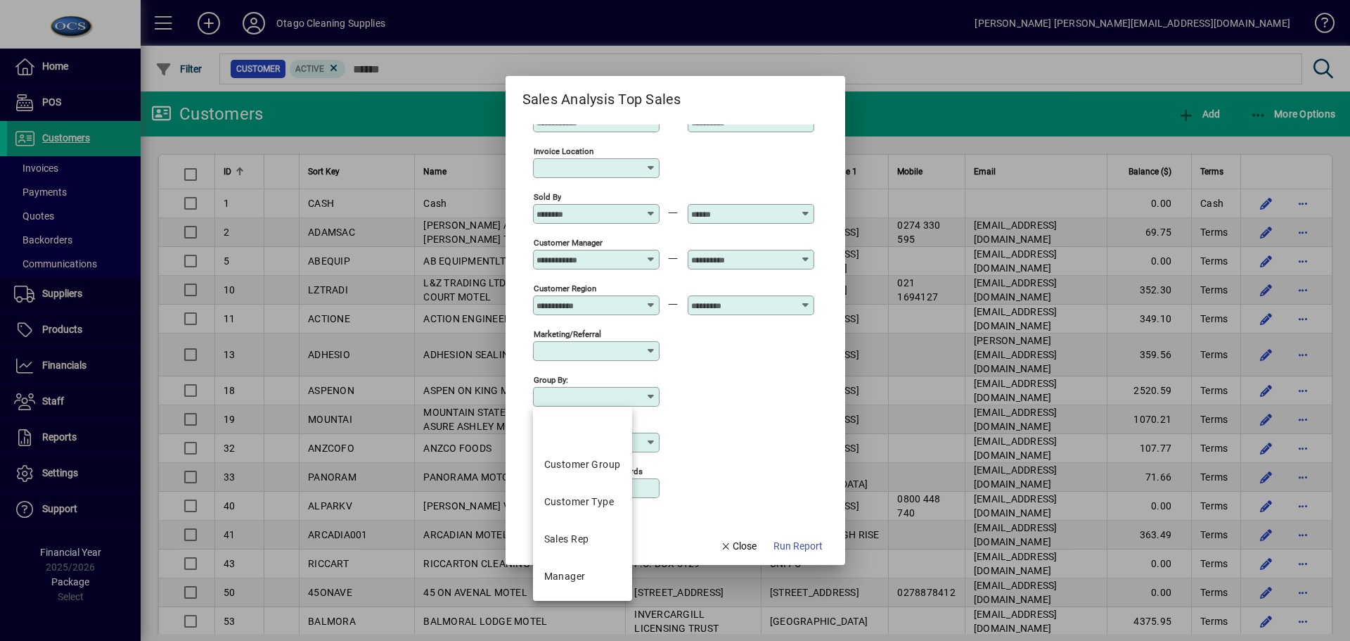
click at [697, 361] on div "Marketing/Referral" at bounding box center [673, 350] width 281 height 46
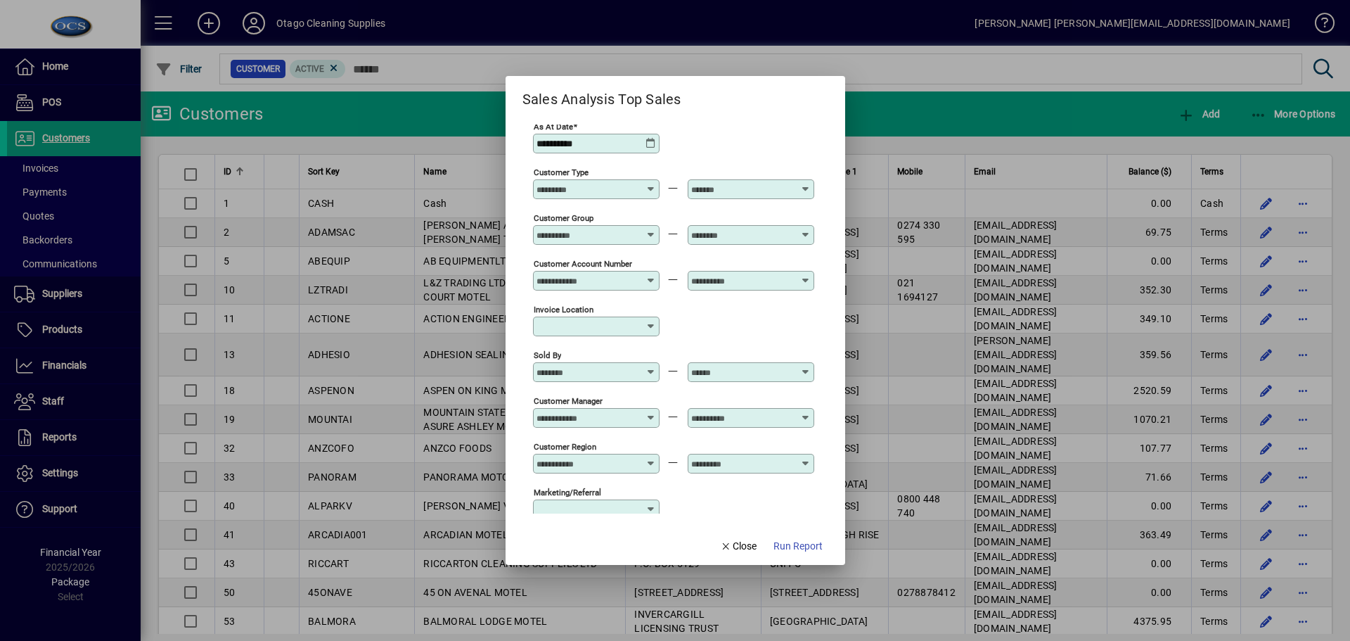
scroll to position [0, 0]
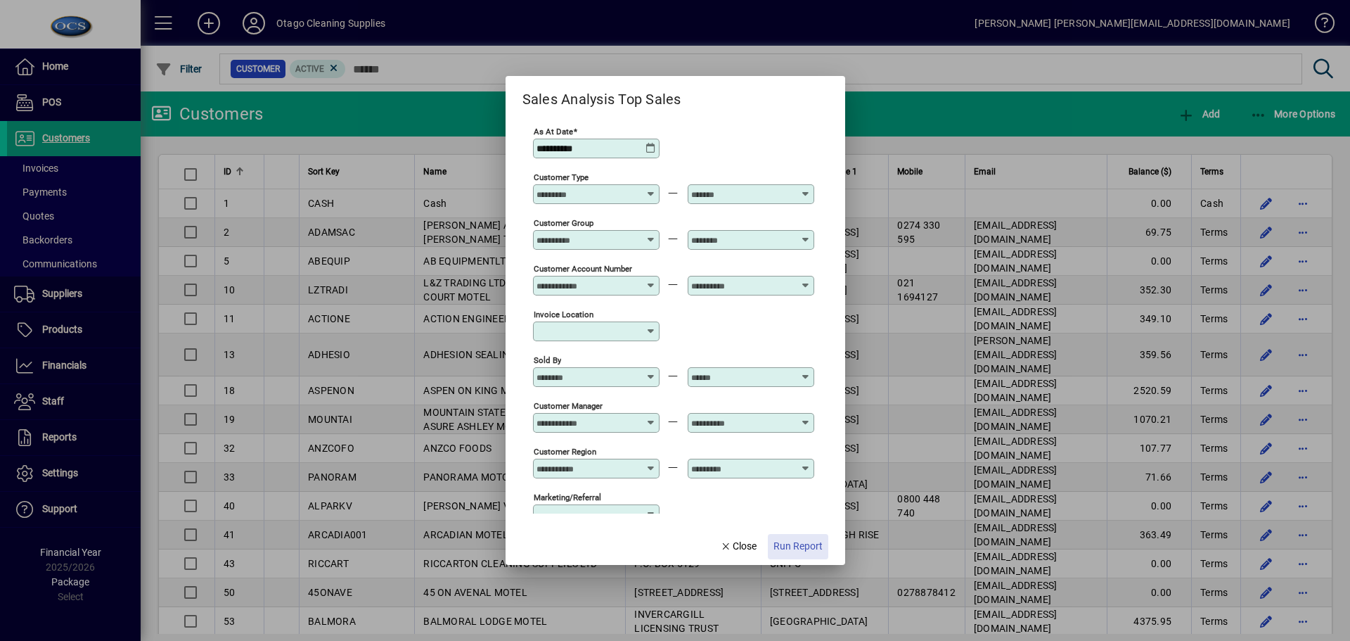
click at [797, 549] on span "Run Report" at bounding box center [798, 546] width 49 height 15
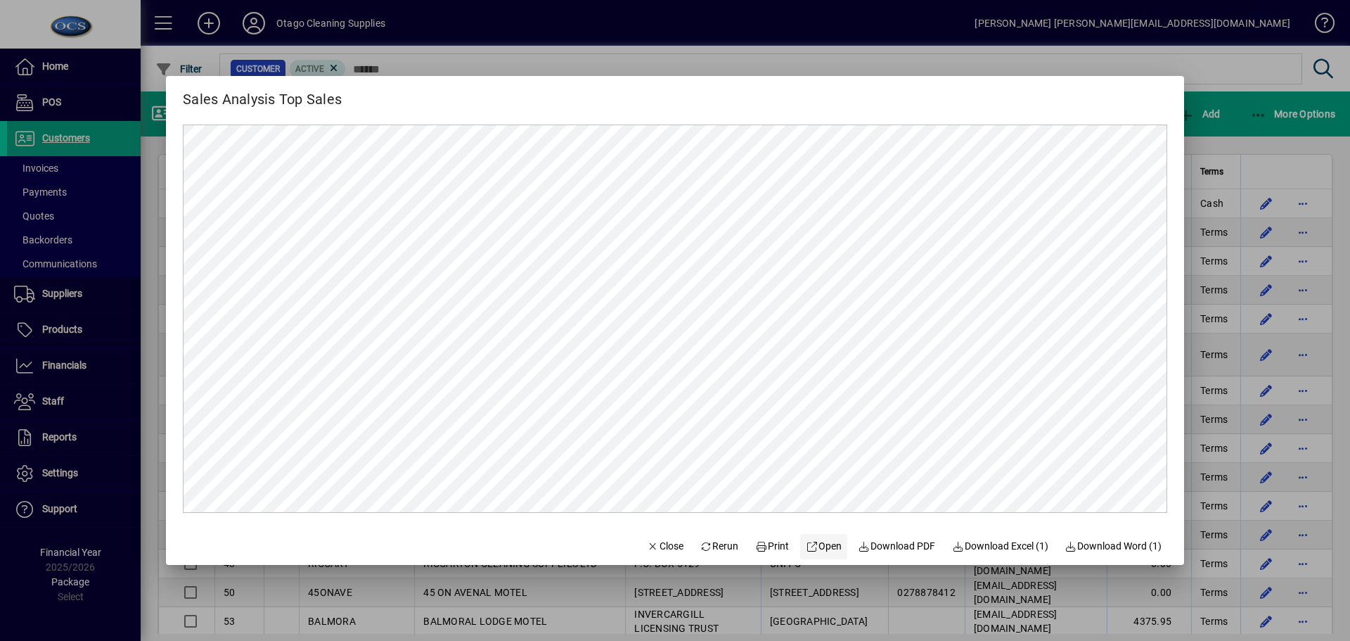
click at [811, 547] on span "Open" at bounding box center [824, 546] width 36 height 15
click at [652, 551] on span "Close" at bounding box center [665, 546] width 37 height 15
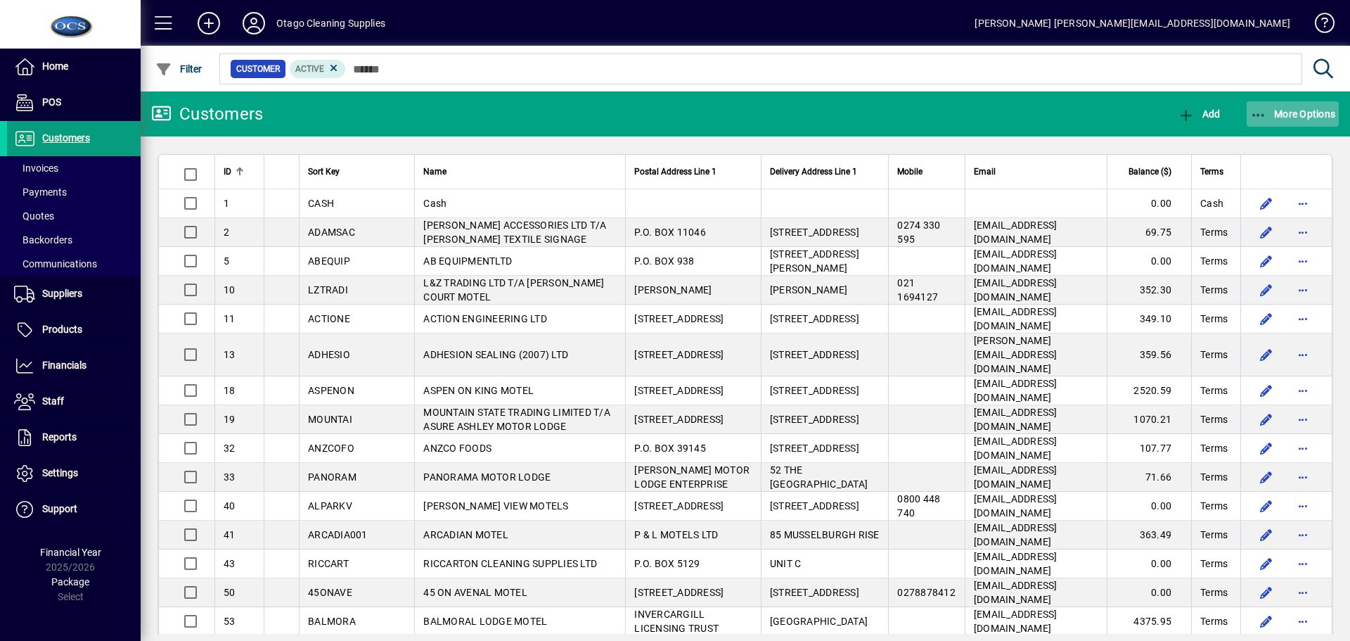
click at [1294, 122] on span "button" at bounding box center [1293, 114] width 93 height 34
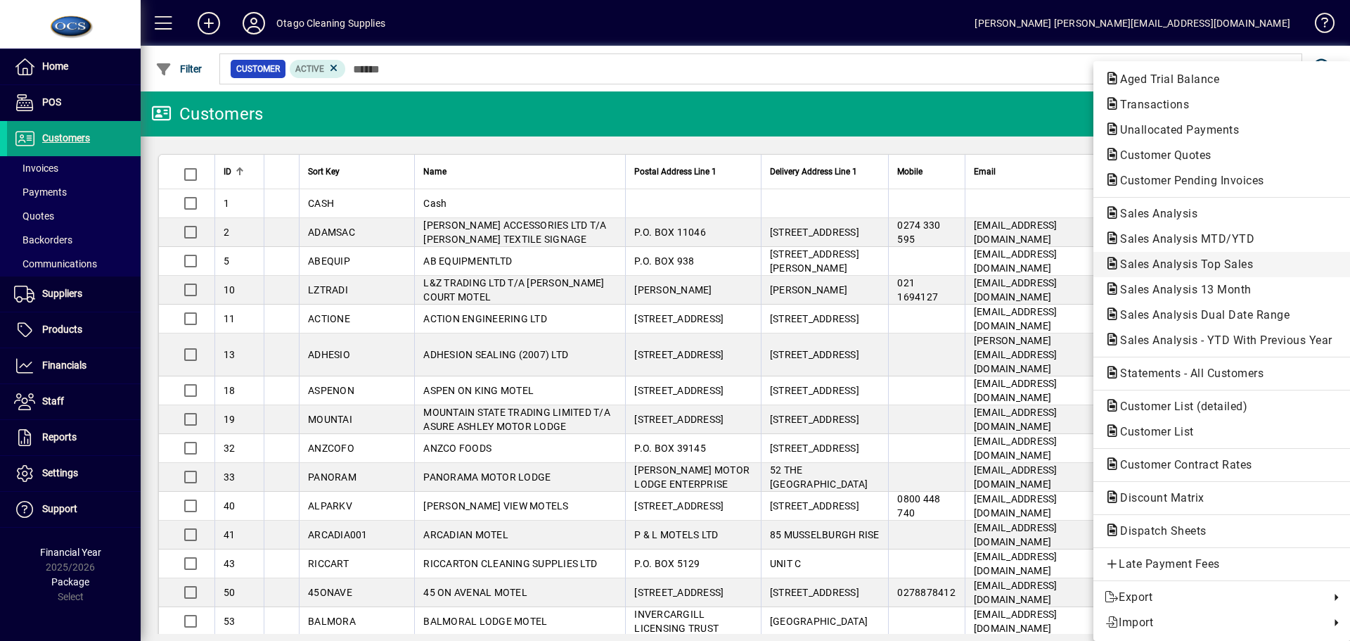
click at [1158, 269] on span "Sales Analysis Top Sales" at bounding box center [1182, 263] width 155 height 13
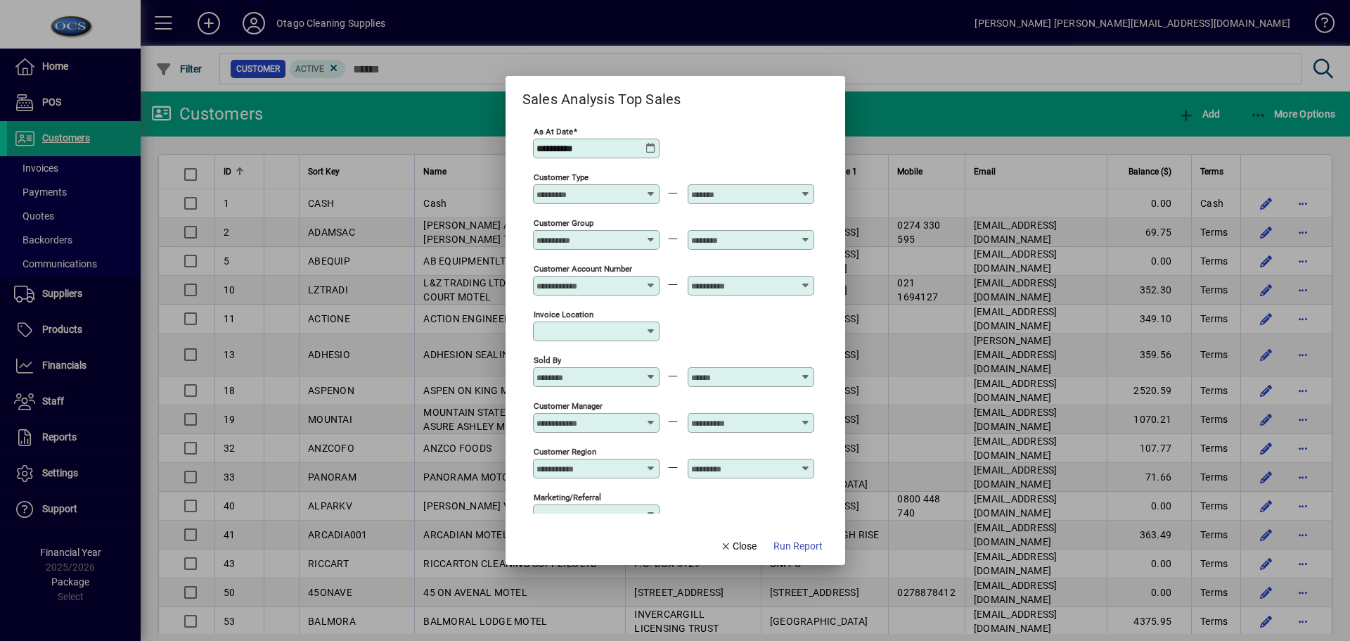
click at [653, 150] on icon at bounding box center [651, 148] width 11 height 11
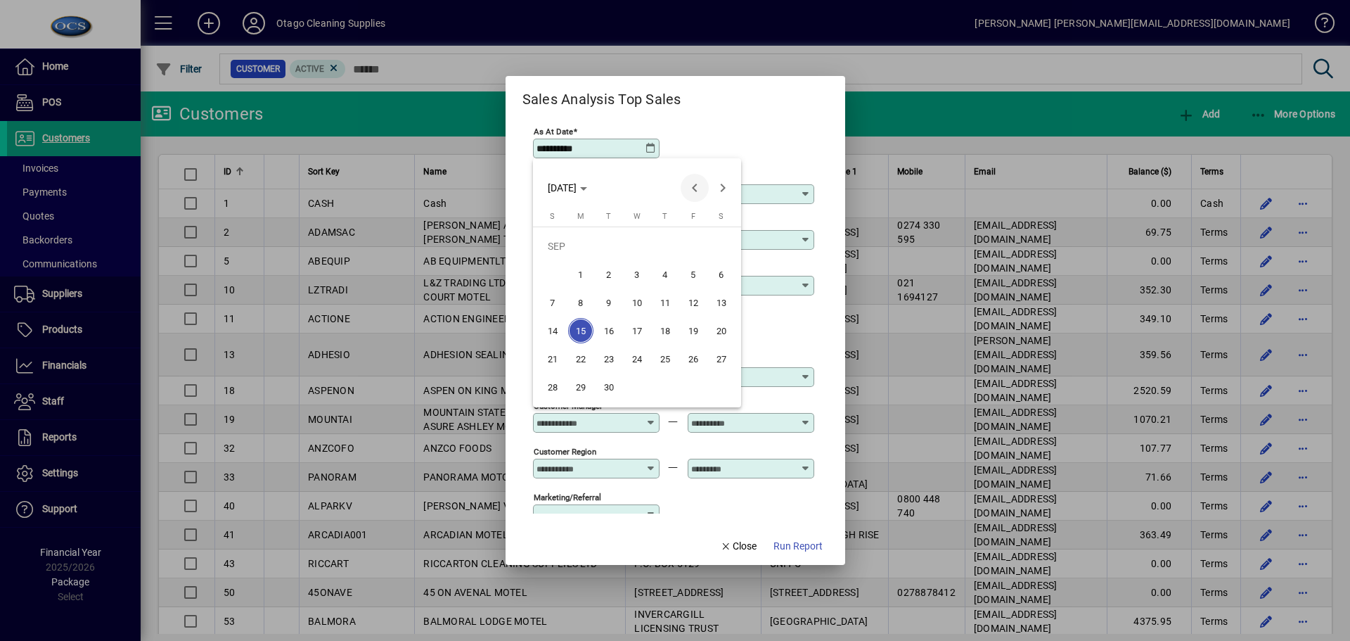
click at [693, 188] on span "Previous month" at bounding box center [695, 188] width 28 height 28
click at [556, 394] on span "31" at bounding box center [552, 386] width 25 height 25
type input "**********"
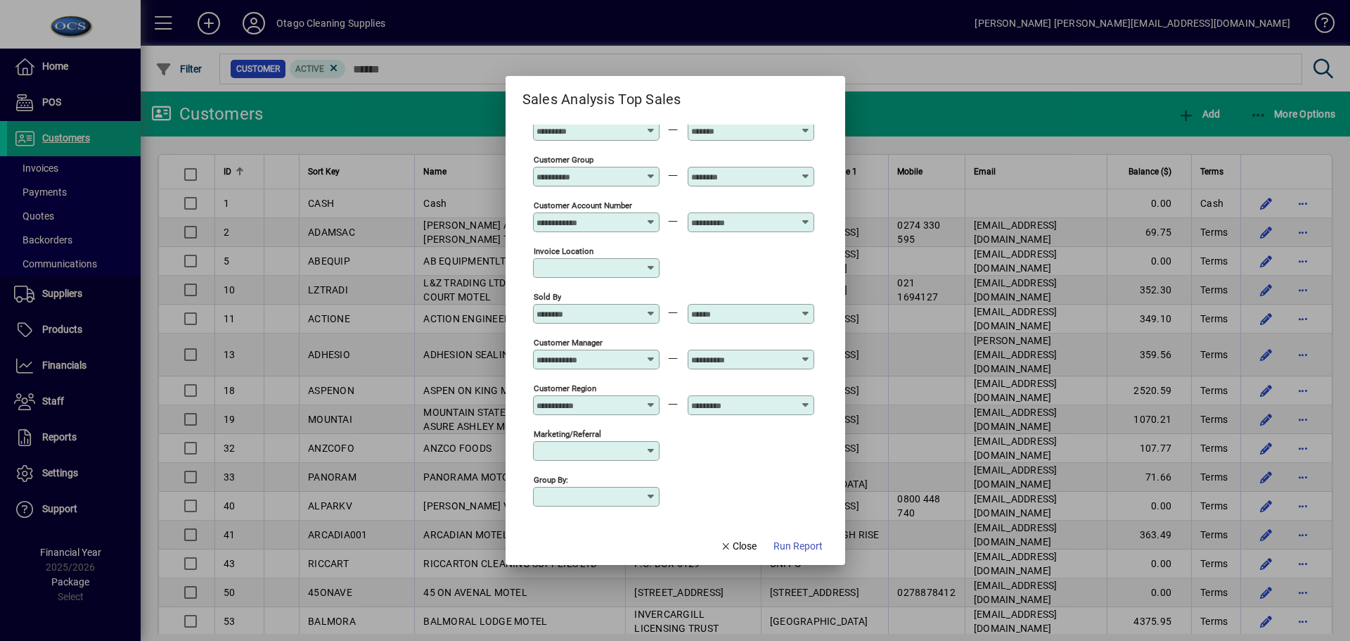
scroll to position [163, 0]
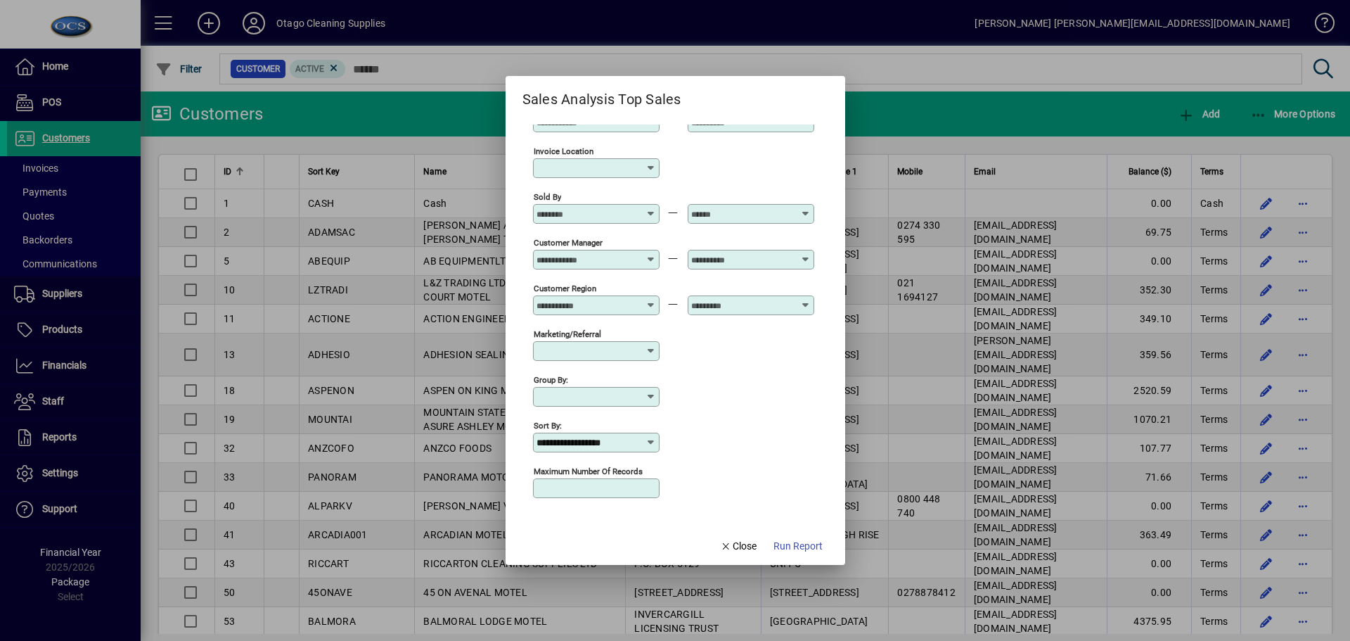
click at [607, 485] on input "Maximum number of records" at bounding box center [598, 487] width 122 height 11
type input "**"
click at [797, 548] on span "Run Report" at bounding box center [798, 546] width 49 height 15
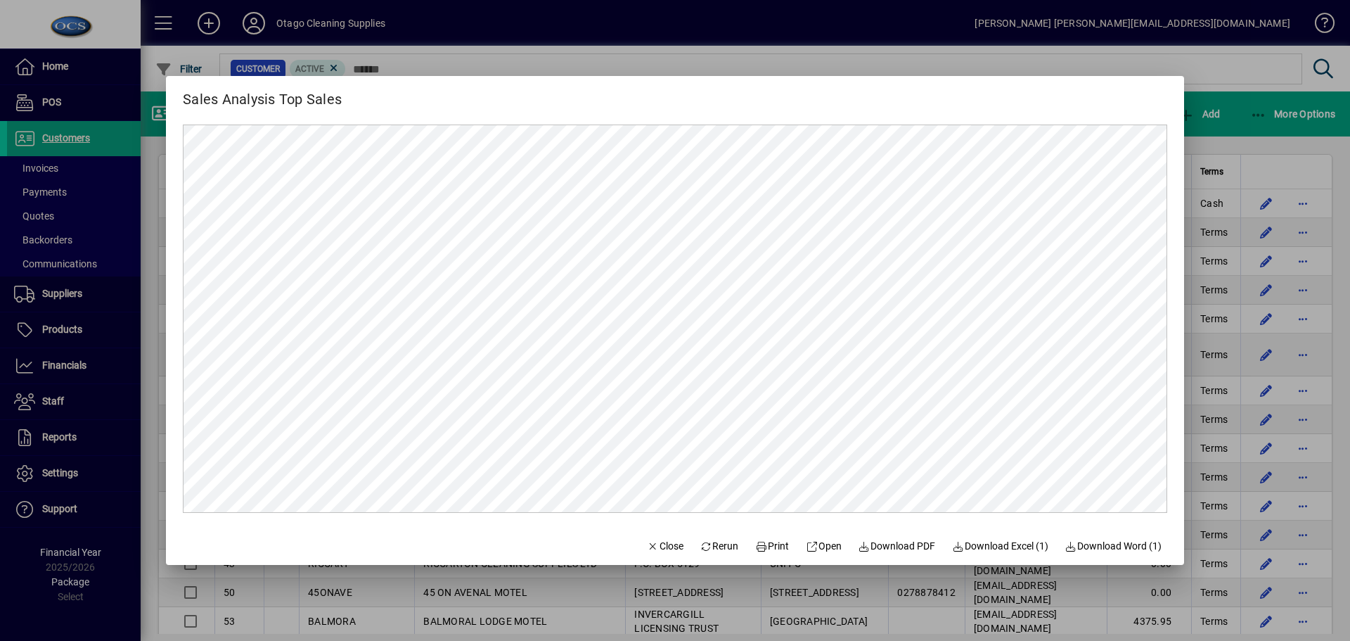
scroll to position [0, 0]
click at [769, 548] on span "Print" at bounding box center [772, 546] width 34 height 15
click at [655, 544] on span "Close" at bounding box center [665, 546] width 37 height 15
